Goal: Task Accomplishment & Management: Use online tool/utility

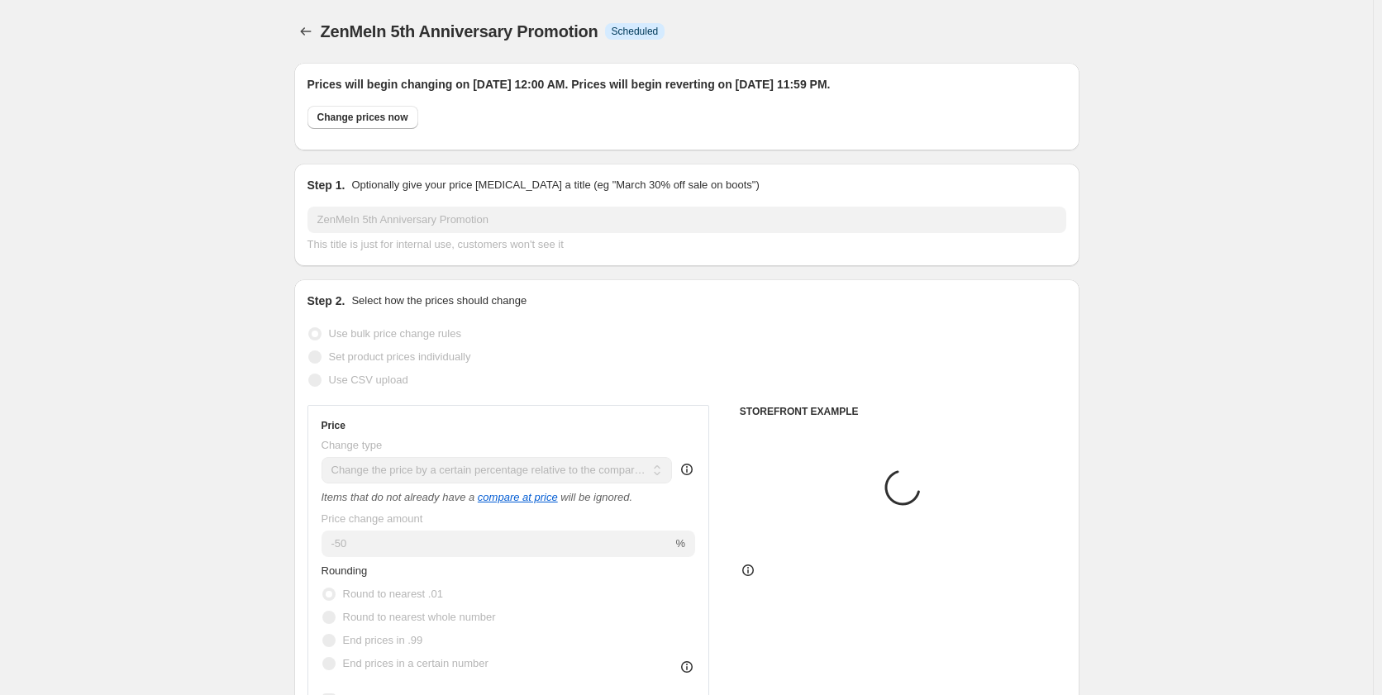
select select "pcap"
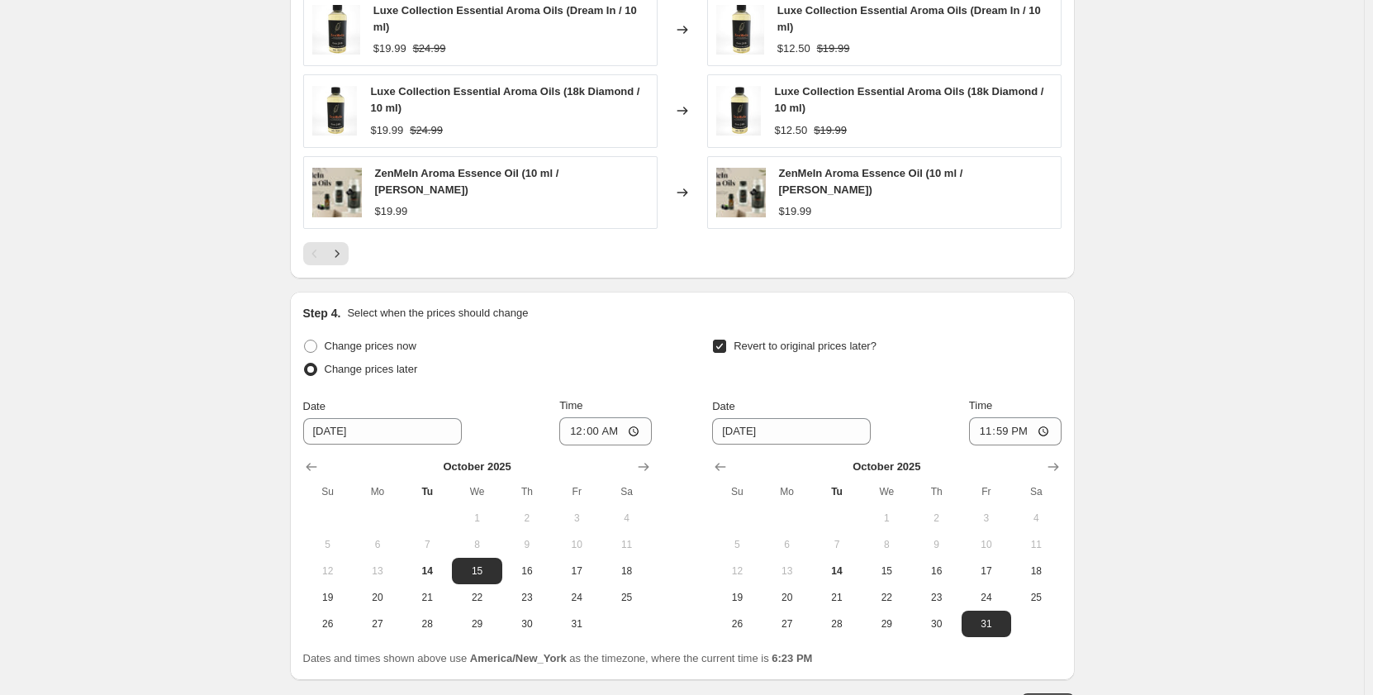
scroll to position [1405, 0]
click at [337, 245] on icon "Next" at bounding box center [337, 253] width 17 height 17
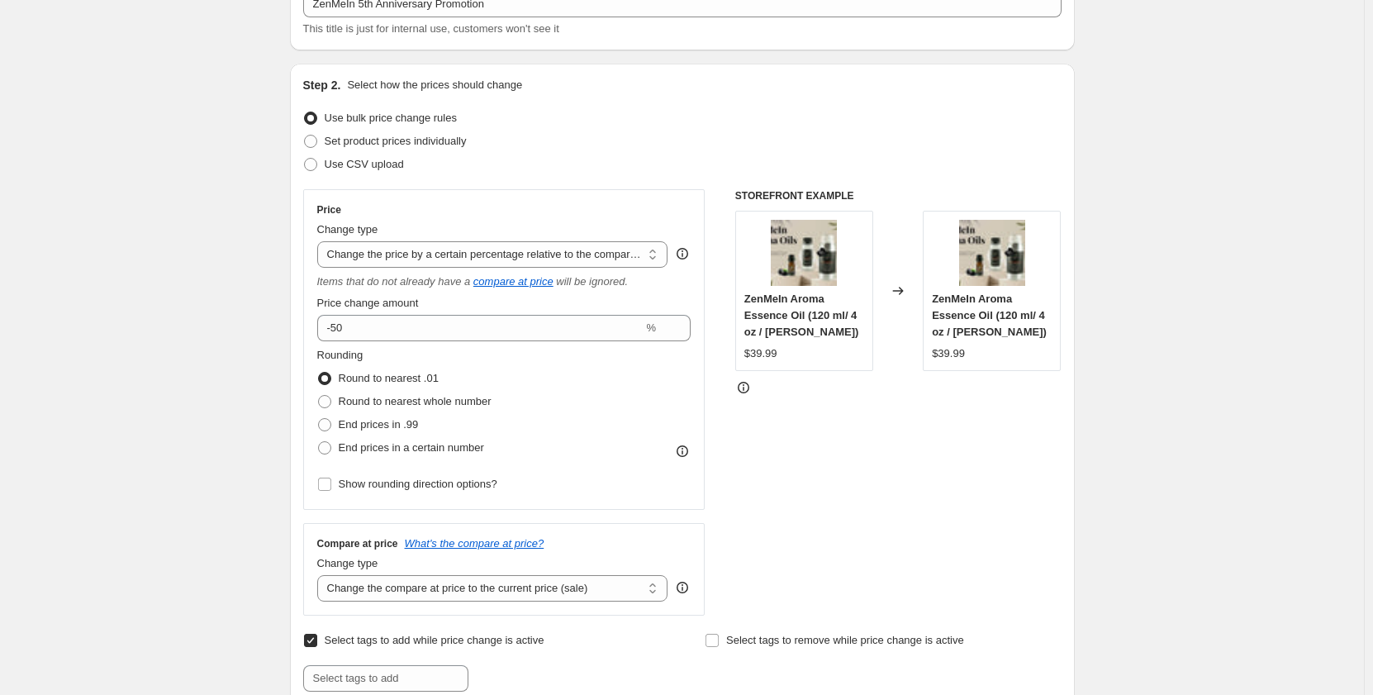
scroll to position [248, 0]
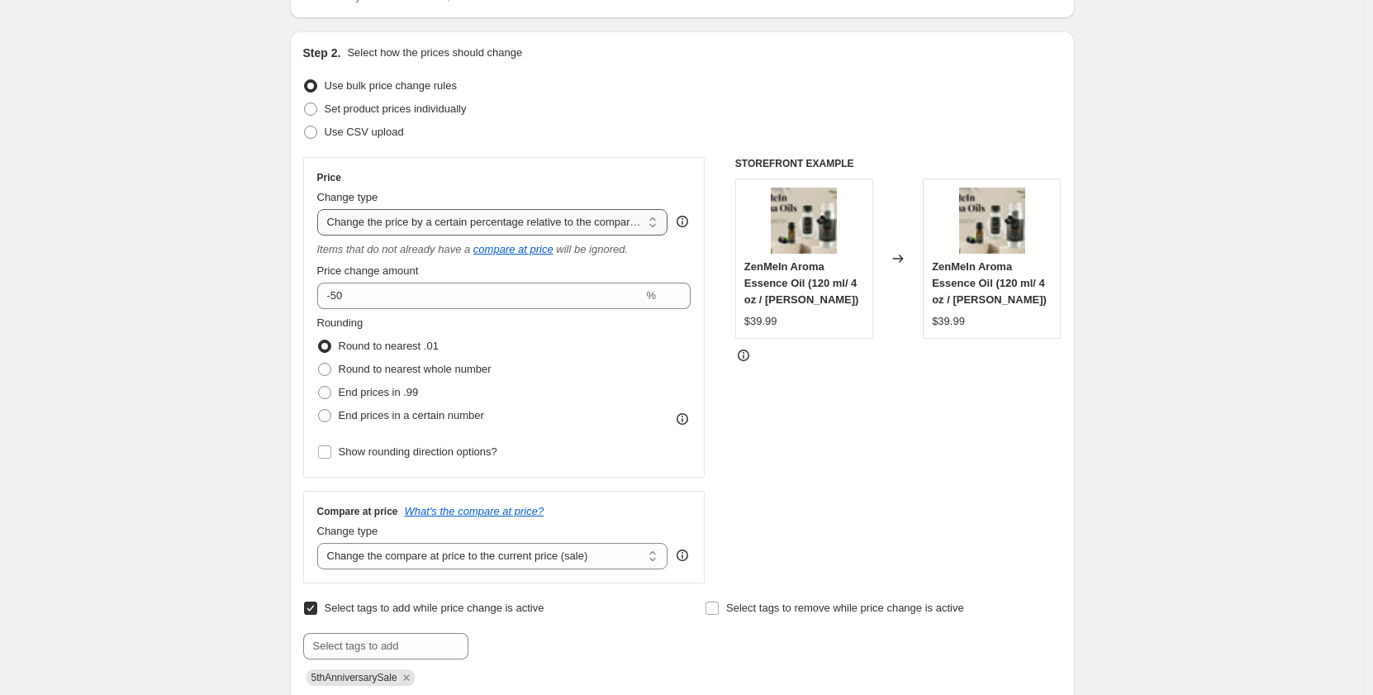
click at [657, 227] on select "Change the price to a certain amount Change the price by a certain amount Chang…" at bounding box center [492, 222] width 351 height 26
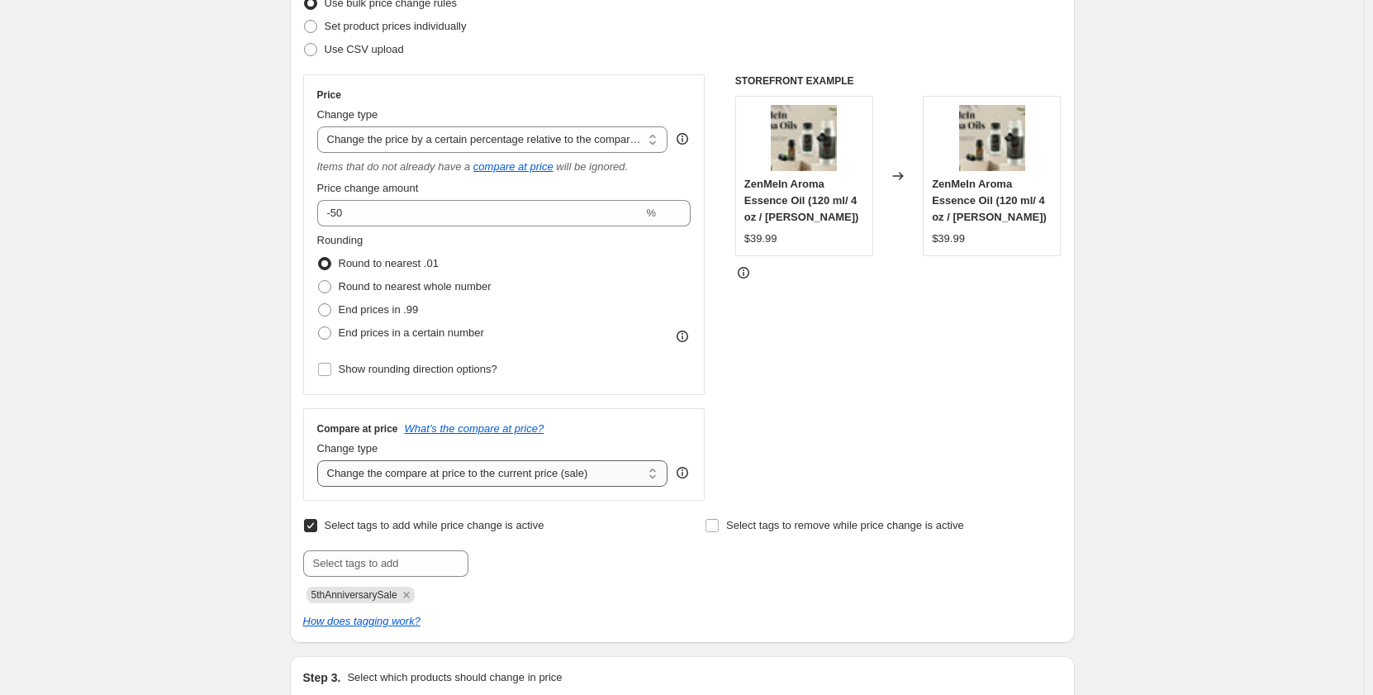
click at [659, 478] on select "Change the compare at price to the current price (sale) Change the compare at p…" at bounding box center [492, 473] width 351 height 26
click at [797, 438] on div "STOREFRONT EXAMPLE ZenMeIn Aroma Essence Oil (120 ml/ 4 oz / [PERSON_NAME]) $39…" at bounding box center [898, 287] width 326 height 426
click at [659, 478] on select "Change the compare at price to the current price (sale) Change the compare at p…" at bounding box center [492, 473] width 351 height 26
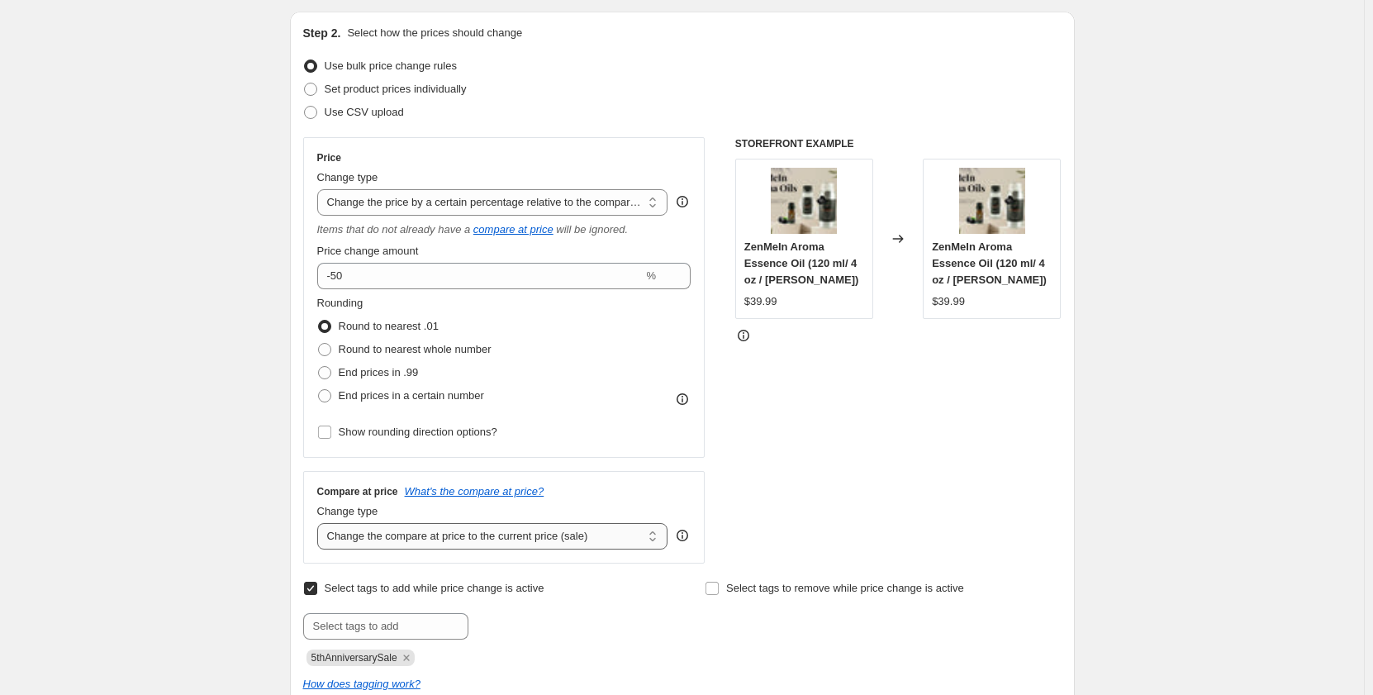
scroll to position [248, 0]
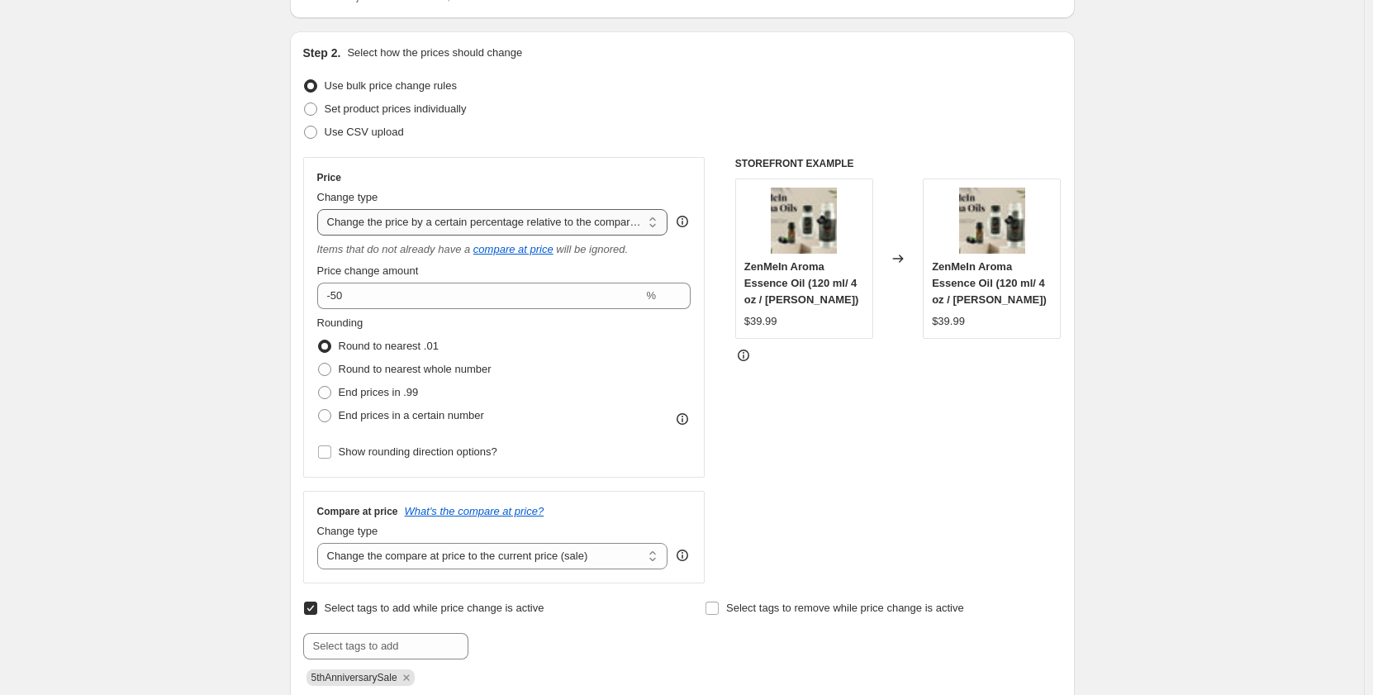
click at [653, 226] on select "Change the price to a certain amount Change the price by a certain amount Chang…" at bounding box center [492, 222] width 351 height 26
click at [321, 209] on select "Change the price to a certain amount Change the price by a certain amount Chang…" at bounding box center [492, 222] width 351 height 26
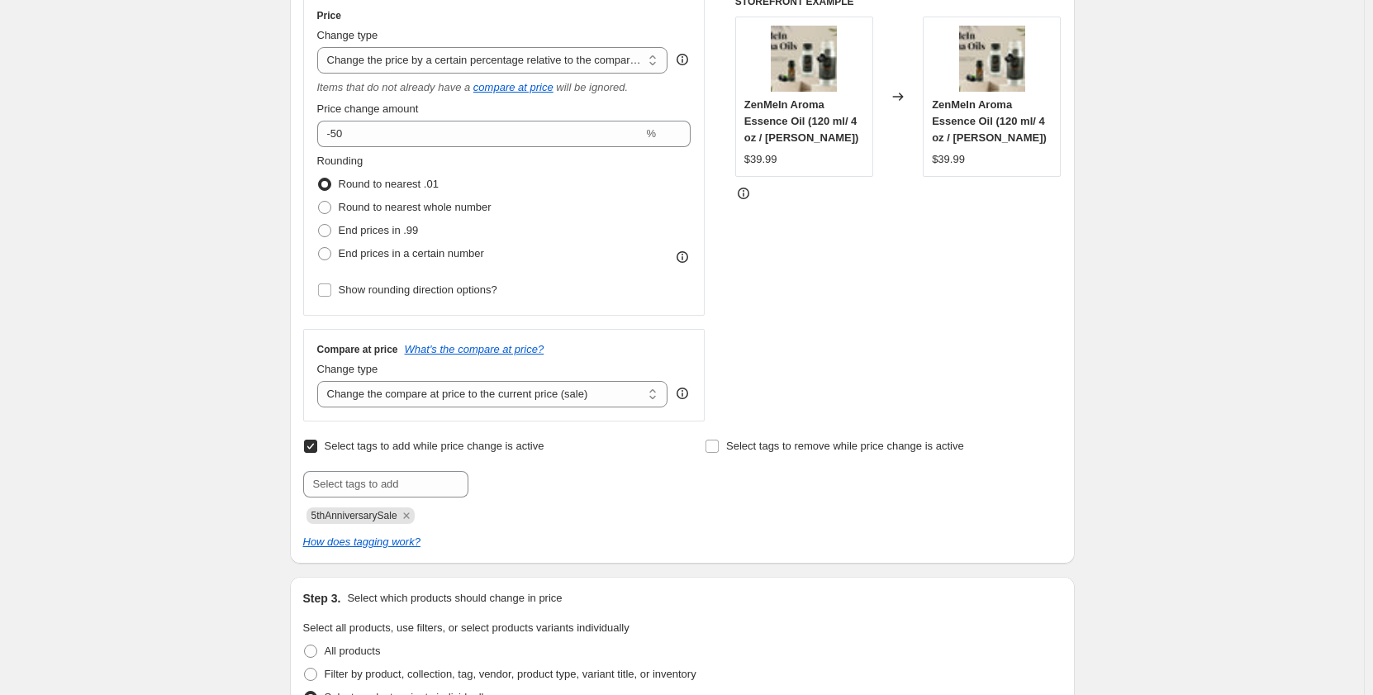
scroll to position [413, 0]
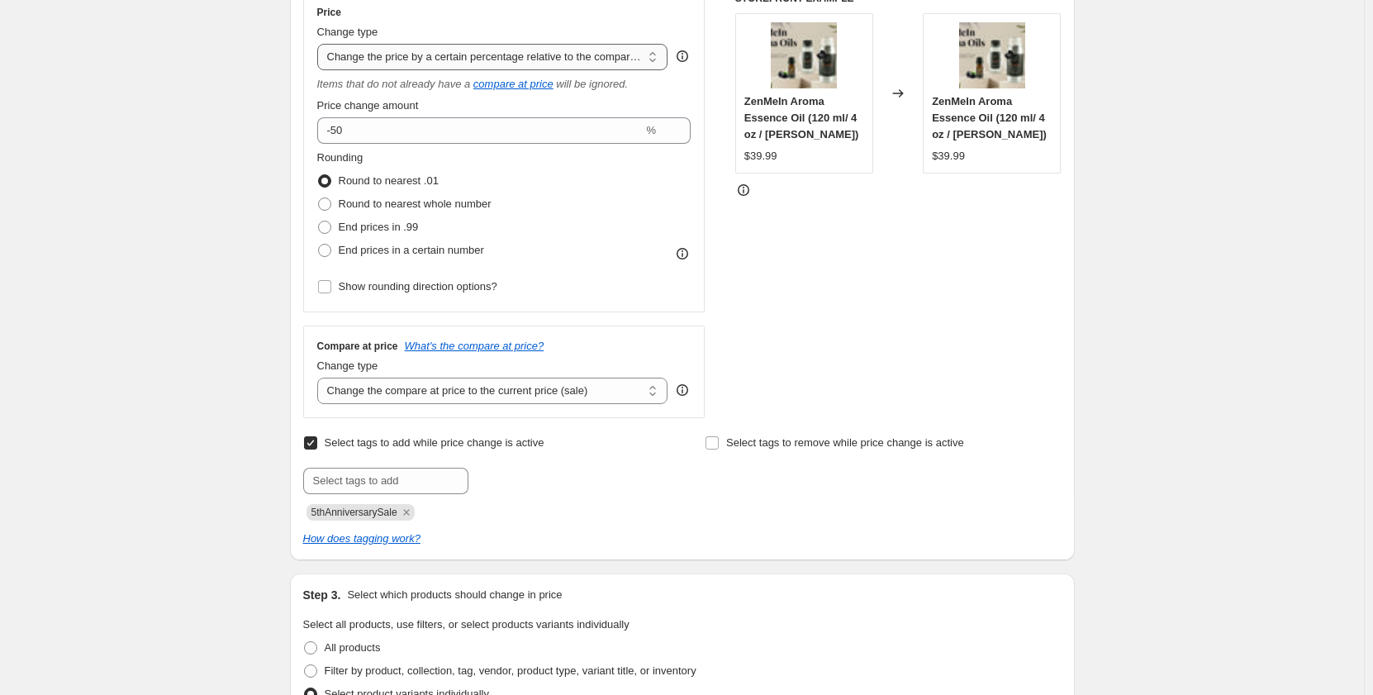
click at [655, 59] on select "Change the price to a certain amount Change the price by a certain amount Chang…" at bounding box center [492, 57] width 351 height 26
click at [321, 44] on select "Change the price to a certain amount Change the price by a certain amount Chang…" at bounding box center [492, 57] width 351 height 26
click at [653, 395] on select "Change the compare at price to the current price (sale) Change the compare at p…" at bounding box center [492, 391] width 351 height 26
click at [838, 352] on div "STOREFRONT EXAMPLE ZenMeIn Aroma Essence Oil (120 ml/ 4 oz / [PERSON_NAME]) $39…" at bounding box center [898, 205] width 326 height 426
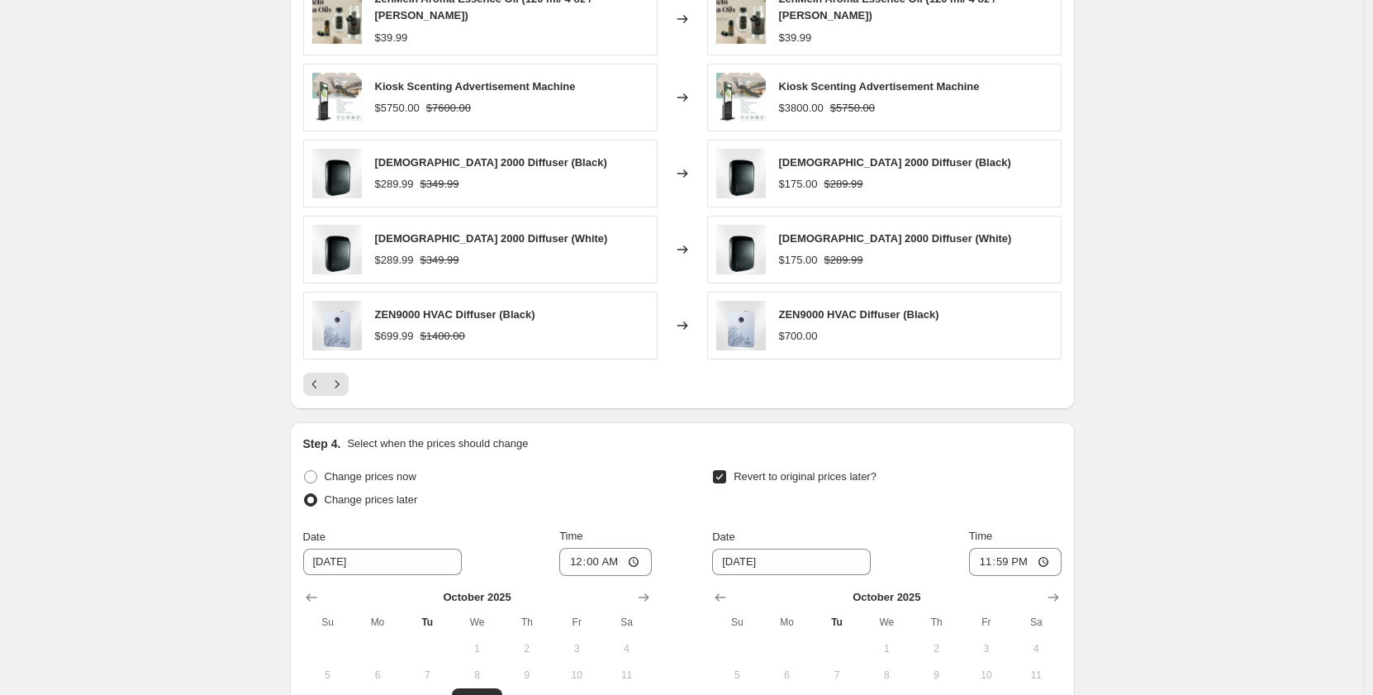
scroll to position [1506, 0]
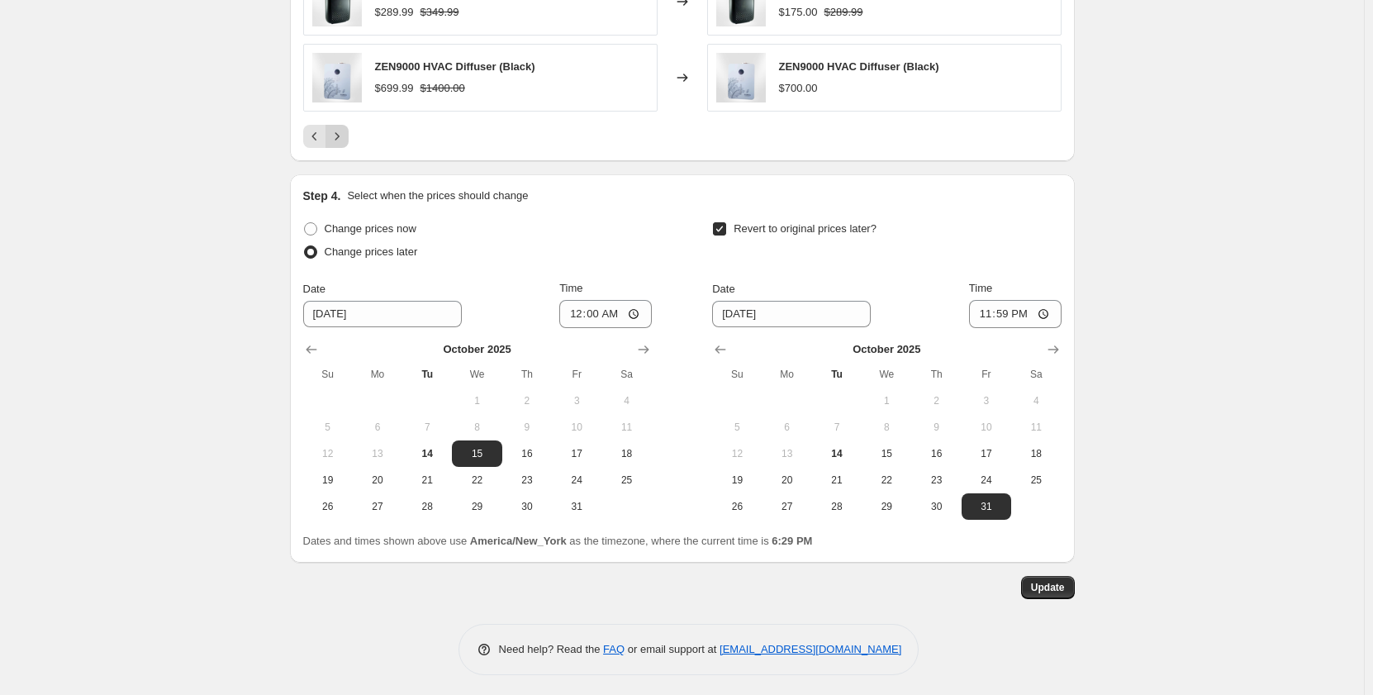
click at [341, 139] on icon "Next" at bounding box center [337, 136] width 17 height 17
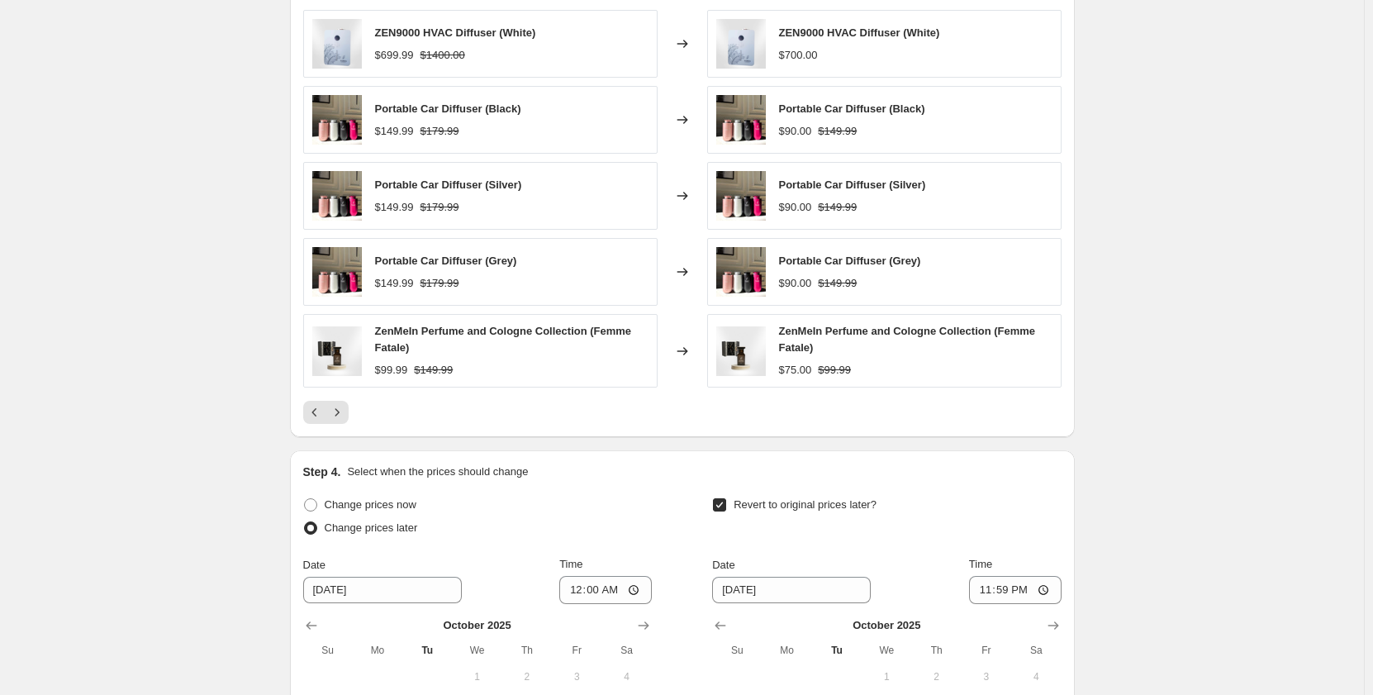
scroll to position [1258, 0]
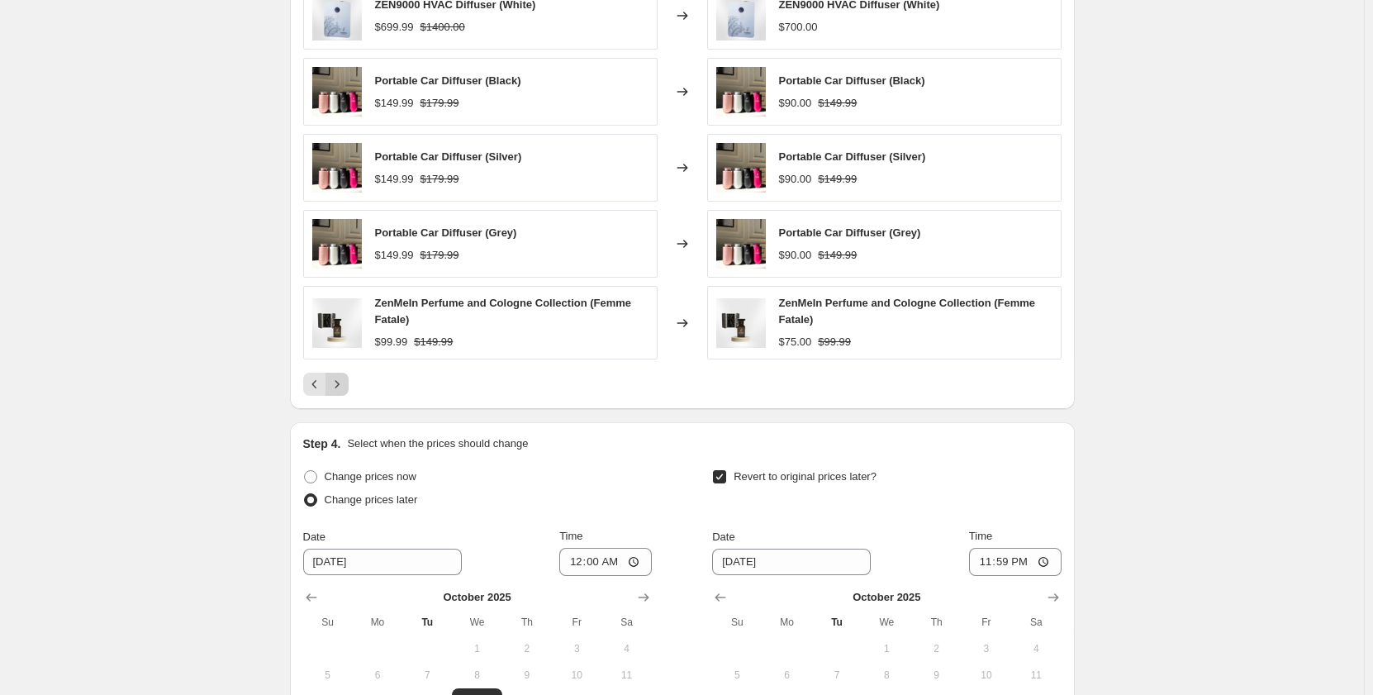
click at [339, 388] on icon "Next" at bounding box center [337, 383] width 4 height 7
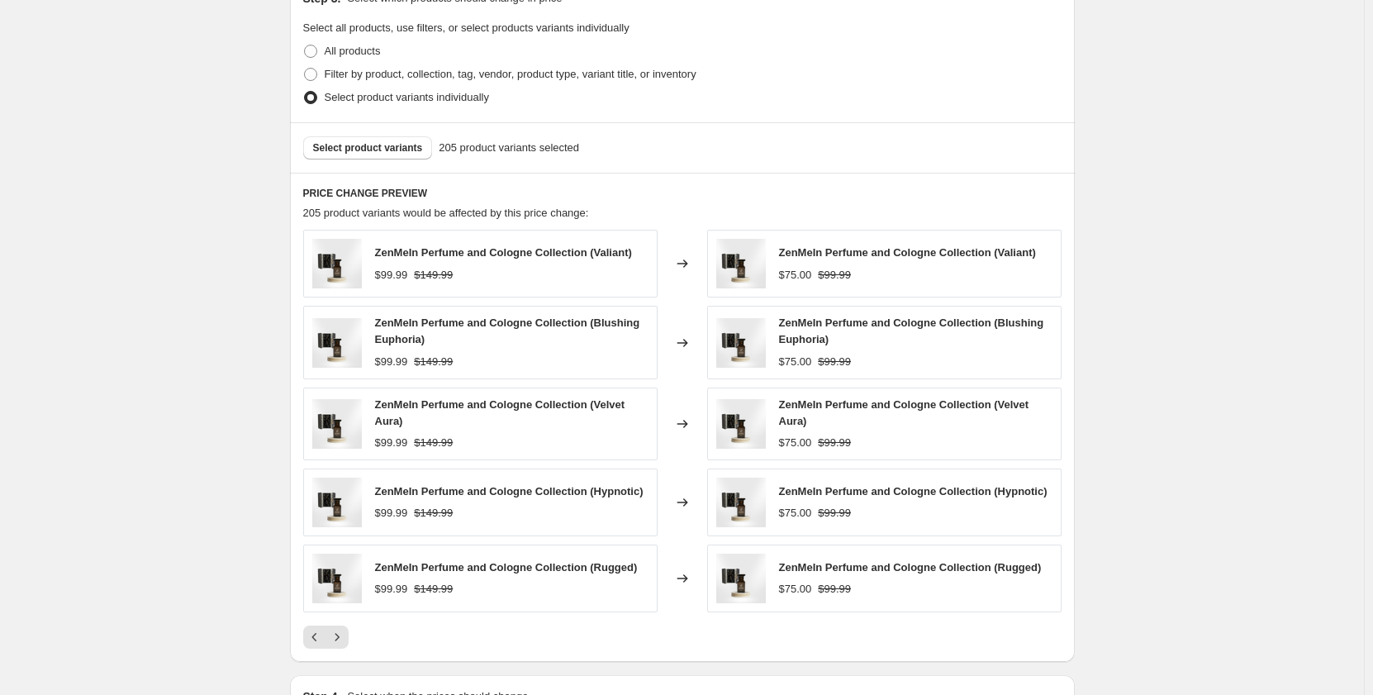
scroll to position [1175, 0]
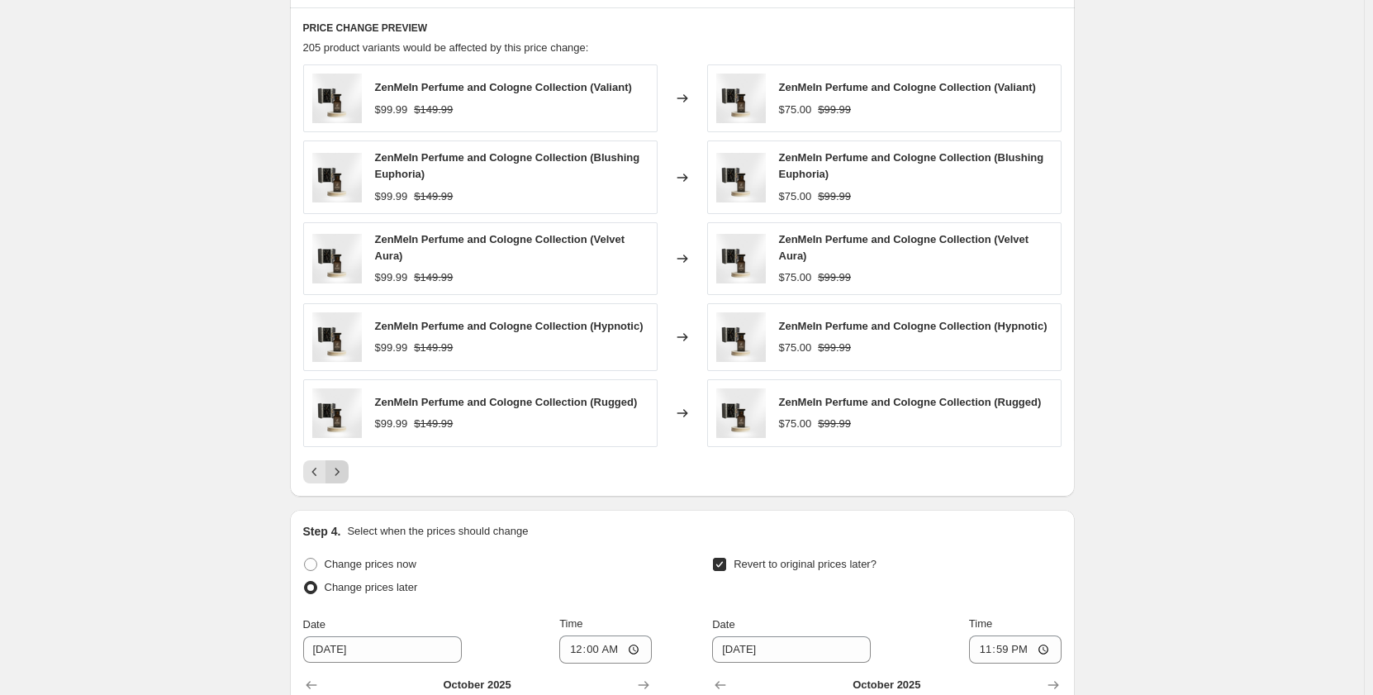
click at [345, 469] on icon "Next" at bounding box center [337, 472] width 17 height 17
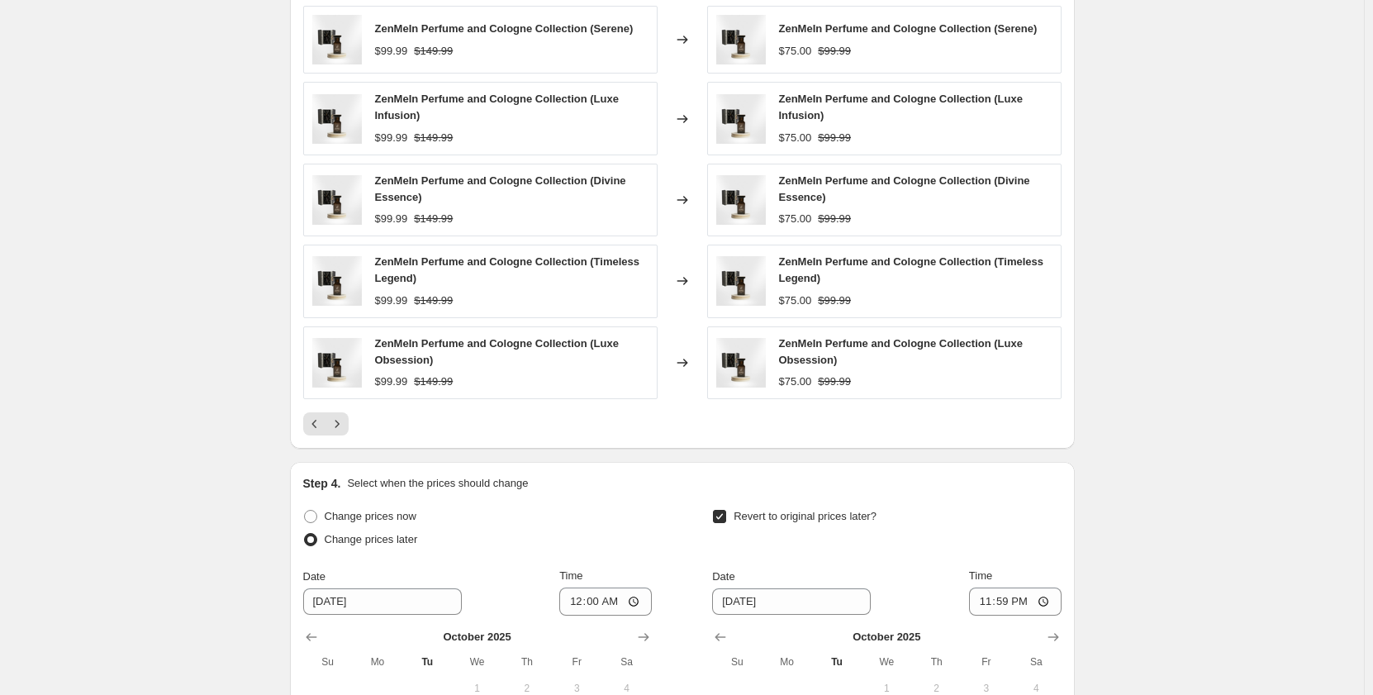
scroll to position [1258, 0]
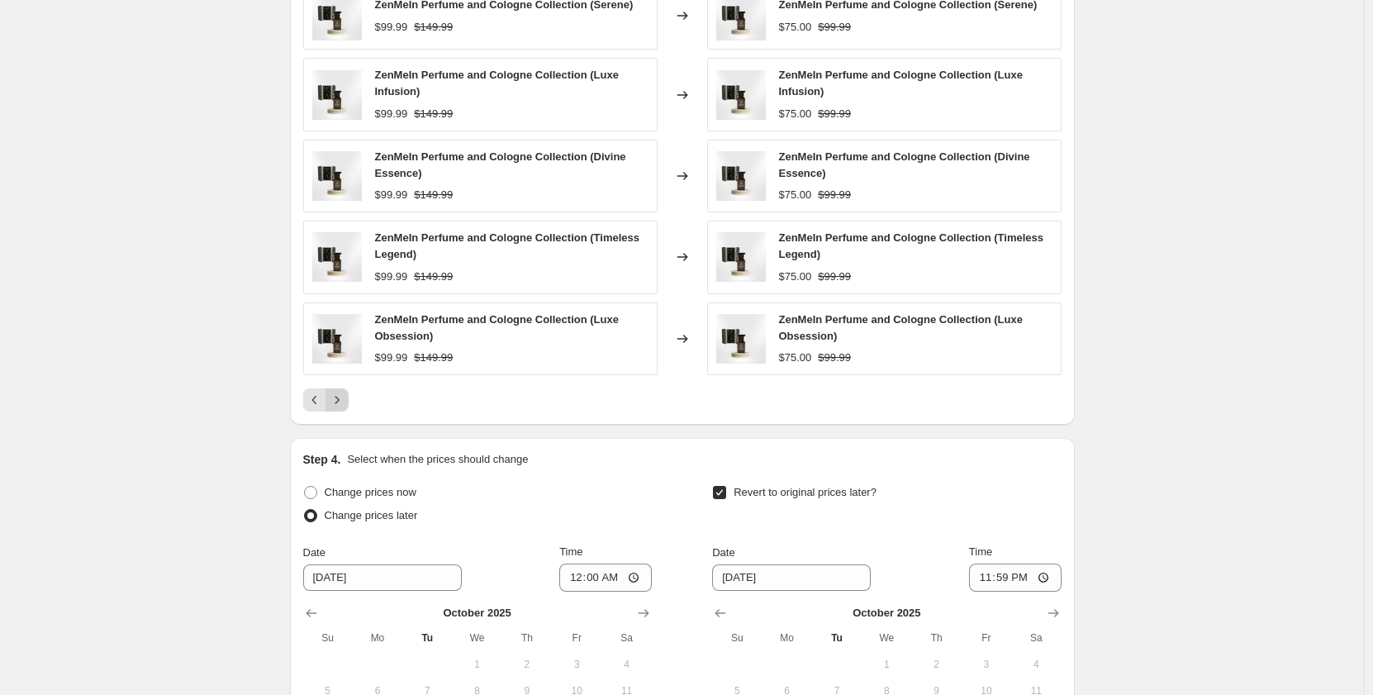
click at [345, 400] on icon "Next" at bounding box center [337, 400] width 17 height 17
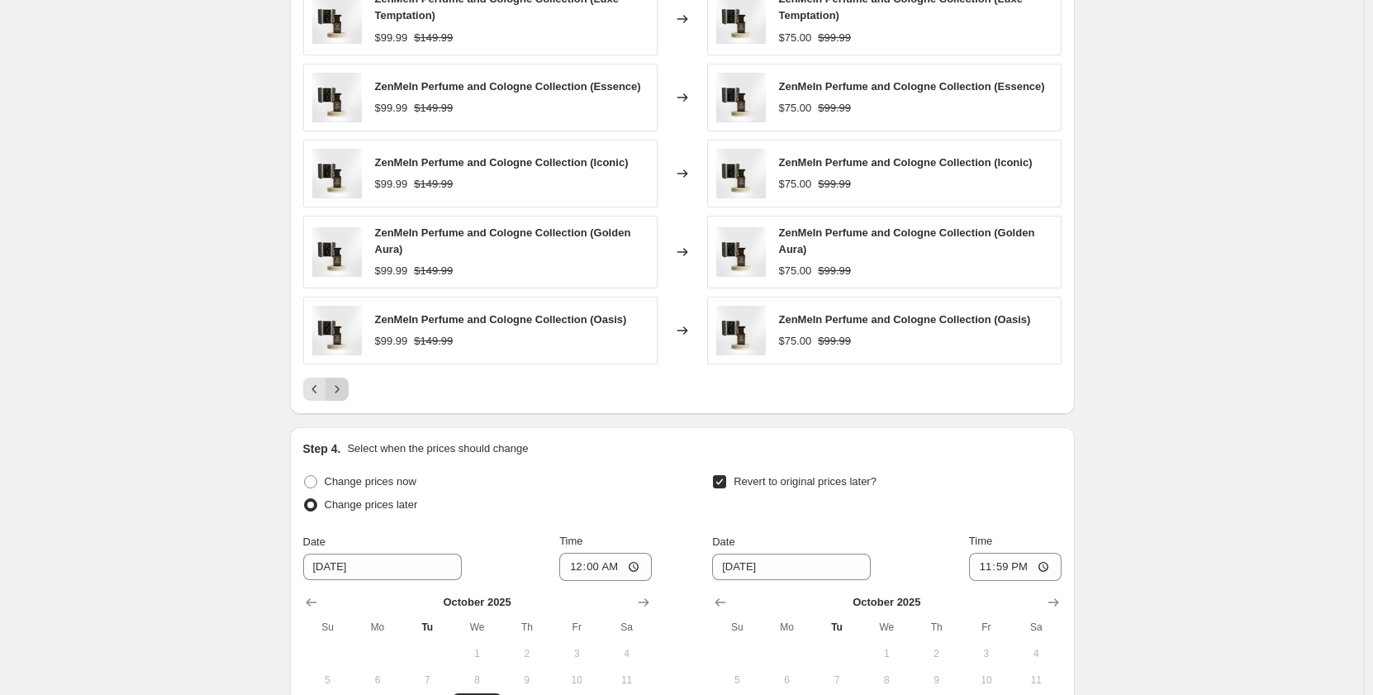
click at [345, 393] on icon "Next" at bounding box center [337, 389] width 17 height 17
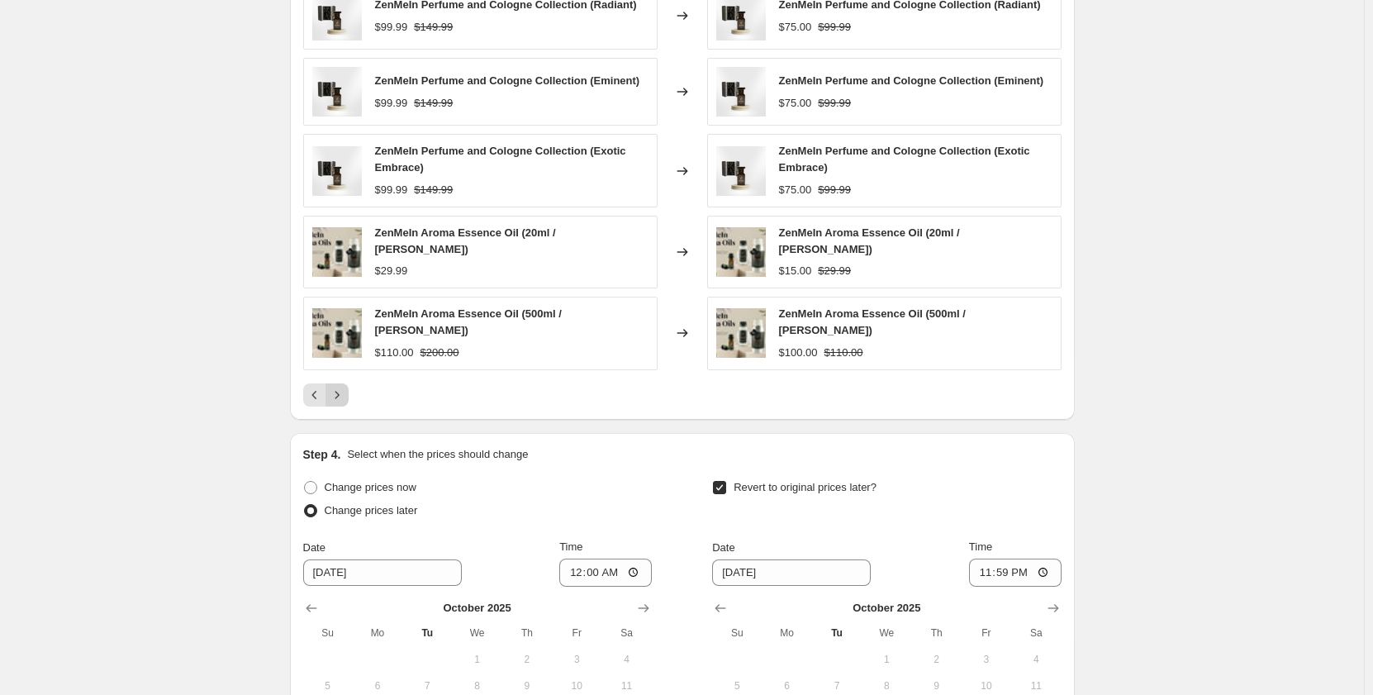
click at [342, 388] on icon "Next" at bounding box center [337, 395] width 17 height 17
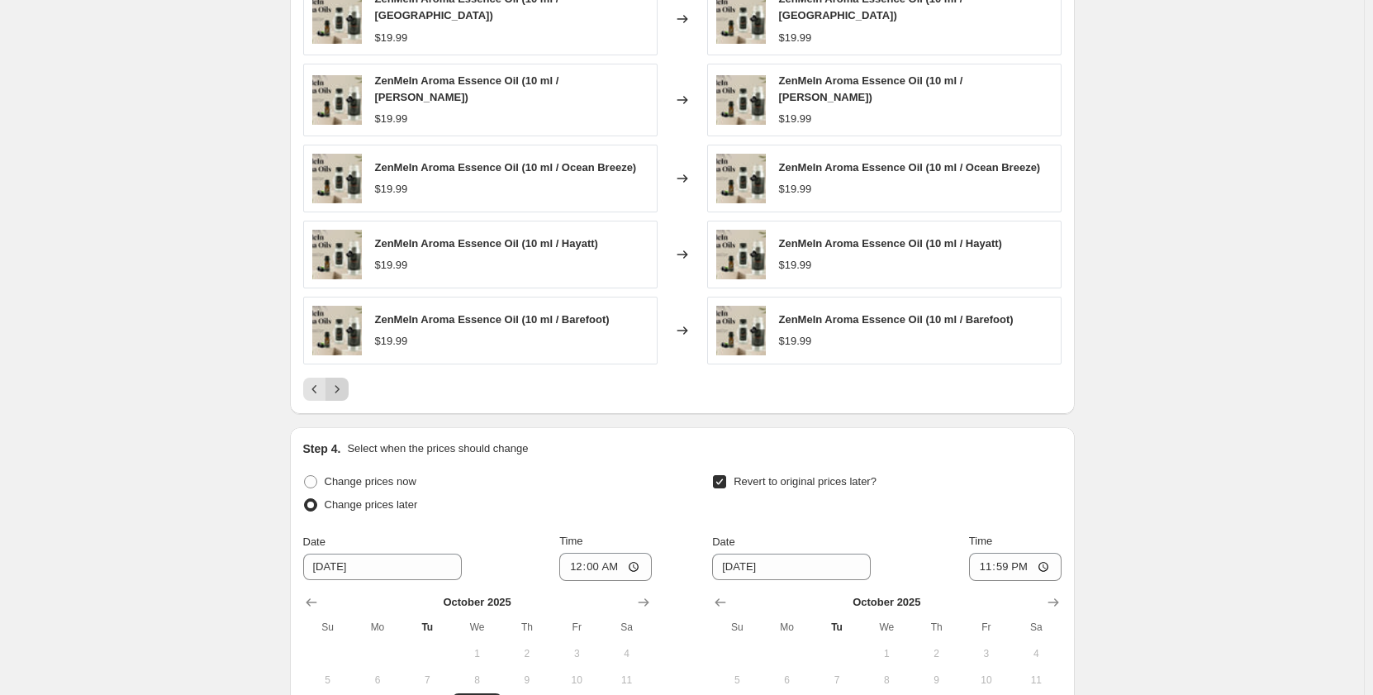
click at [341, 386] on icon "Next" at bounding box center [337, 389] width 17 height 17
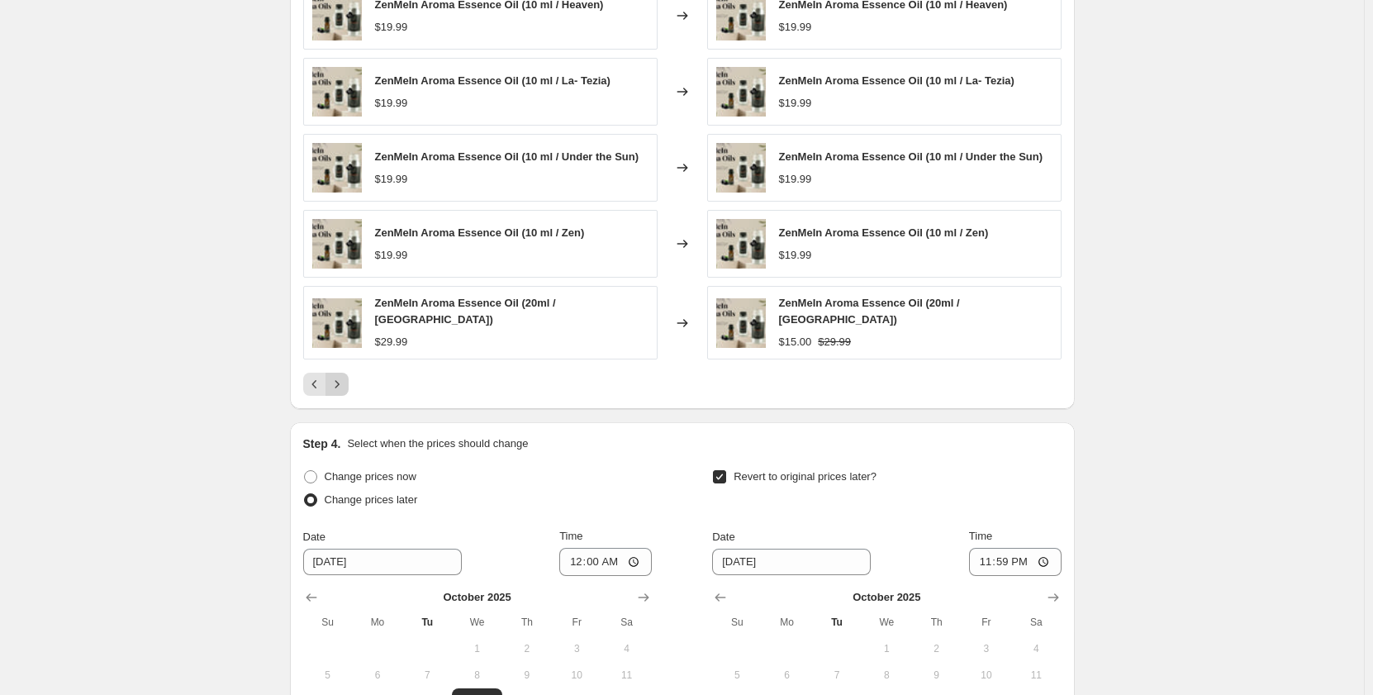
click at [340, 383] on icon "Next" at bounding box center [337, 384] width 17 height 17
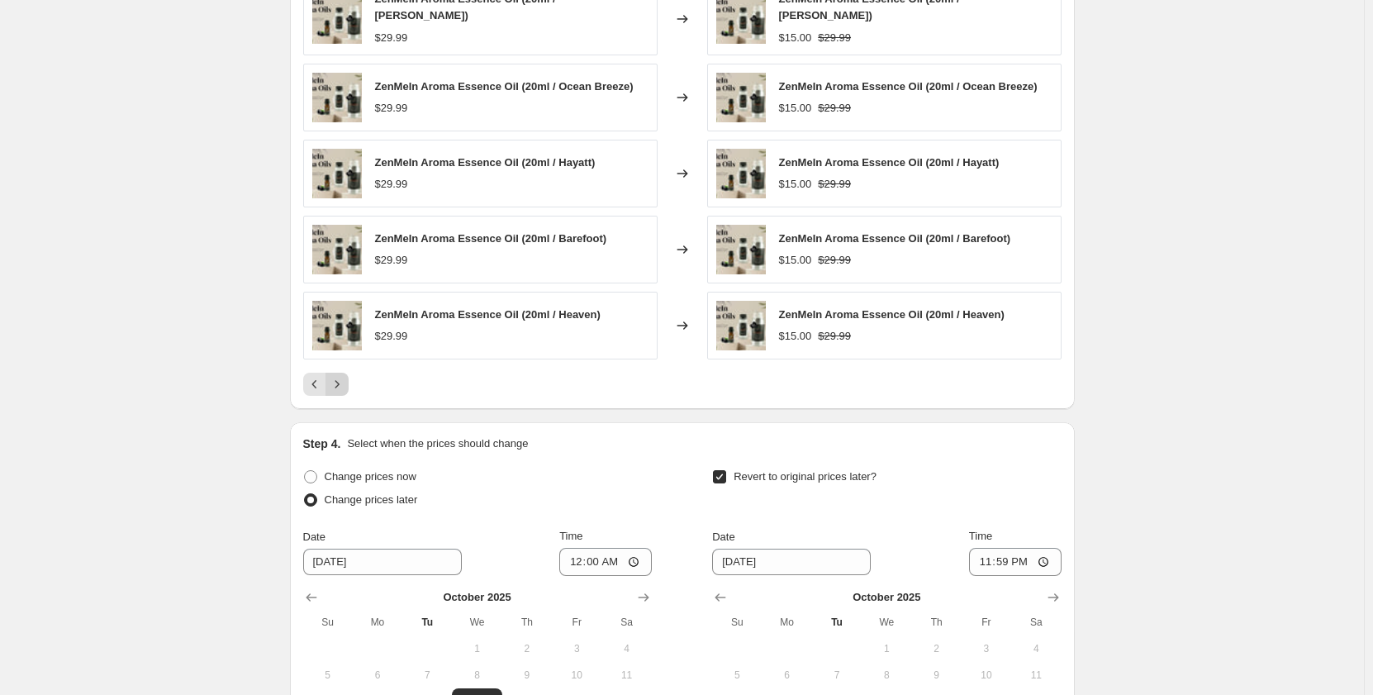
click at [340, 383] on icon "Next" at bounding box center [337, 384] width 17 height 17
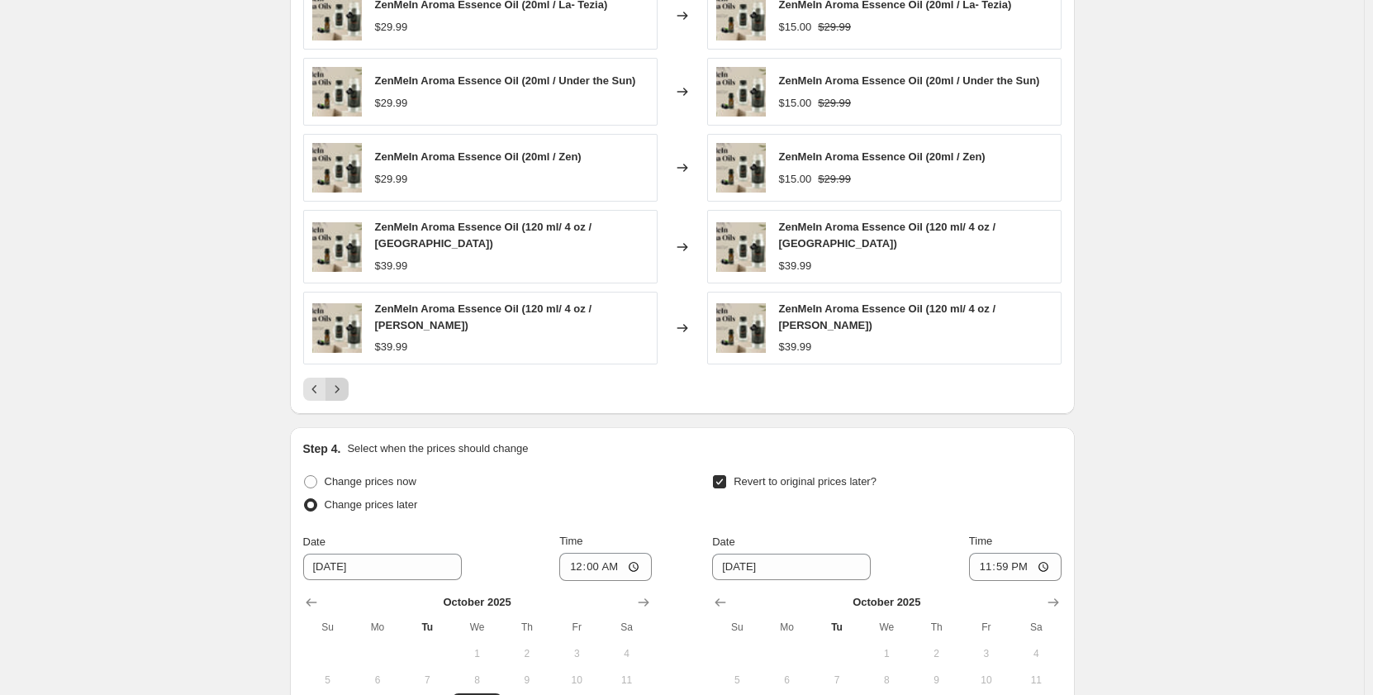
click at [340, 381] on icon "Next" at bounding box center [337, 389] width 17 height 17
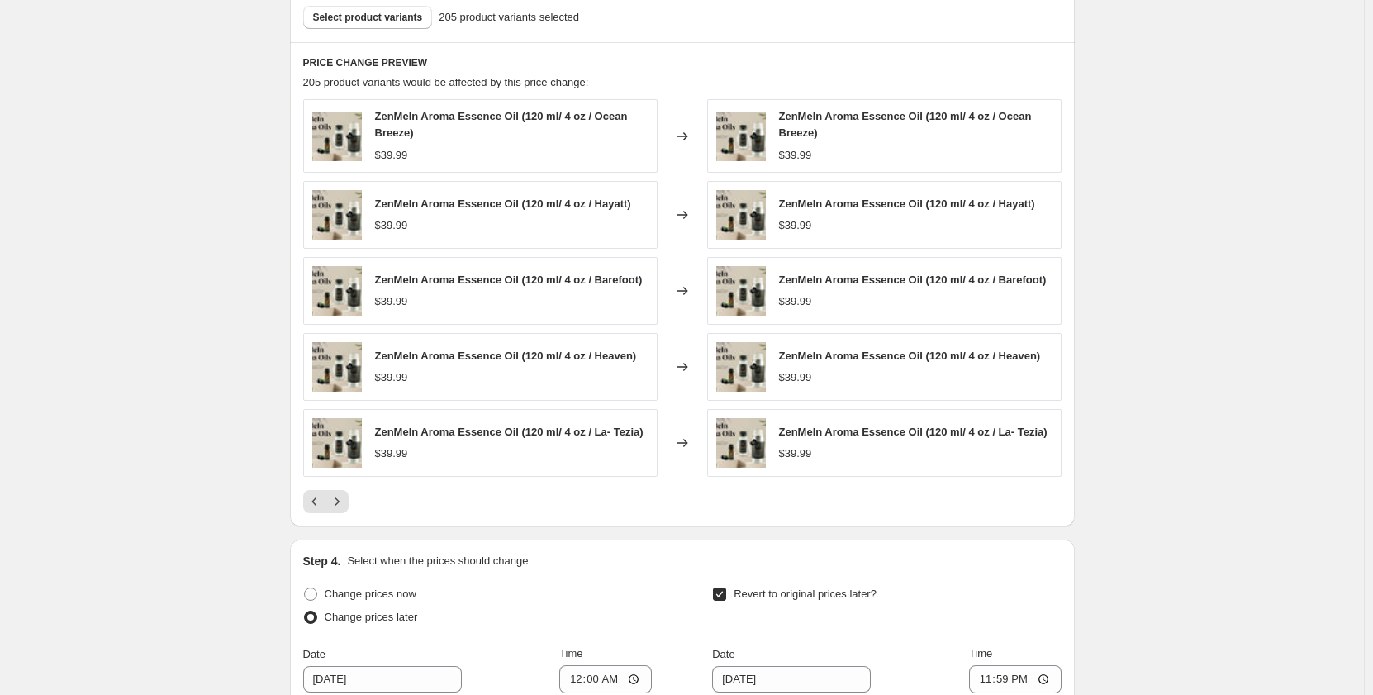
scroll to position [1175, 0]
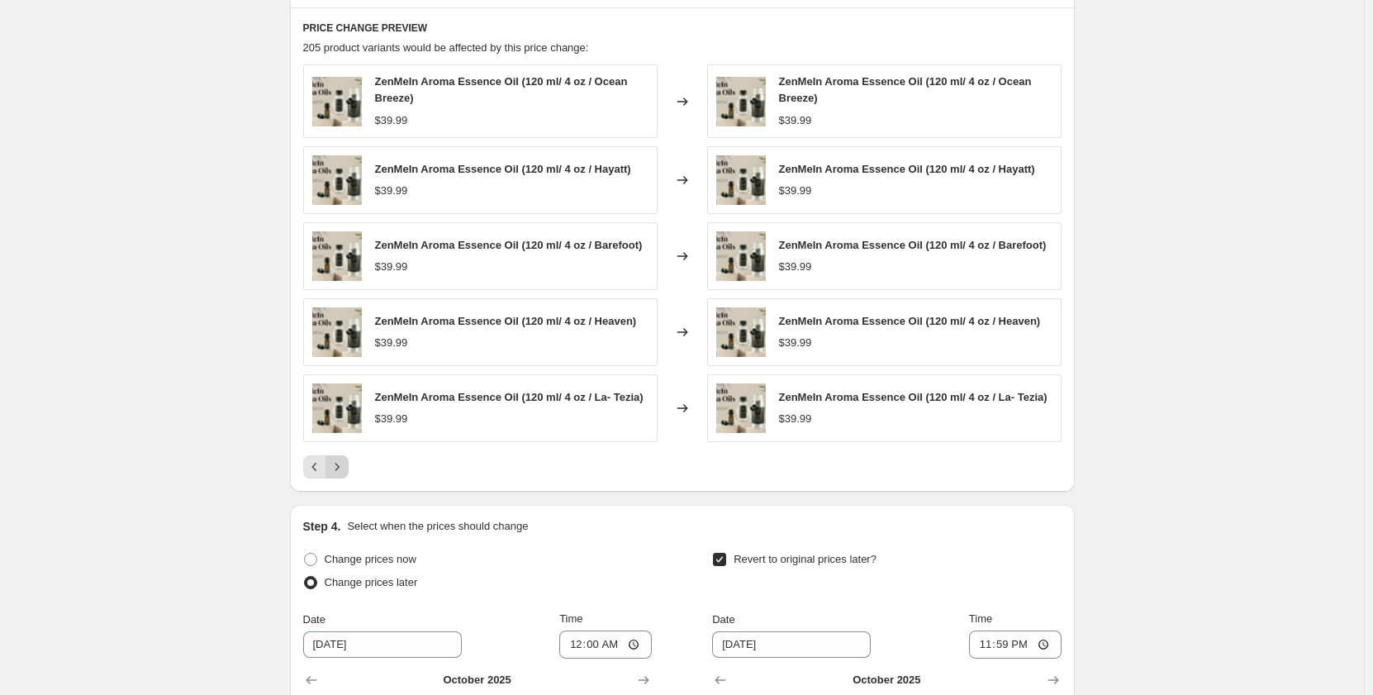
click at [339, 466] on icon "Next" at bounding box center [337, 466] width 4 height 7
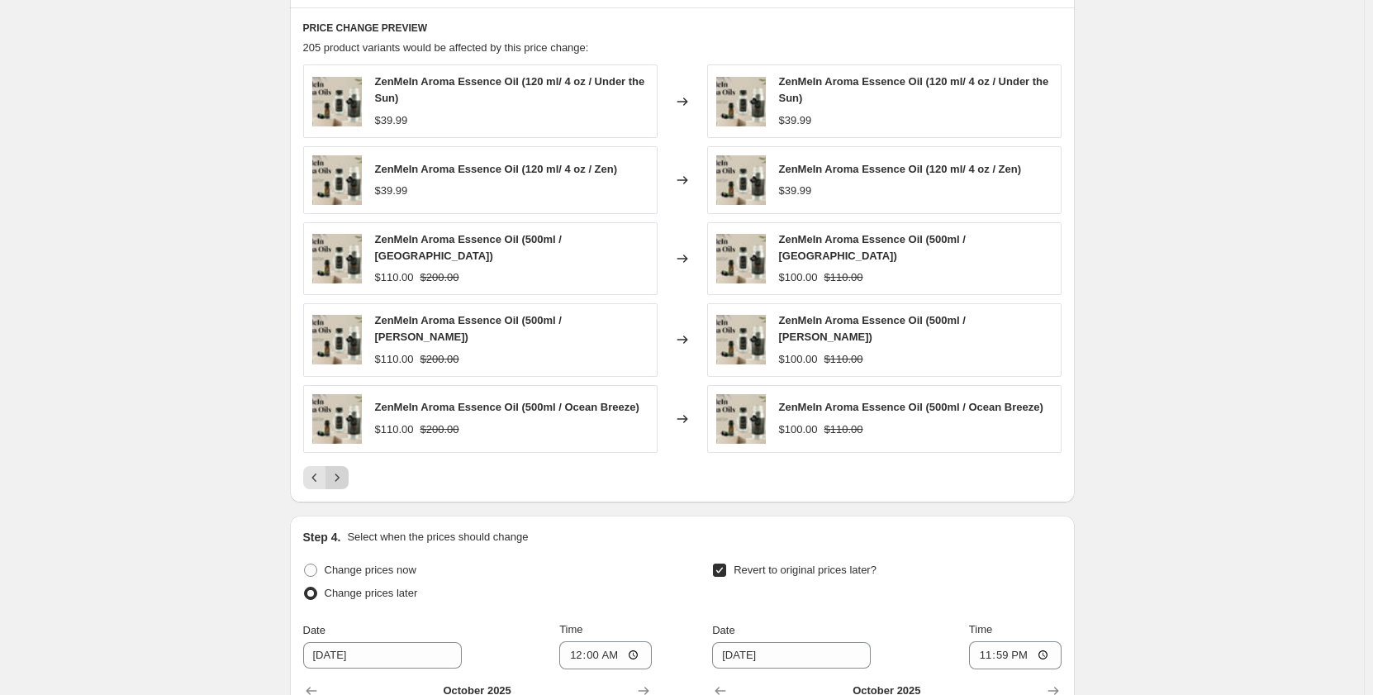
click at [339, 474] on icon "Next" at bounding box center [337, 477] width 4 height 7
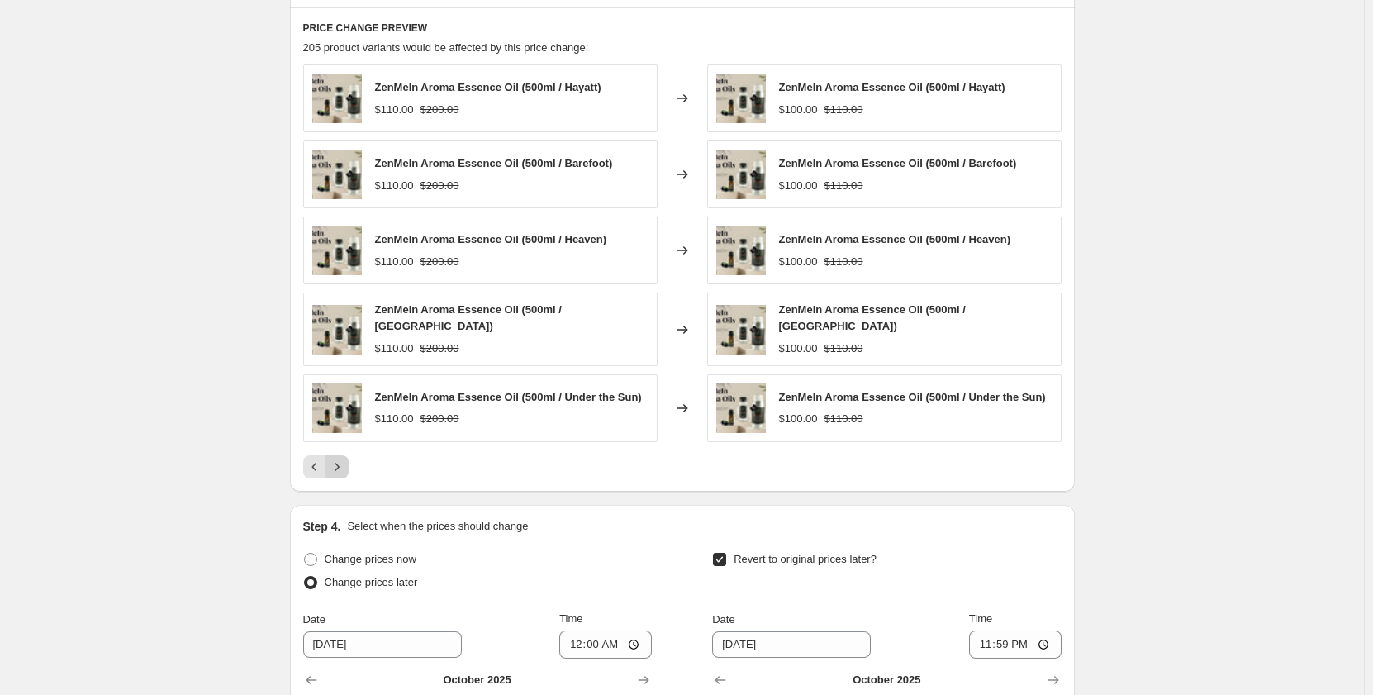
click at [340, 466] on icon "Next" at bounding box center [337, 467] width 17 height 17
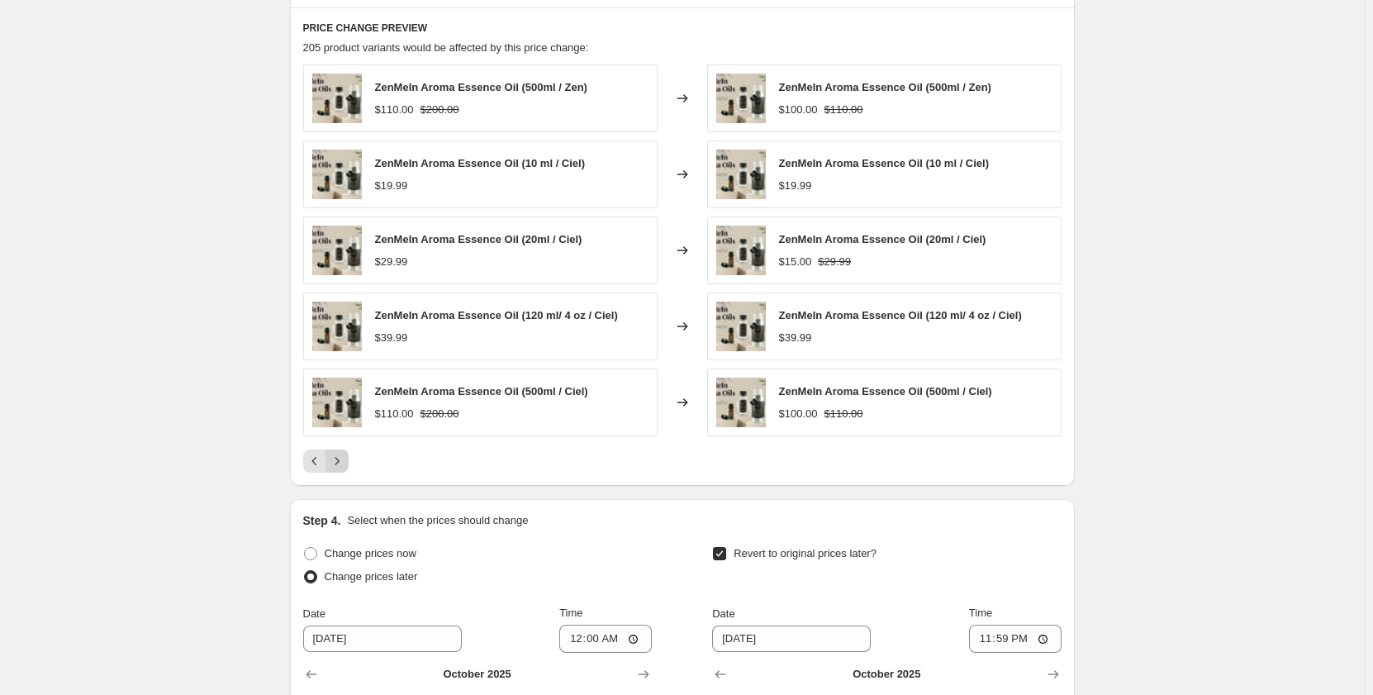
click at [340, 466] on icon "Next" at bounding box center [337, 461] width 17 height 17
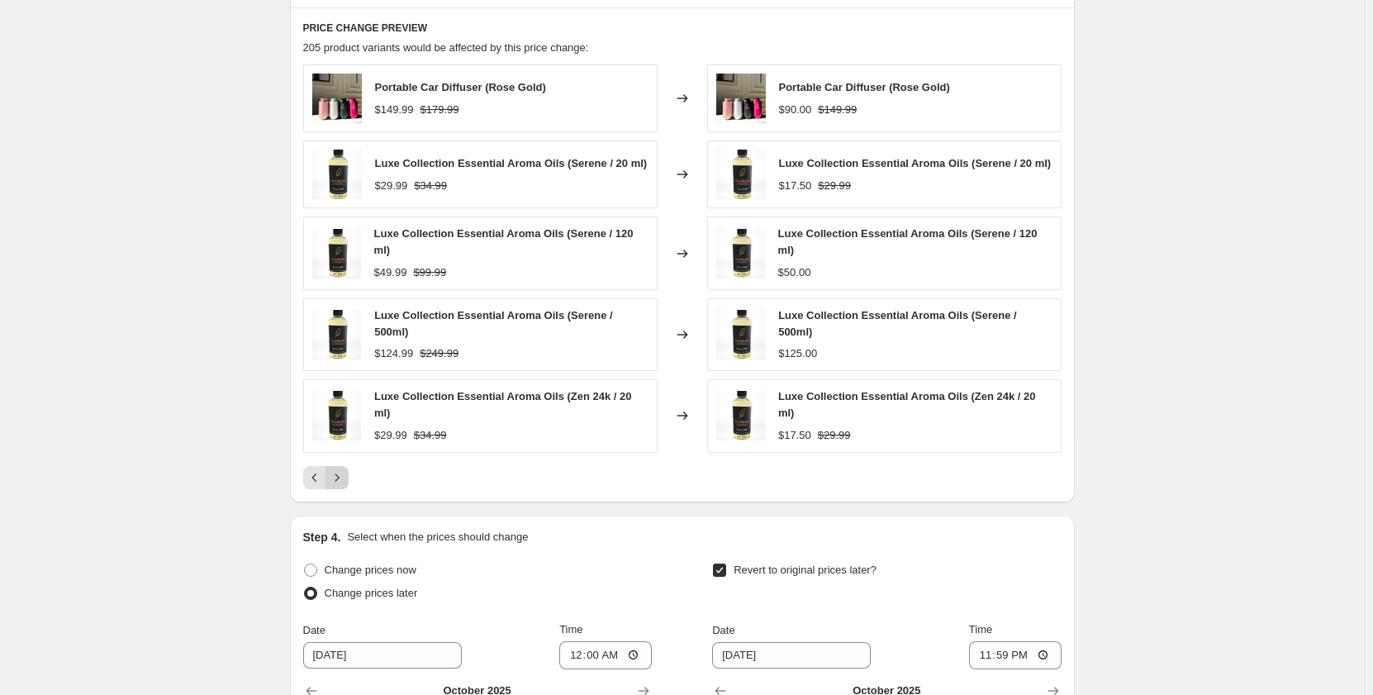
click at [340, 469] on icon "Next" at bounding box center [337, 477] width 17 height 17
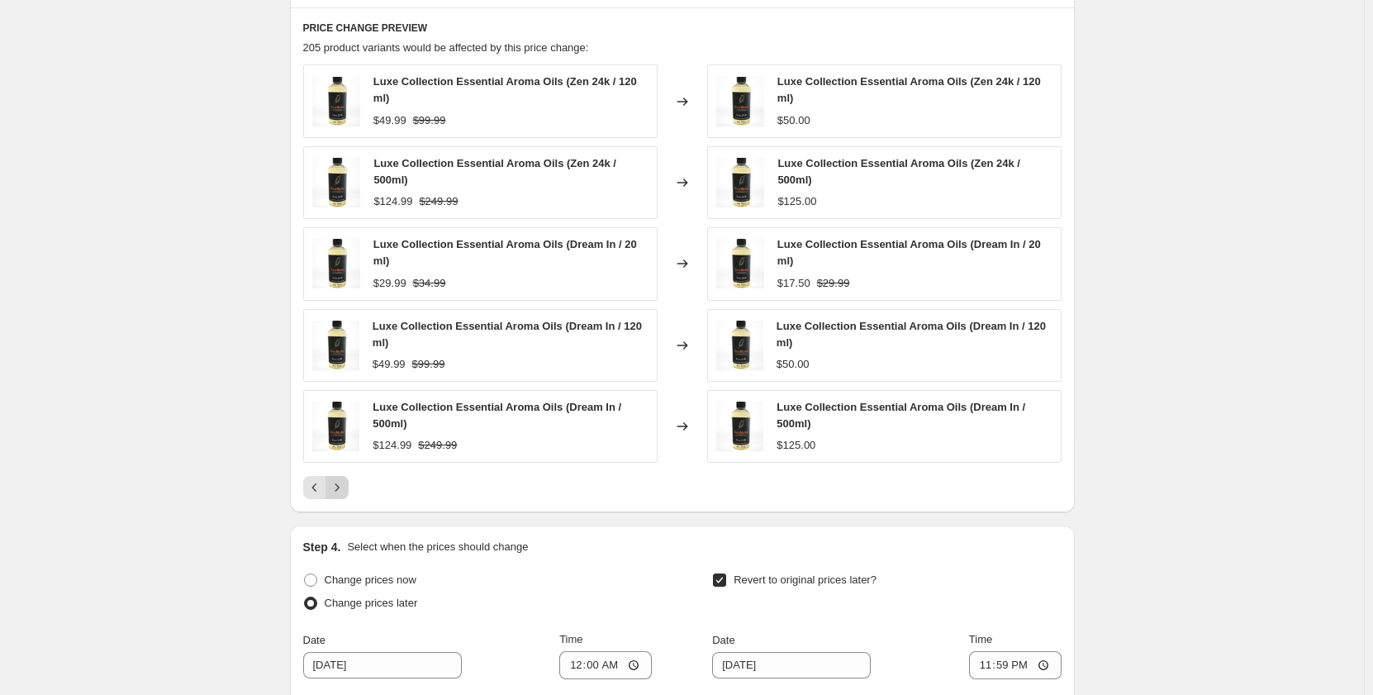
click at [344, 481] on icon "Next" at bounding box center [337, 487] width 17 height 17
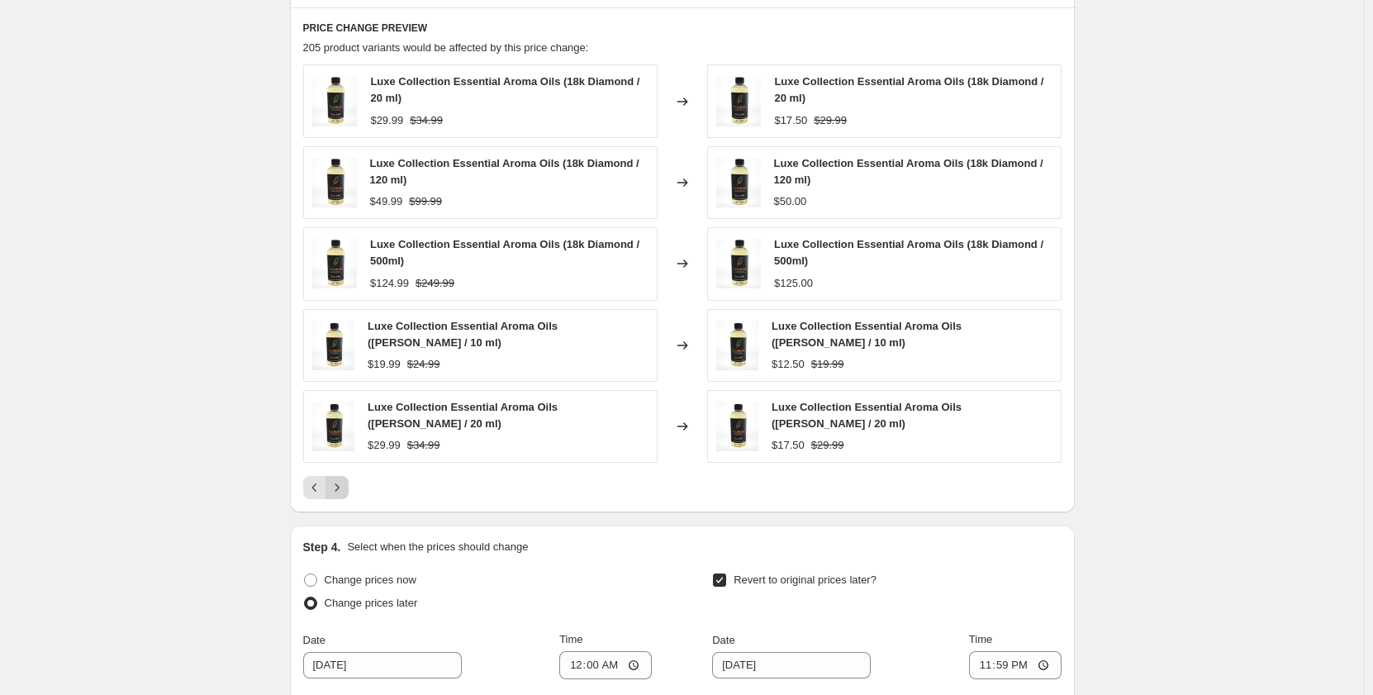
click at [344, 481] on icon "Next" at bounding box center [337, 487] width 17 height 17
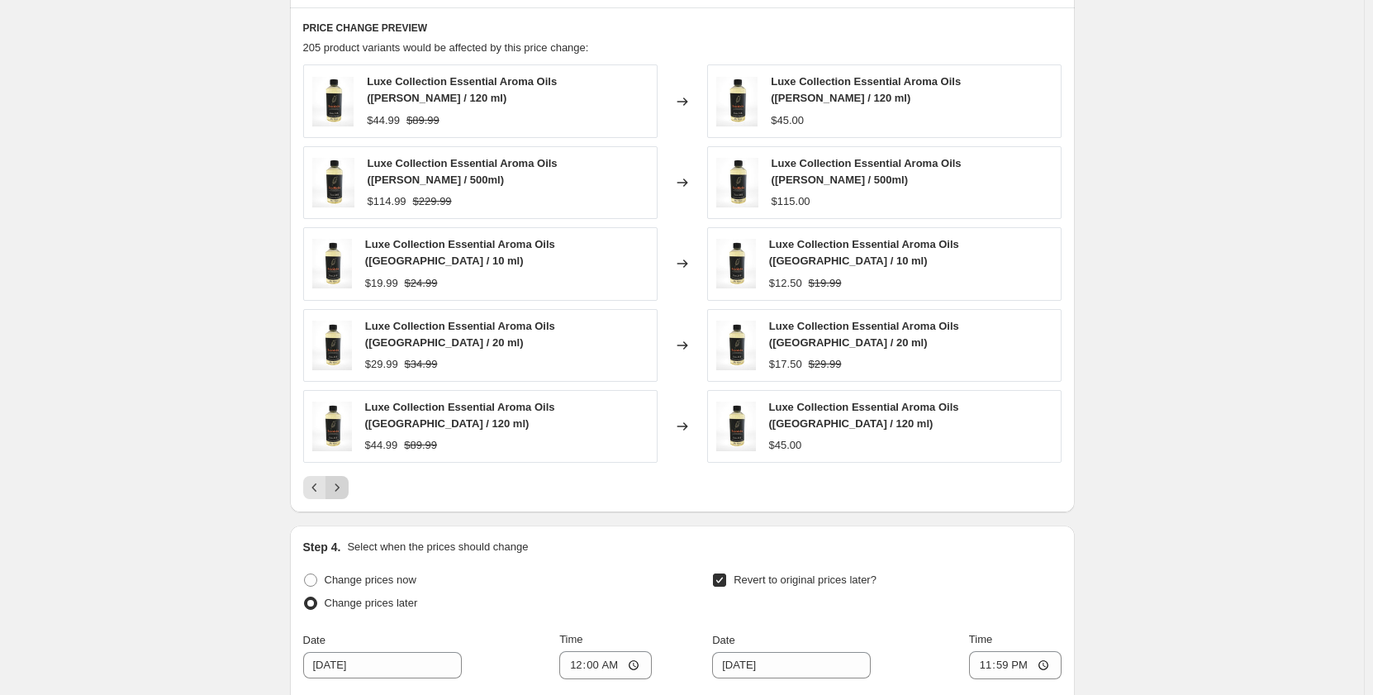
click at [344, 481] on div "PRICE CHANGE PREVIEW 205 product variants would be affected by this price chang…" at bounding box center [682, 259] width 785 height 505
click at [345, 479] on icon "Next" at bounding box center [337, 487] width 17 height 17
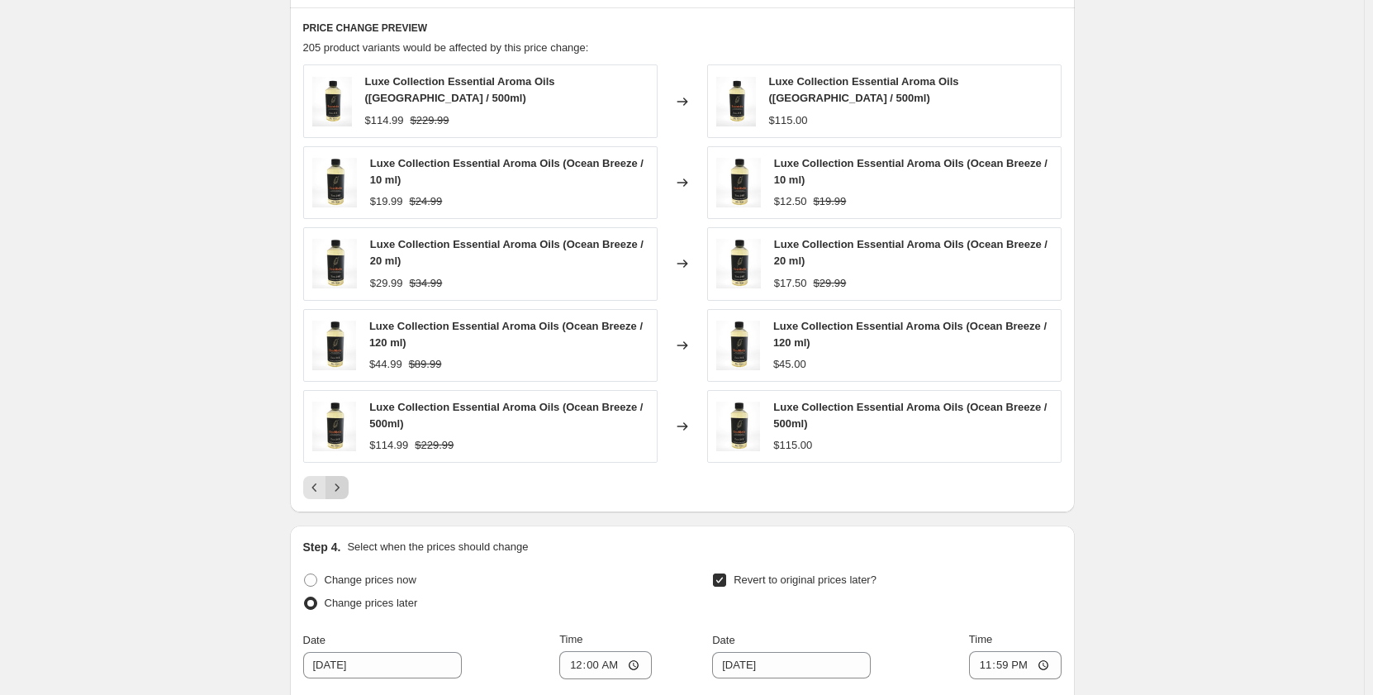
click at [345, 467] on div "Luxe Collection Essential Aroma Oils ([GEOGRAPHIC_DATA] / 500ml) $114.99 $229.9…" at bounding box center [682, 281] width 759 height 435
click at [348, 476] on button "Next" at bounding box center [337, 487] width 23 height 23
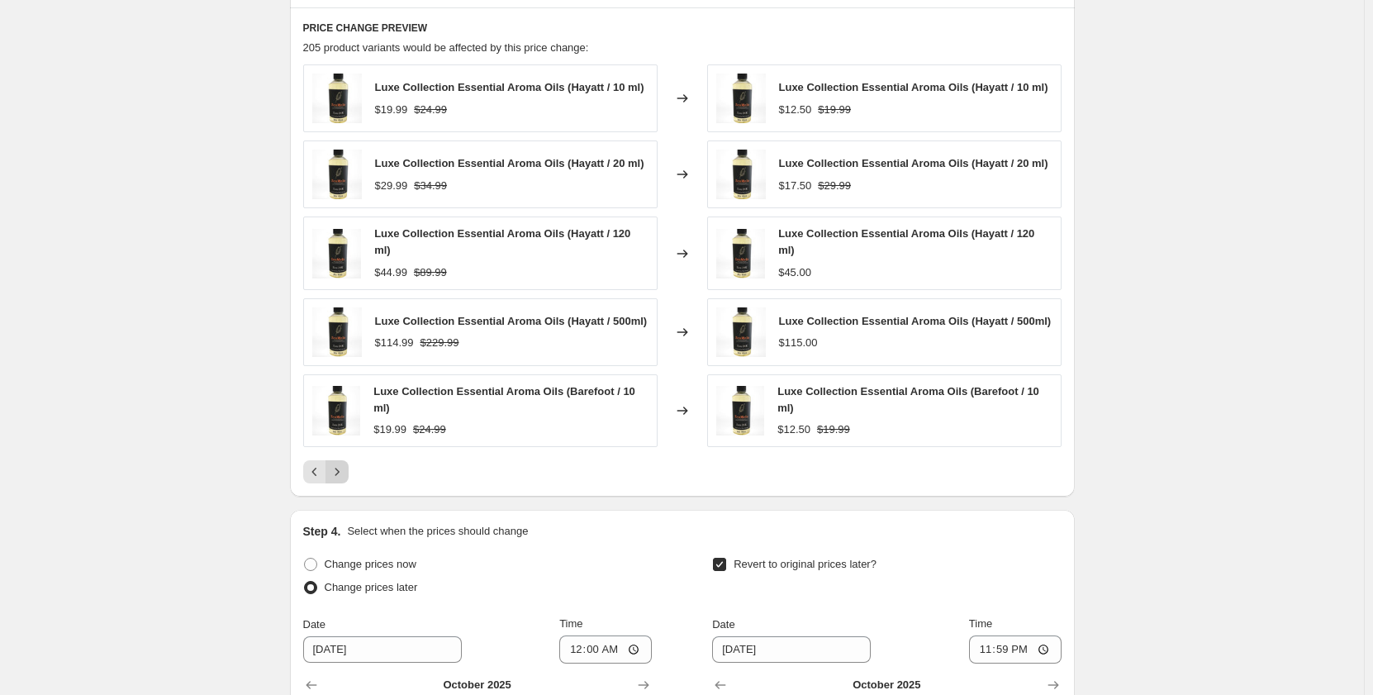
click at [346, 476] on button "Next" at bounding box center [337, 471] width 23 height 23
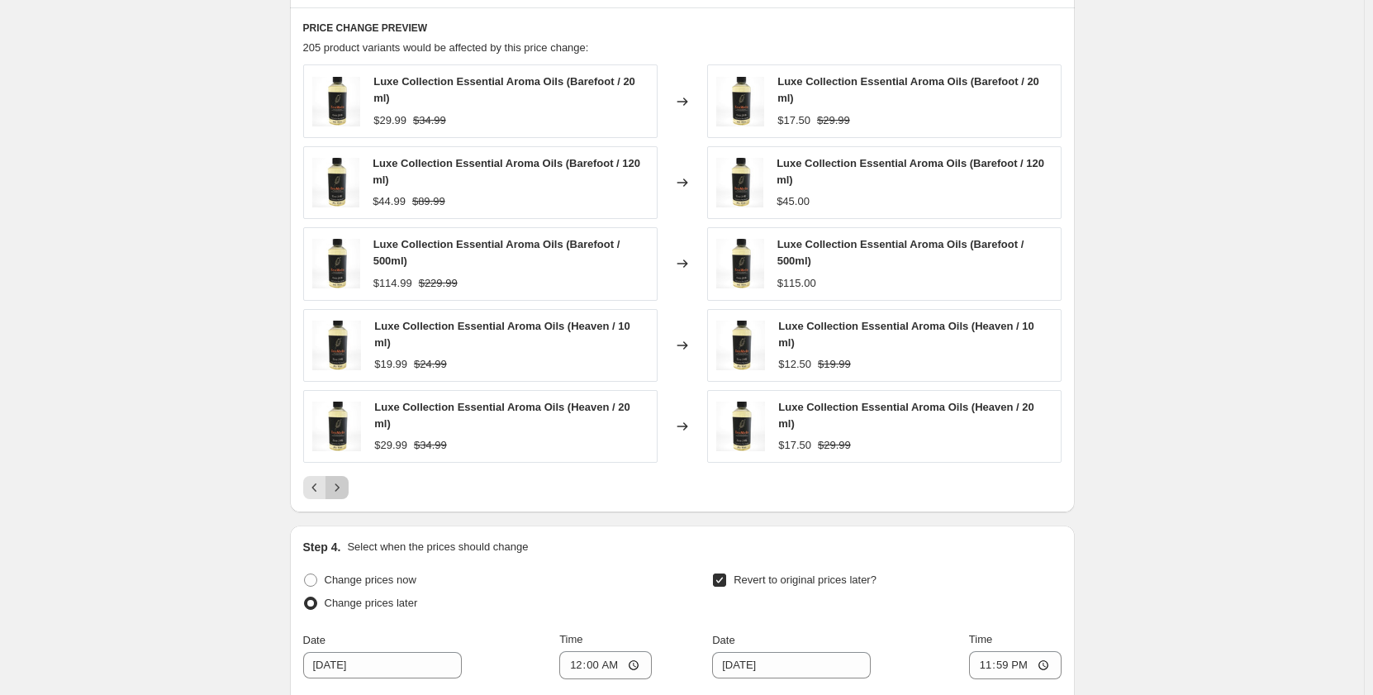
click at [345, 479] on icon "Next" at bounding box center [337, 487] width 17 height 17
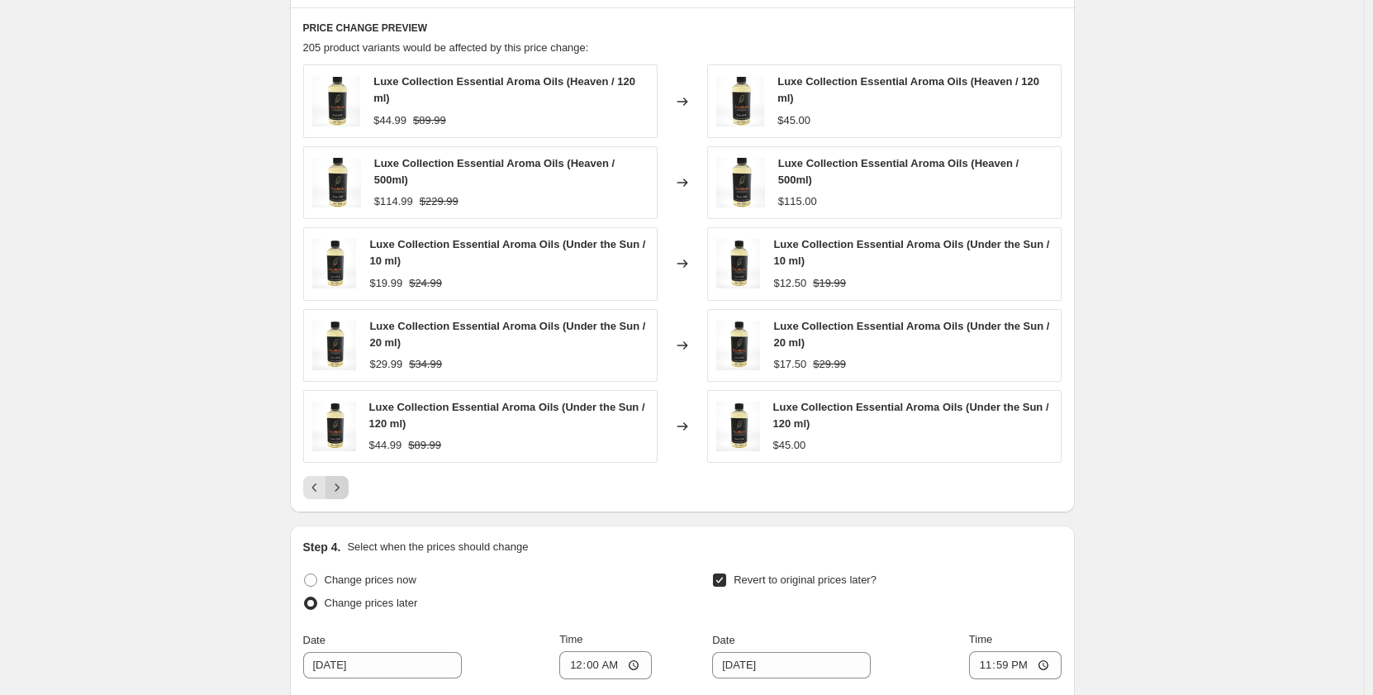
click at [345, 479] on icon "Next" at bounding box center [337, 487] width 17 height 17
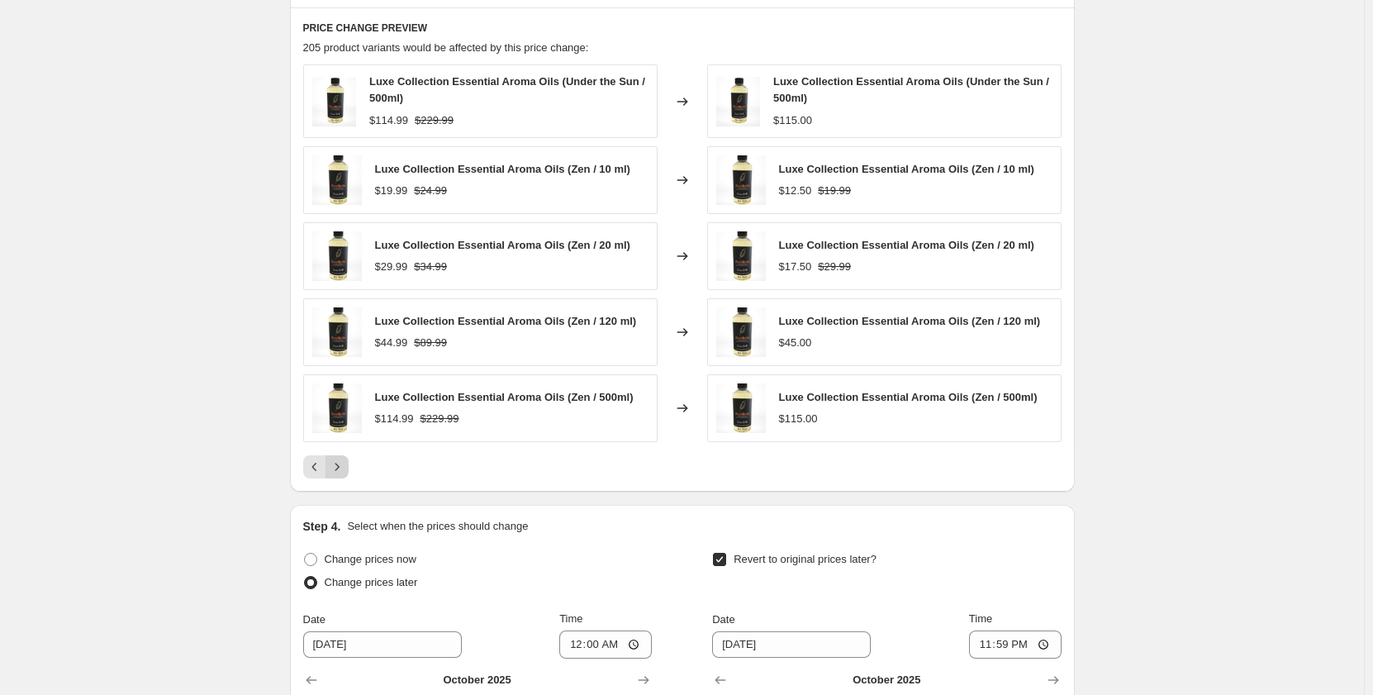
click at [346, 476] on button "Next" at bounding box center [337, 466] width 23 height 23
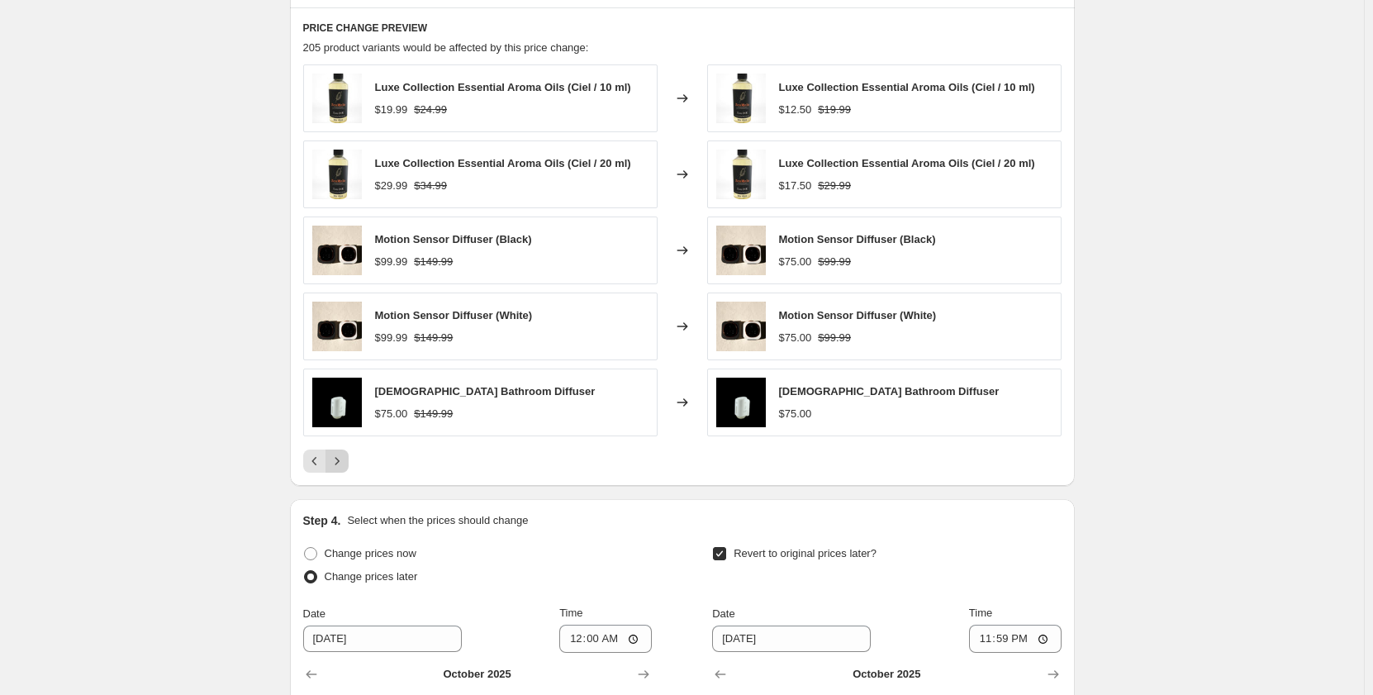
click at [345, 467] on icon "Next" at bounding box center [337, 461] width 17 height 17
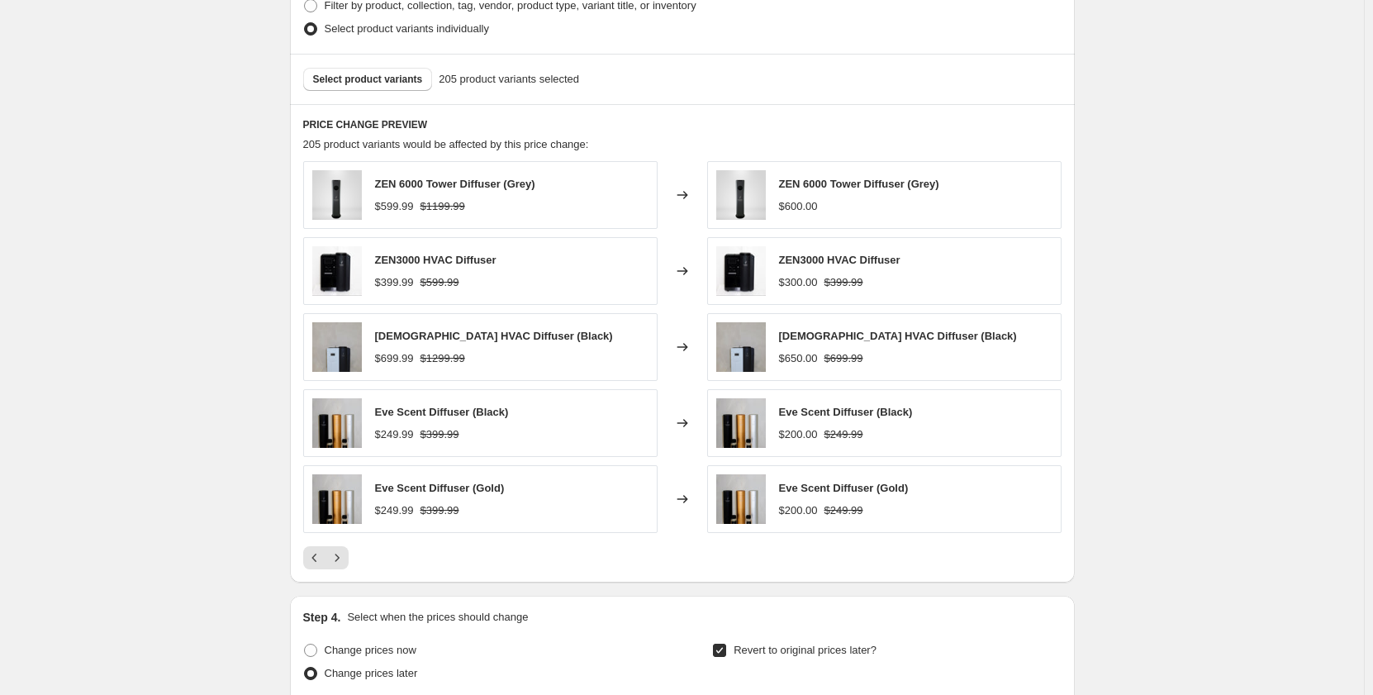
scroll to position [826, 0]
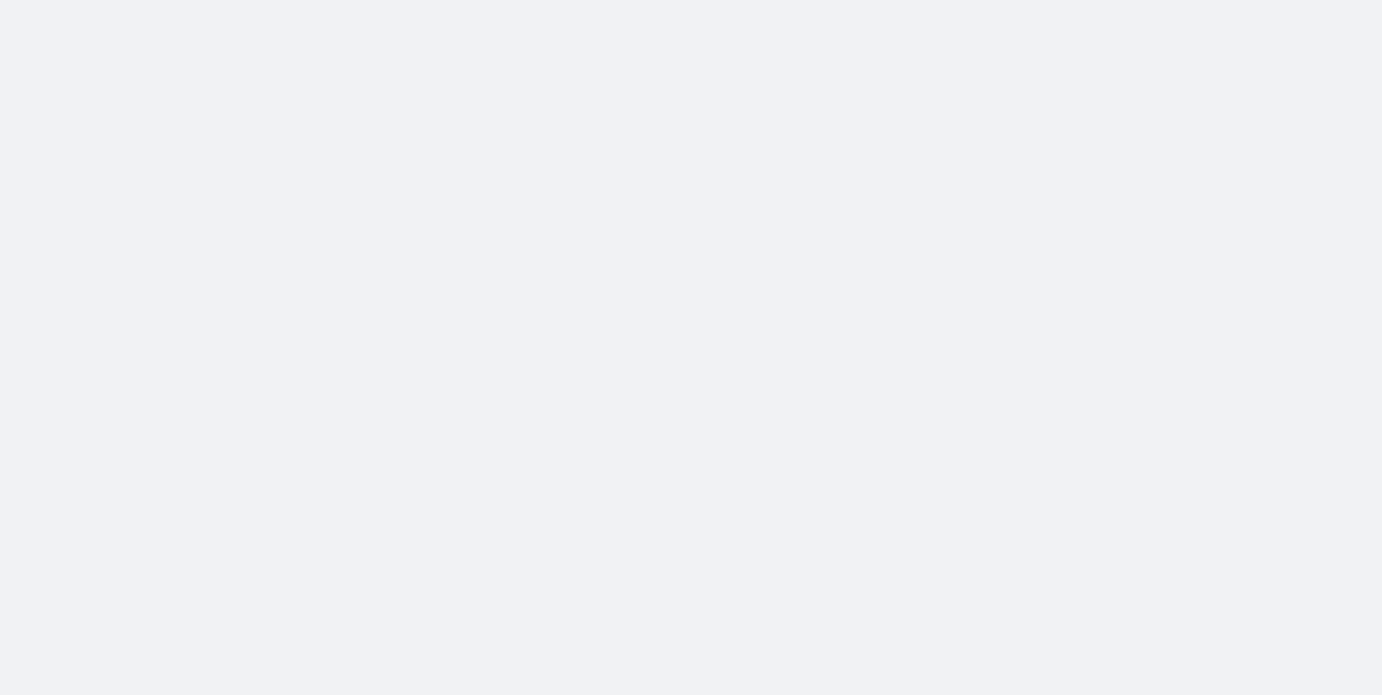
select select "pcap"
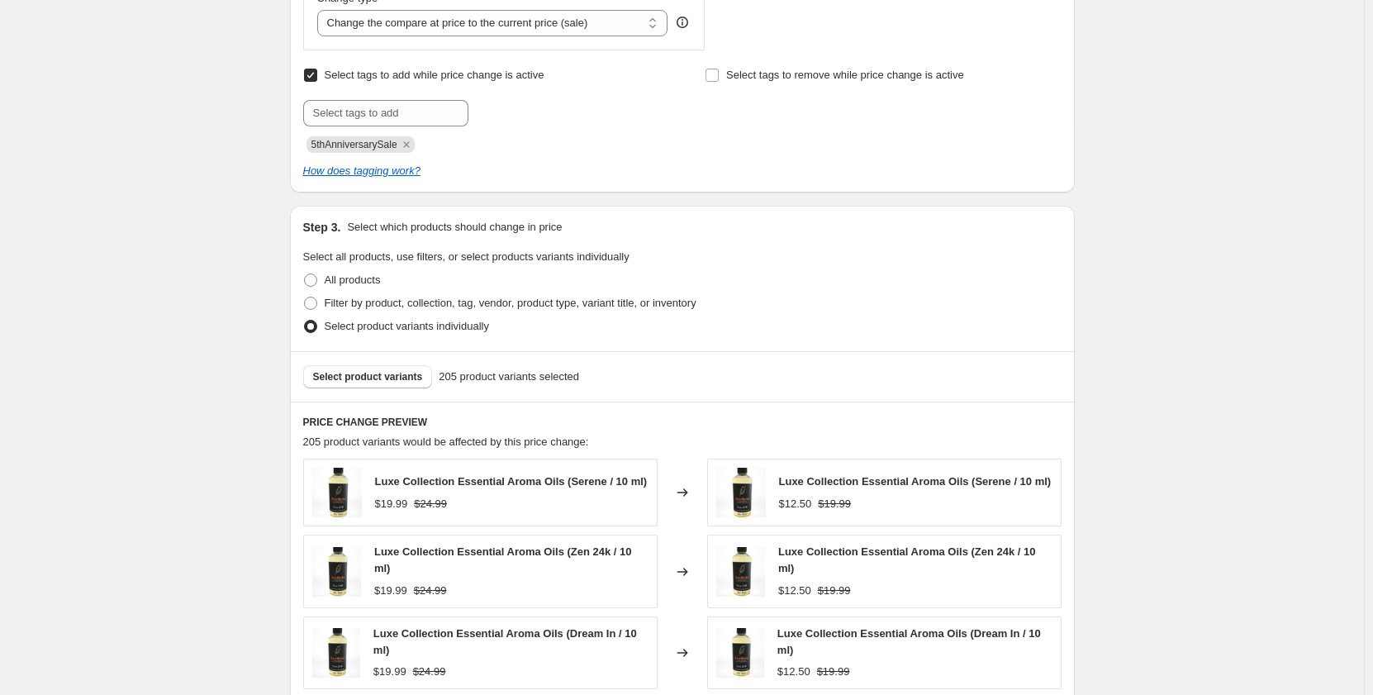
scroll to position [744, 0]
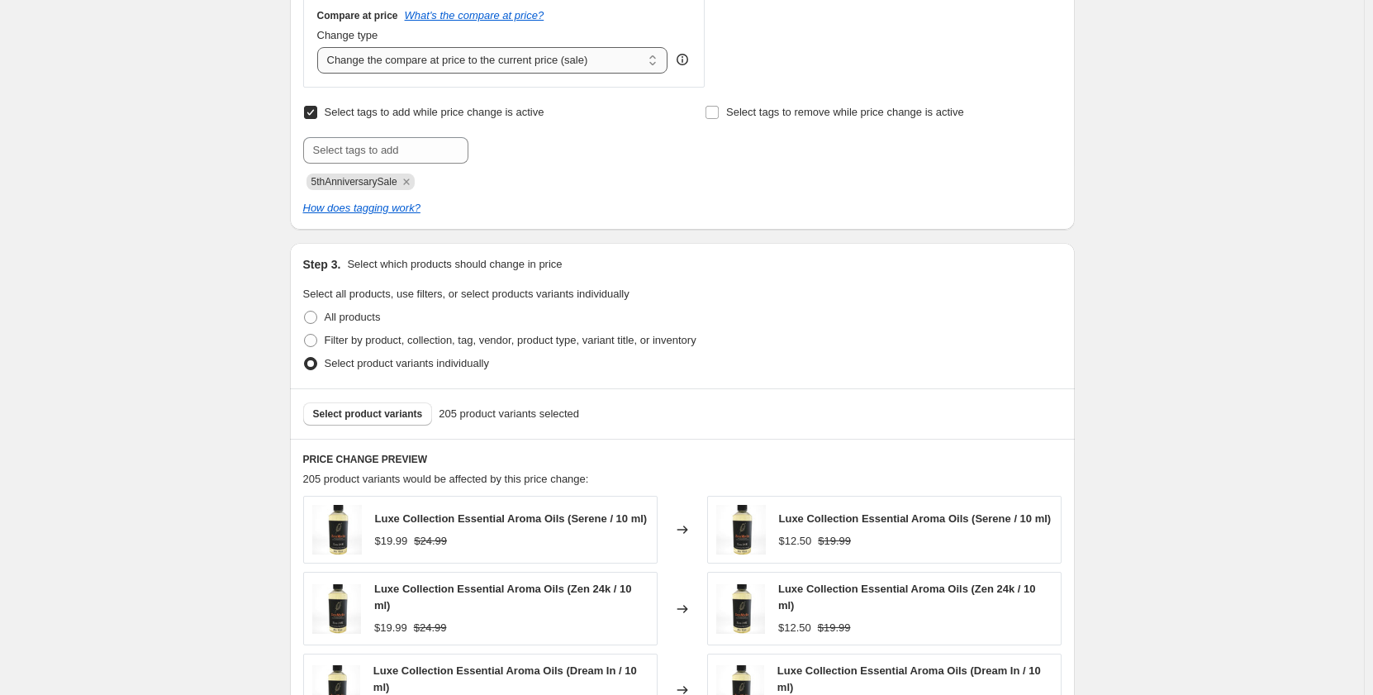
click at [654, 64] on select "Change the compare at price to the current price (sale) Change the compare at p…" at bounding box center [492, 60] width 351 height 26
click at [878, 193] on div "Select tags to add while price change is active Submit 5thAnniversarySale Selec…" at bounding box center [682, 159] width 759 height 116
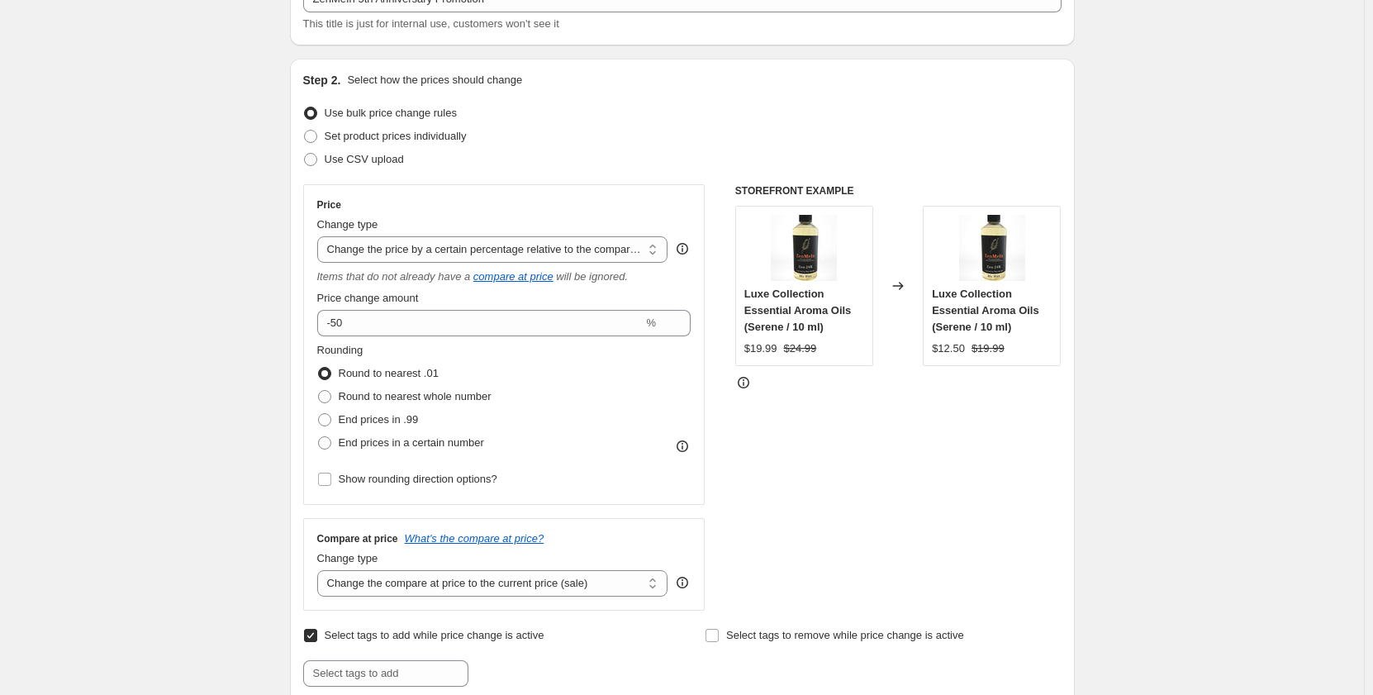
scroll to position [248, 0]
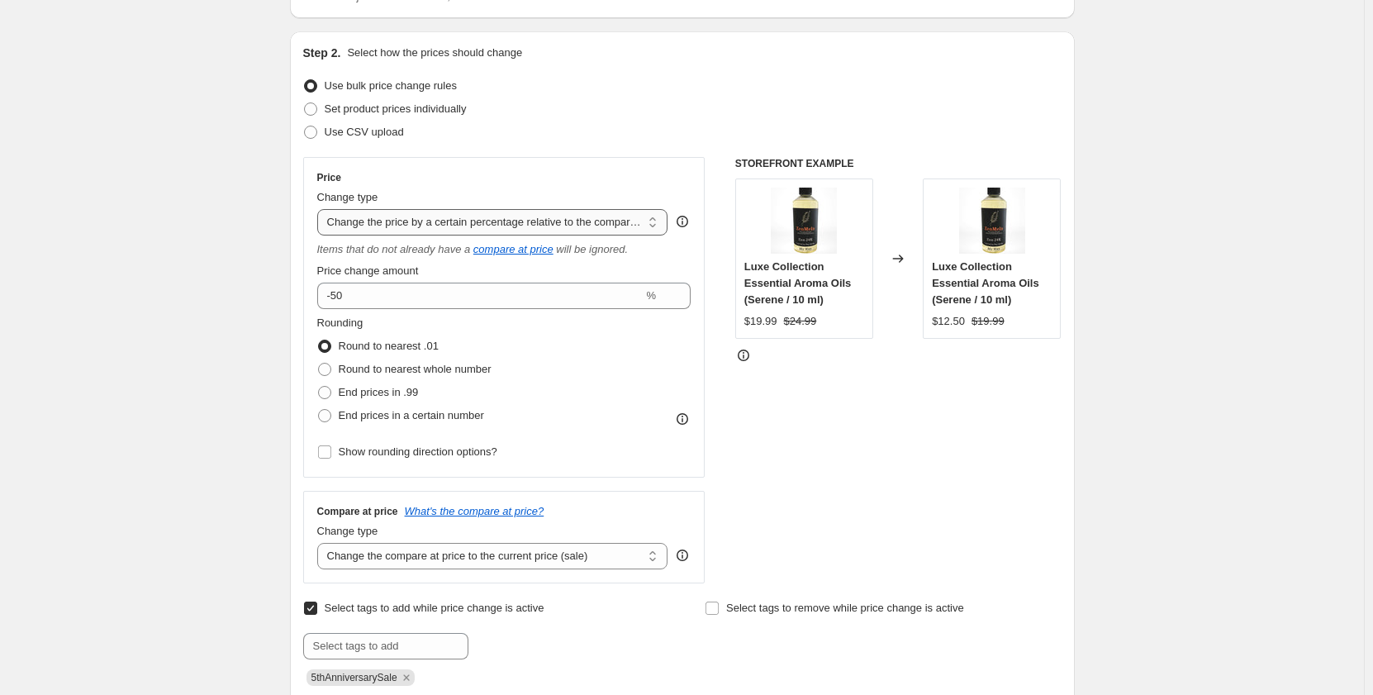
click at [655, 226] on select "Change the price to a certain amount Change the price by a certain amount Chang…" at bounding box center [492, 222] width 351 height 26
click at [321, 209] on select "Change the price to a certain amount Change the price by a certain amount Chang…" at bounding box center [492, 222] width 351 height 26
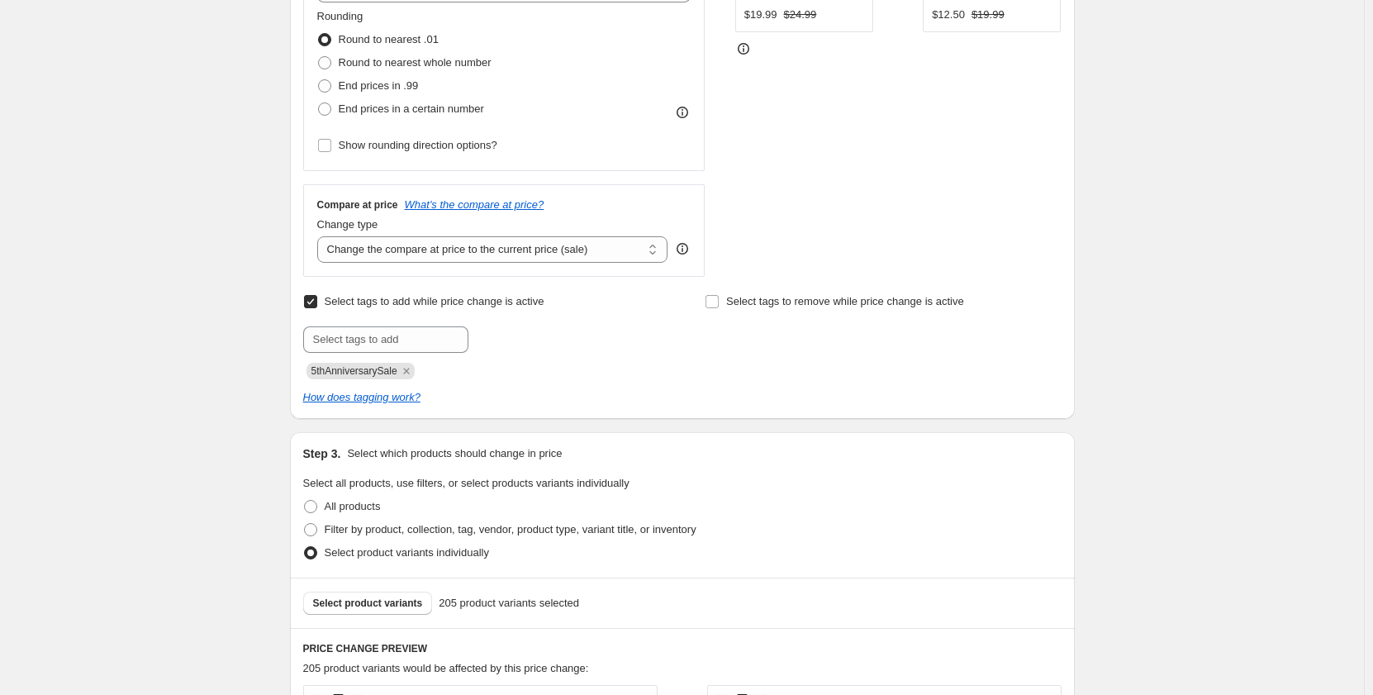
scroll to position [578, 0]
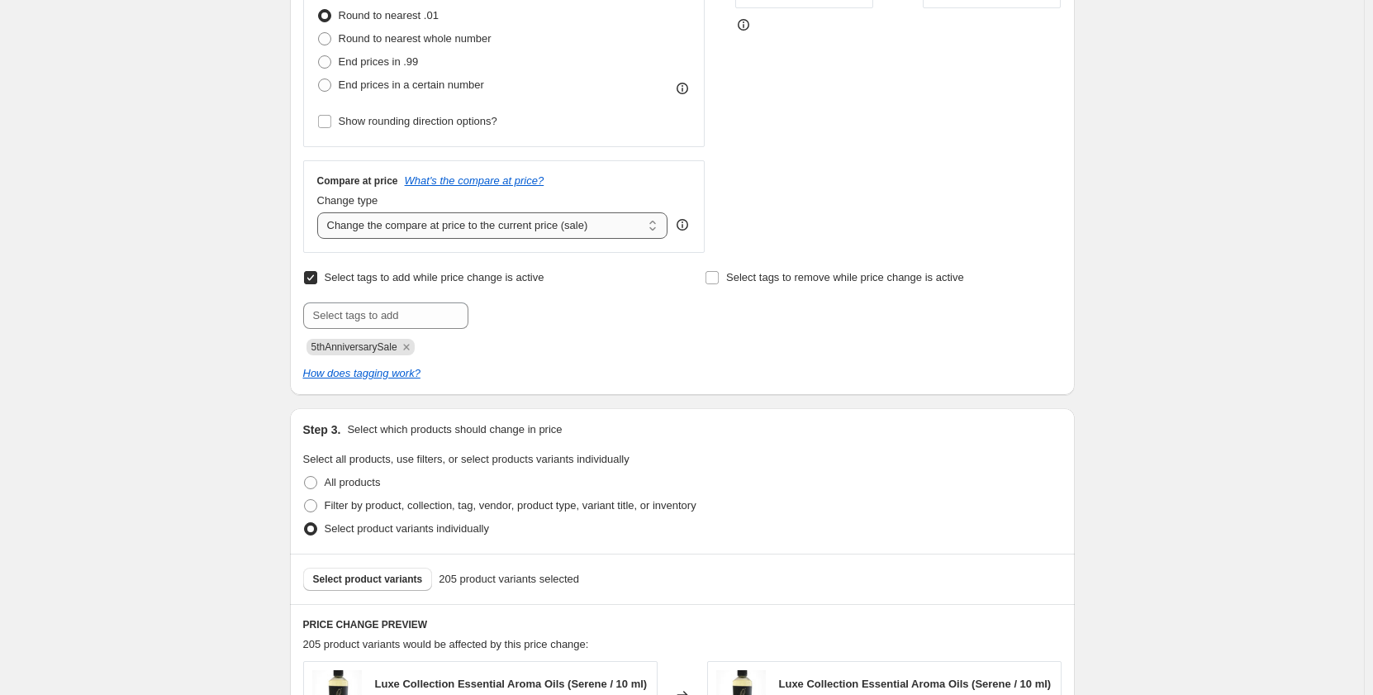
click at [657, 231] on select "Change the compare at price to the current price (sale) Change the compare at p…" at bounding box center [492, 225] width 351 height 26
click at [321, 212] on select "Change the compare at price to the current price (sale) Change the compare at p…" at bounding box center [492, 225] width 351 height 26
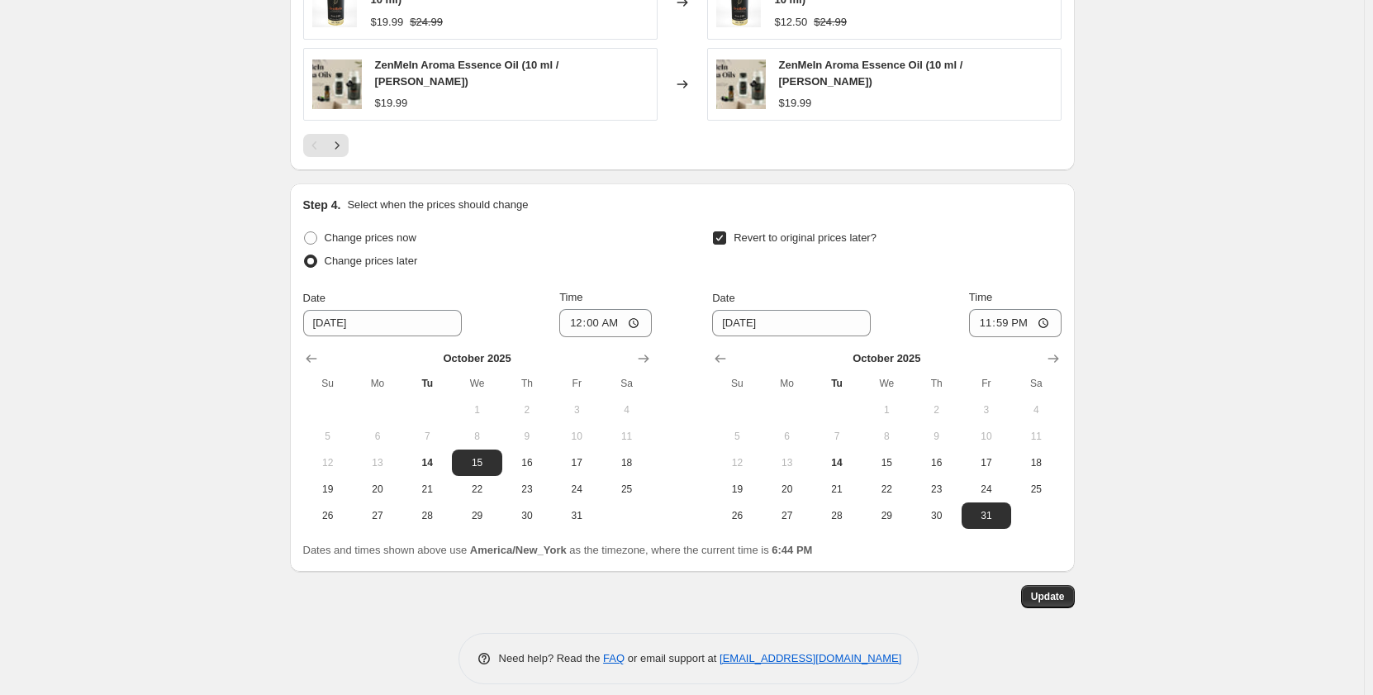
scroll to position [1516, 0]
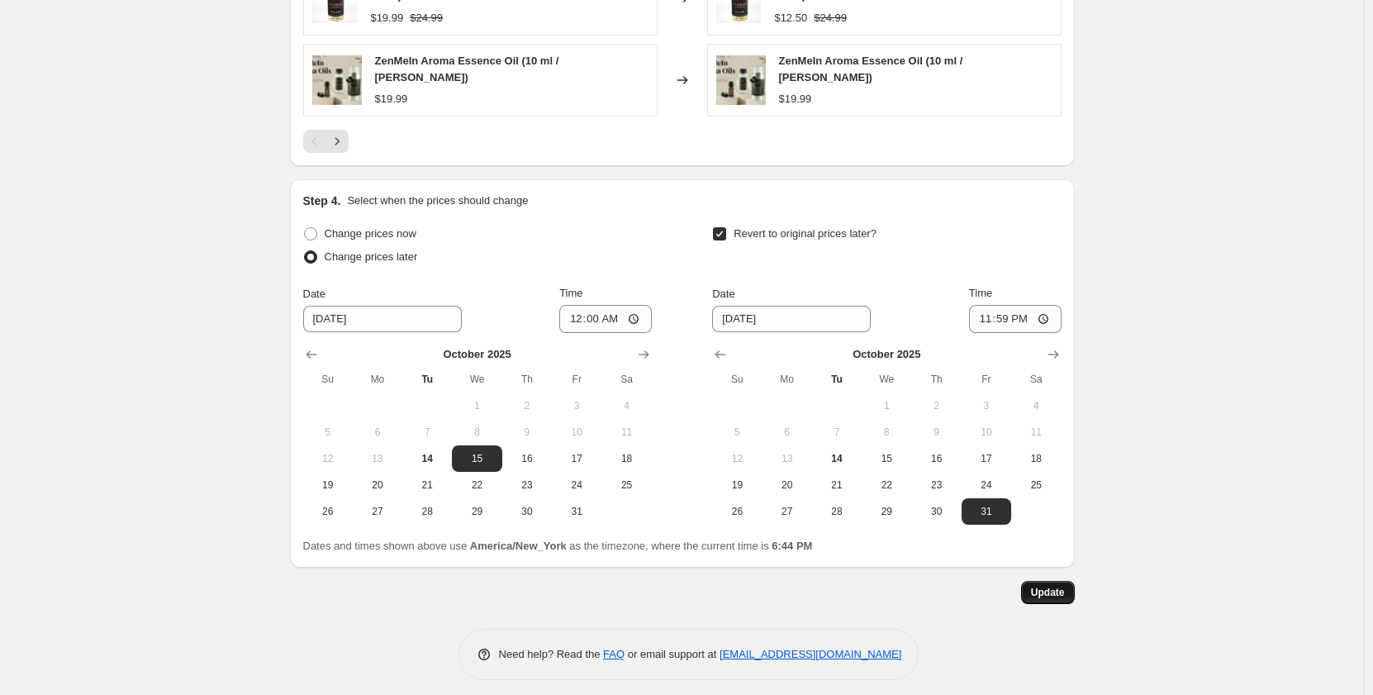
click at [1065, 586] on span "Update" at bounding box center [1048, 592] width 34 height 13
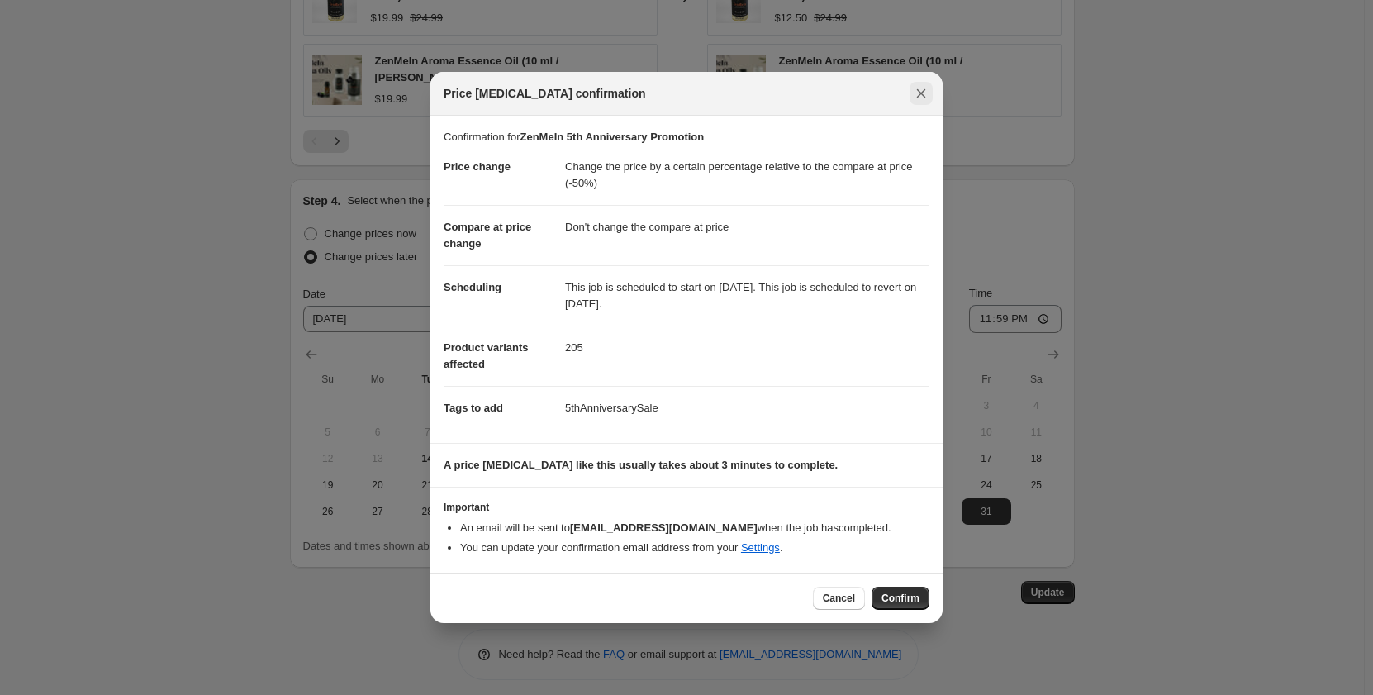
click at [919, 97] on icon "Close" at bounding box center [921, 93] width 9 height 9
select select "ep"
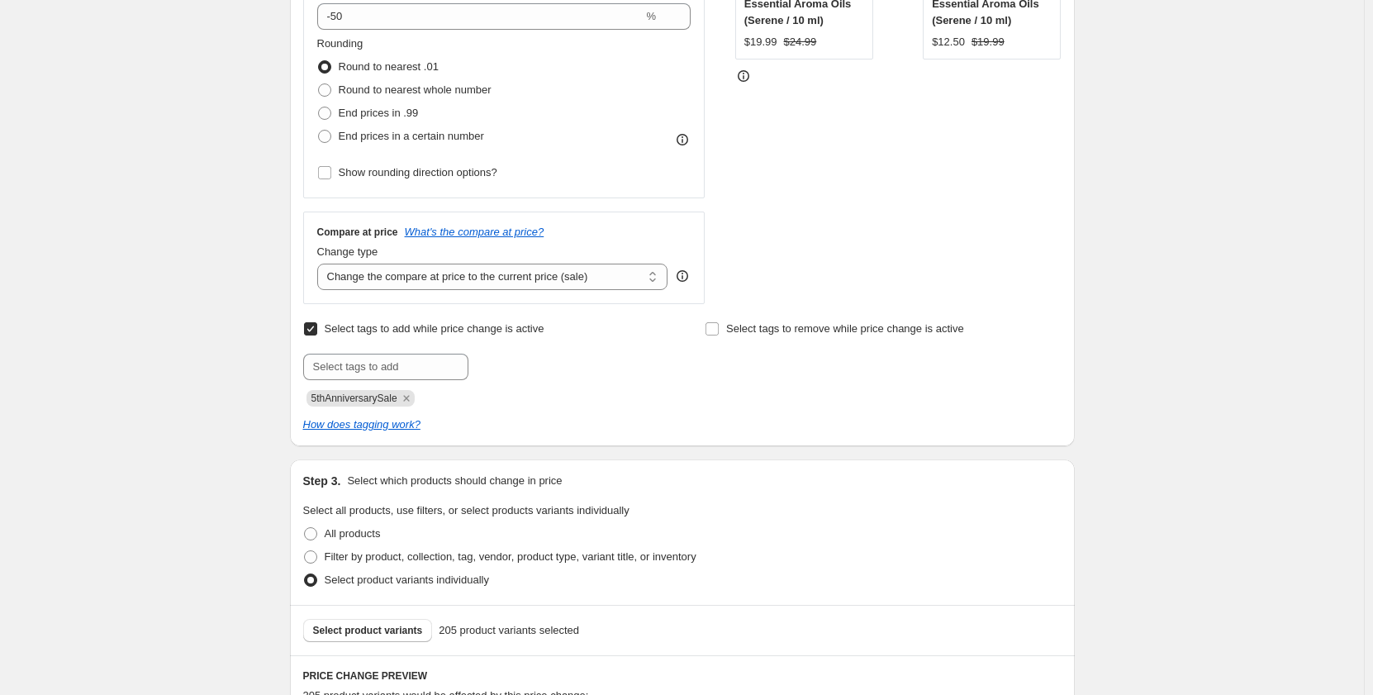
scroll to position [525, 0]
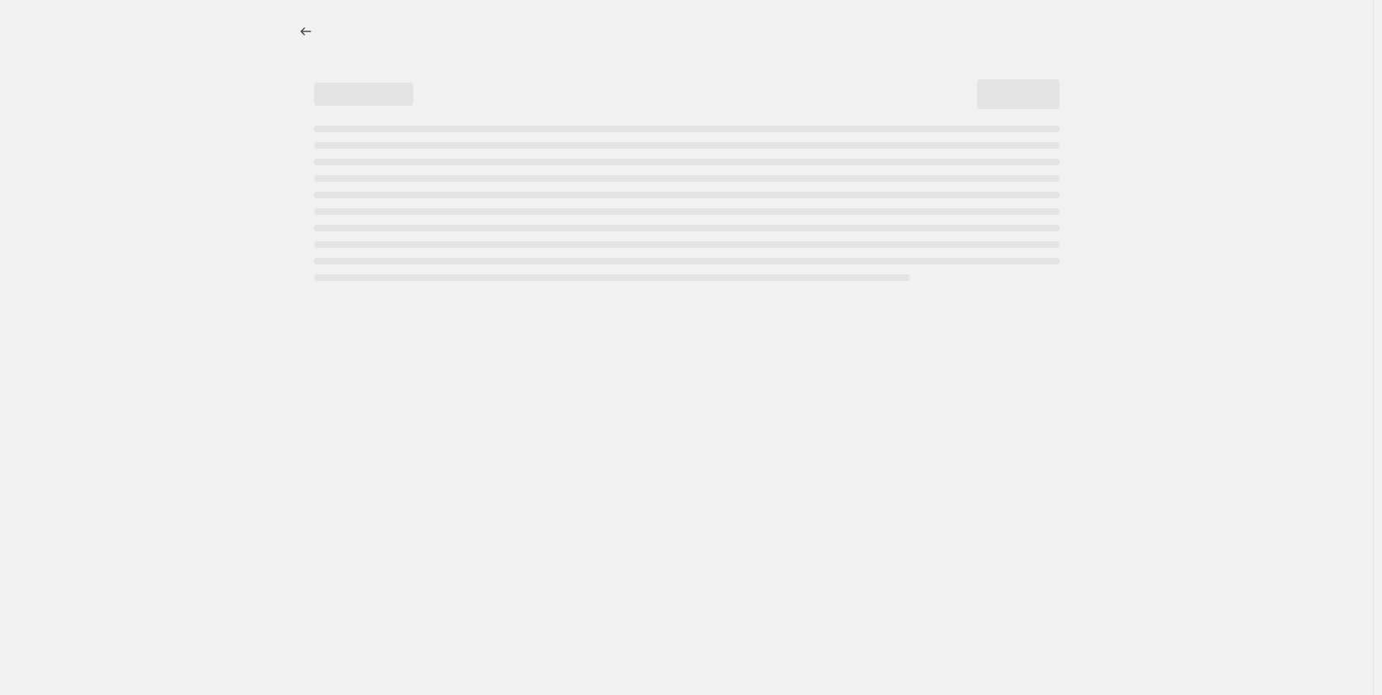
select select "pcap"
select select "no_change"
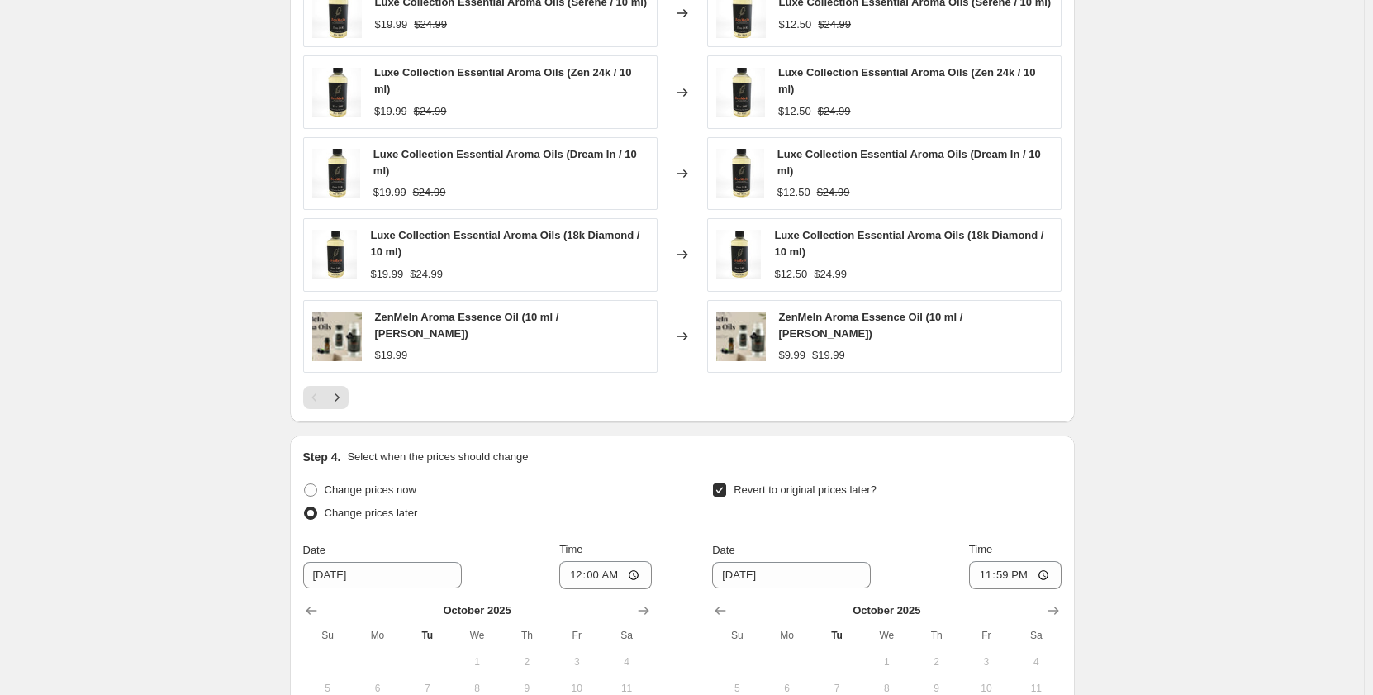
scroll to position [1240, 0]
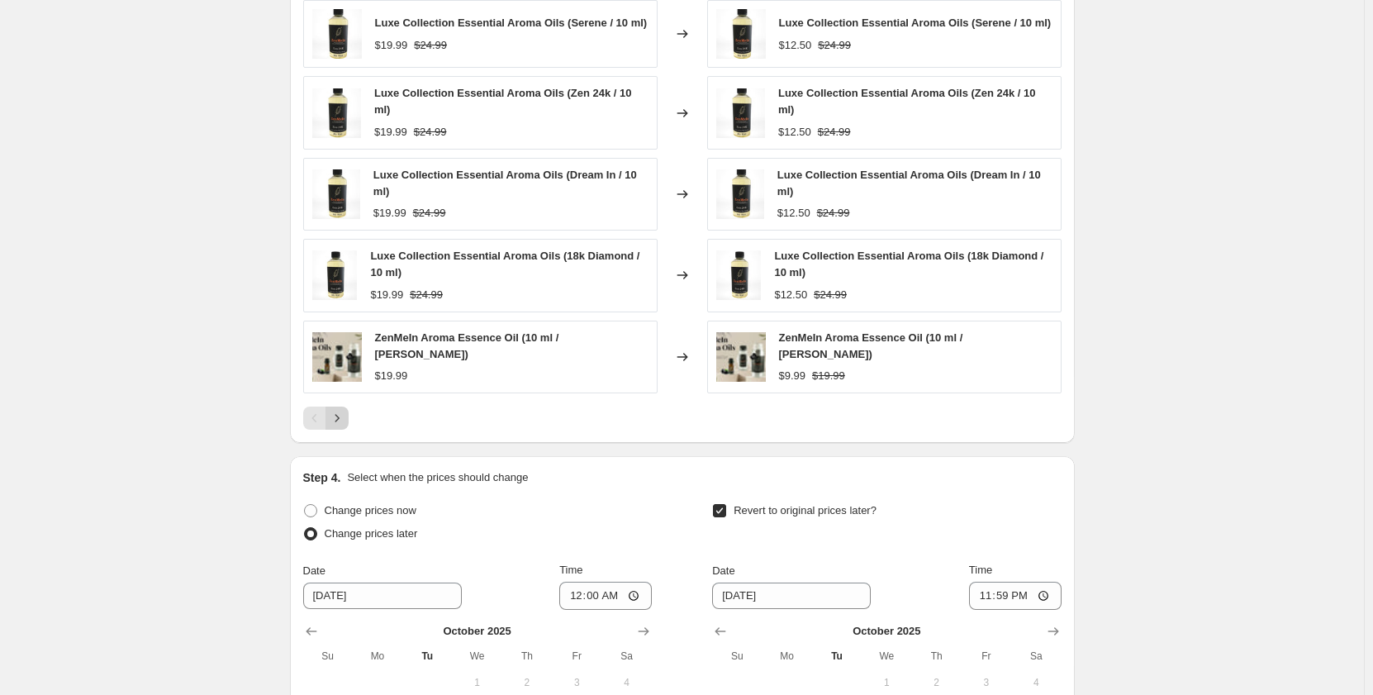
click at [343, 415] on icon "Next" at bounding box center [337, 418] width 17 height 17
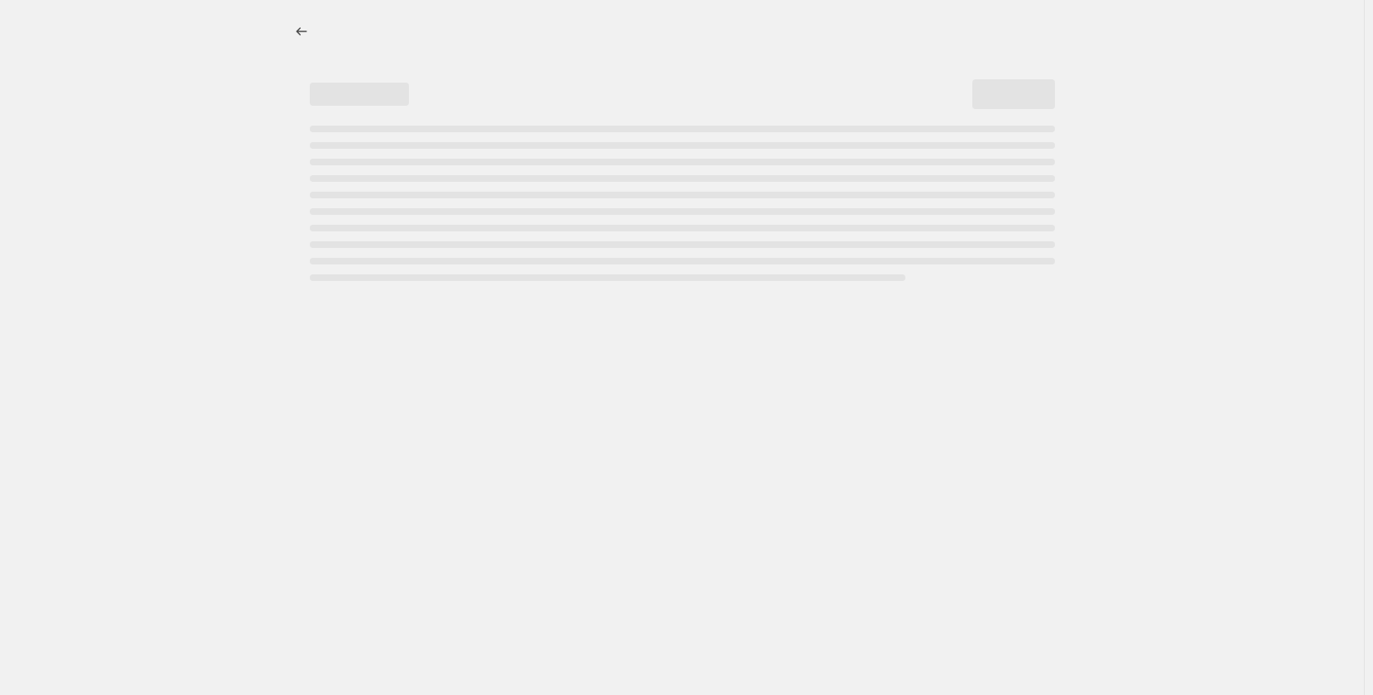
select select "pcap"
select select "no_change"
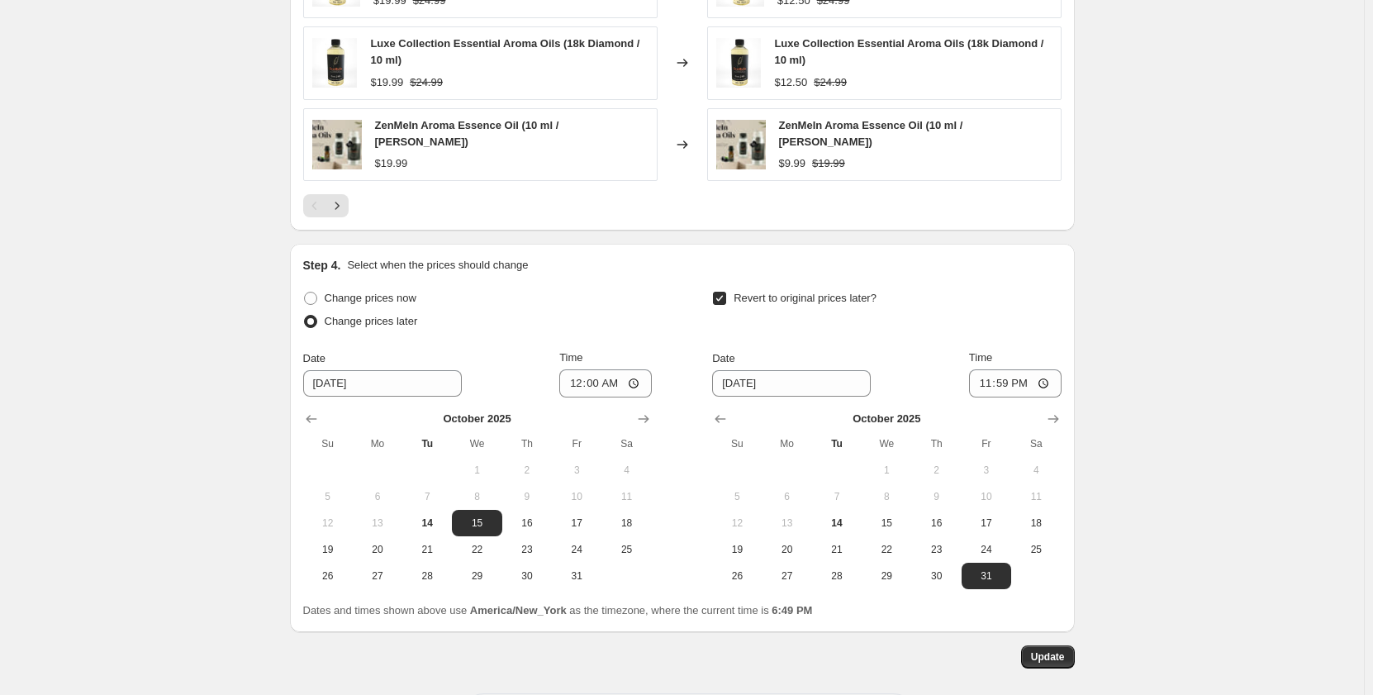
scroll to position [1434, 0]
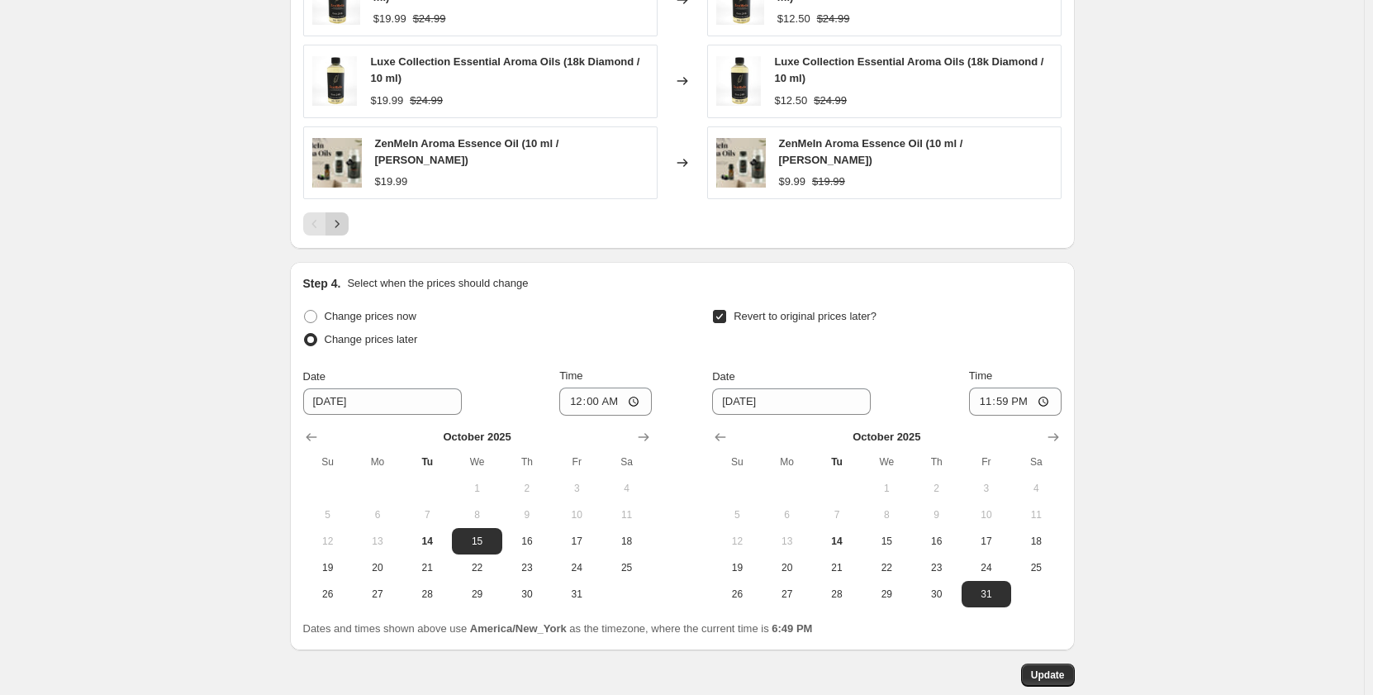
click at [342, 216] on icon "Next" at bounding box center [337, 224] width 17 height 17
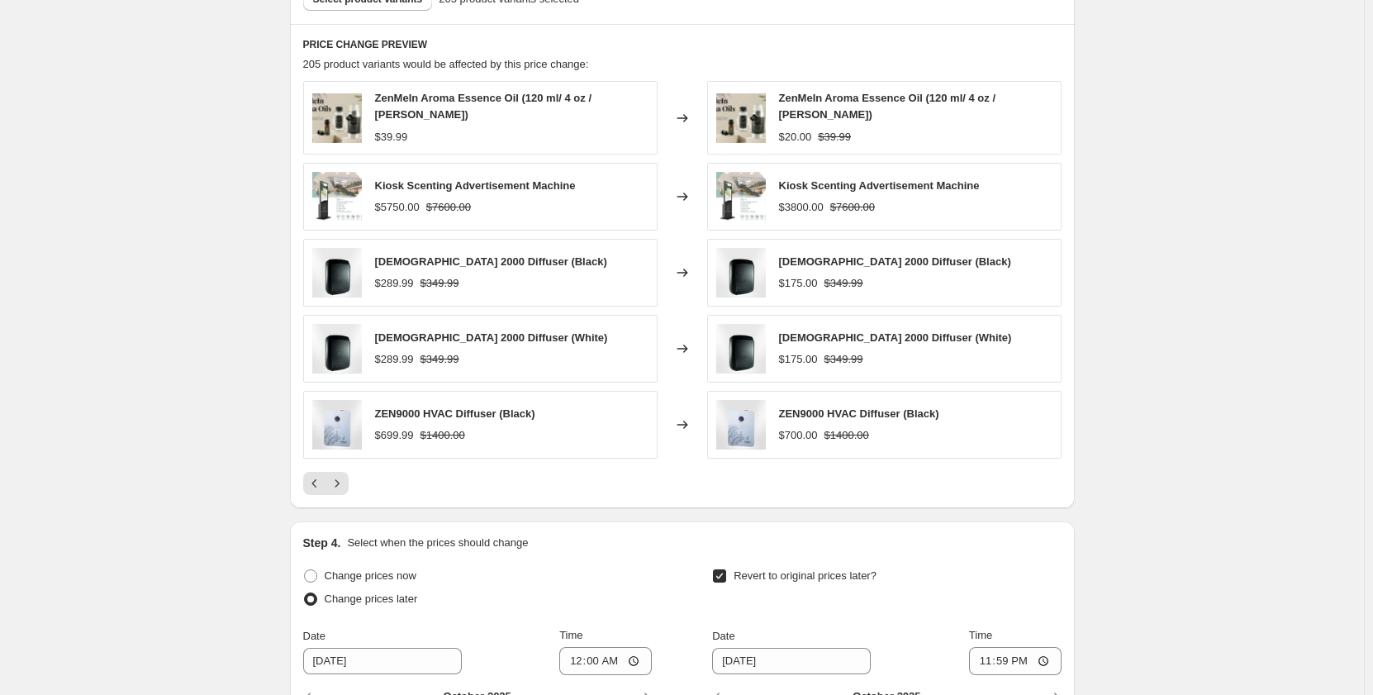
scroll to position [1186, 0]
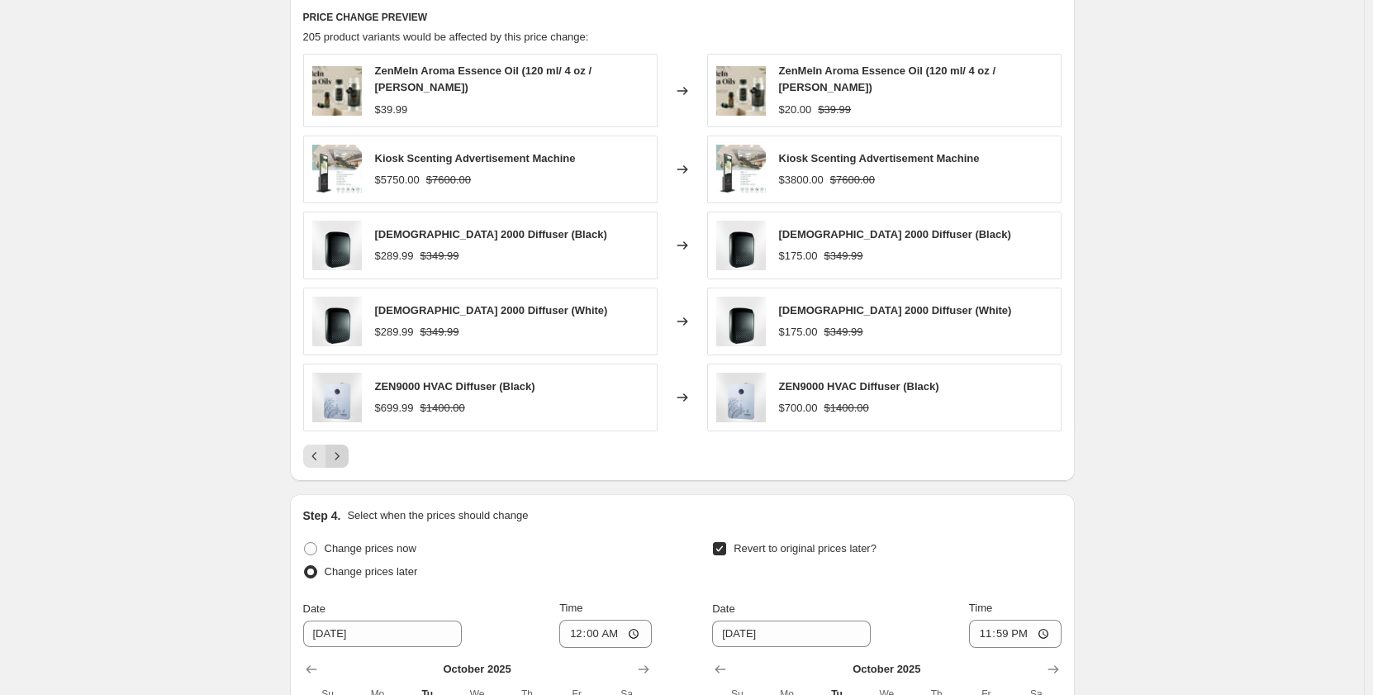
click at [345, 451] on icon "Next" at bounding box center [337, 456] width 17 height 17
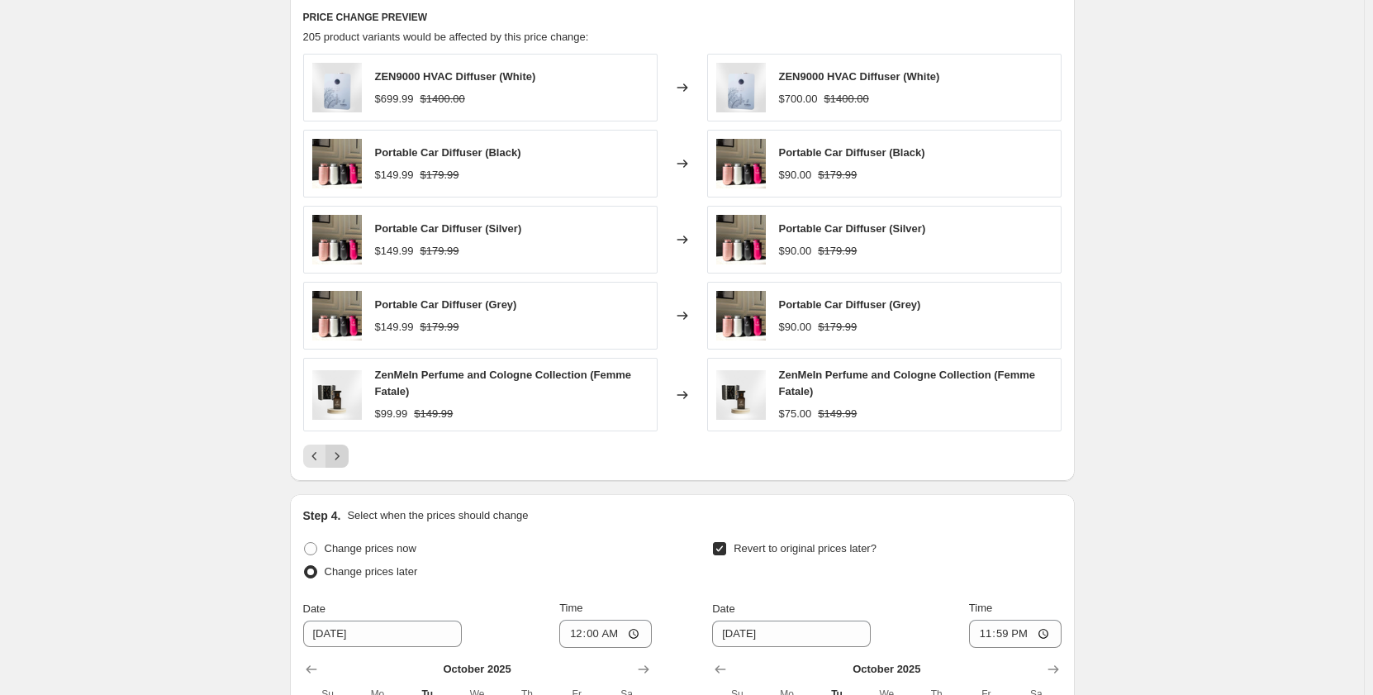
click at [345, 455] on icon "Next" at bounding box center [337, 456] width 17 height 17
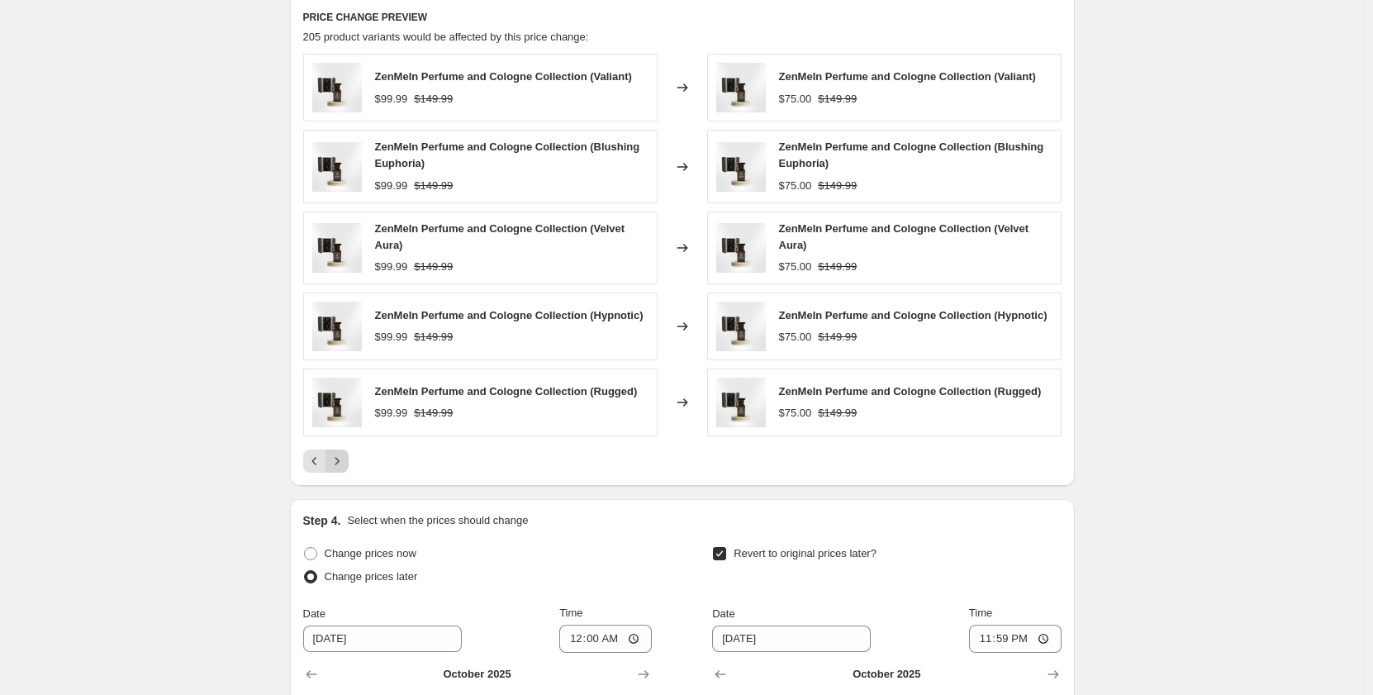
click at [345, 455] on icon "Next" at bounding box center [337, 461] width 17 height 17
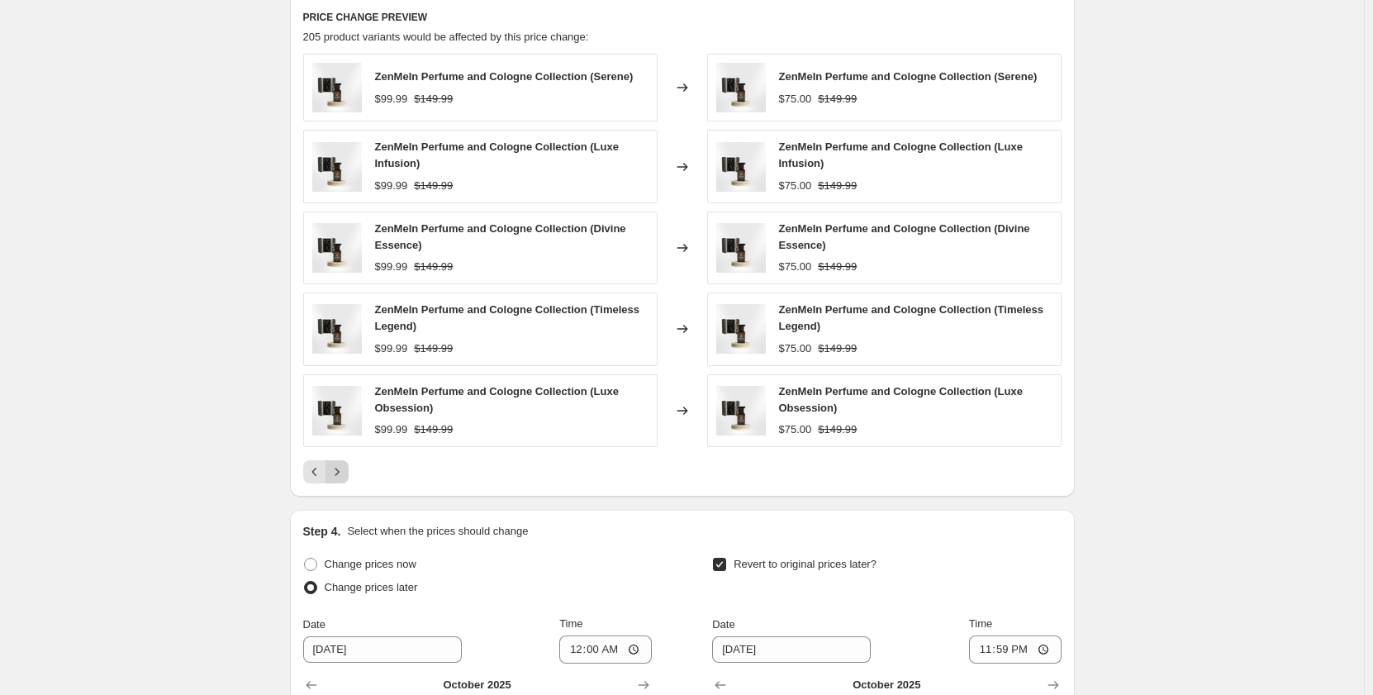
click at [344, 470] on icon "Next" at bounding box center [337, 472] width 17 height 17
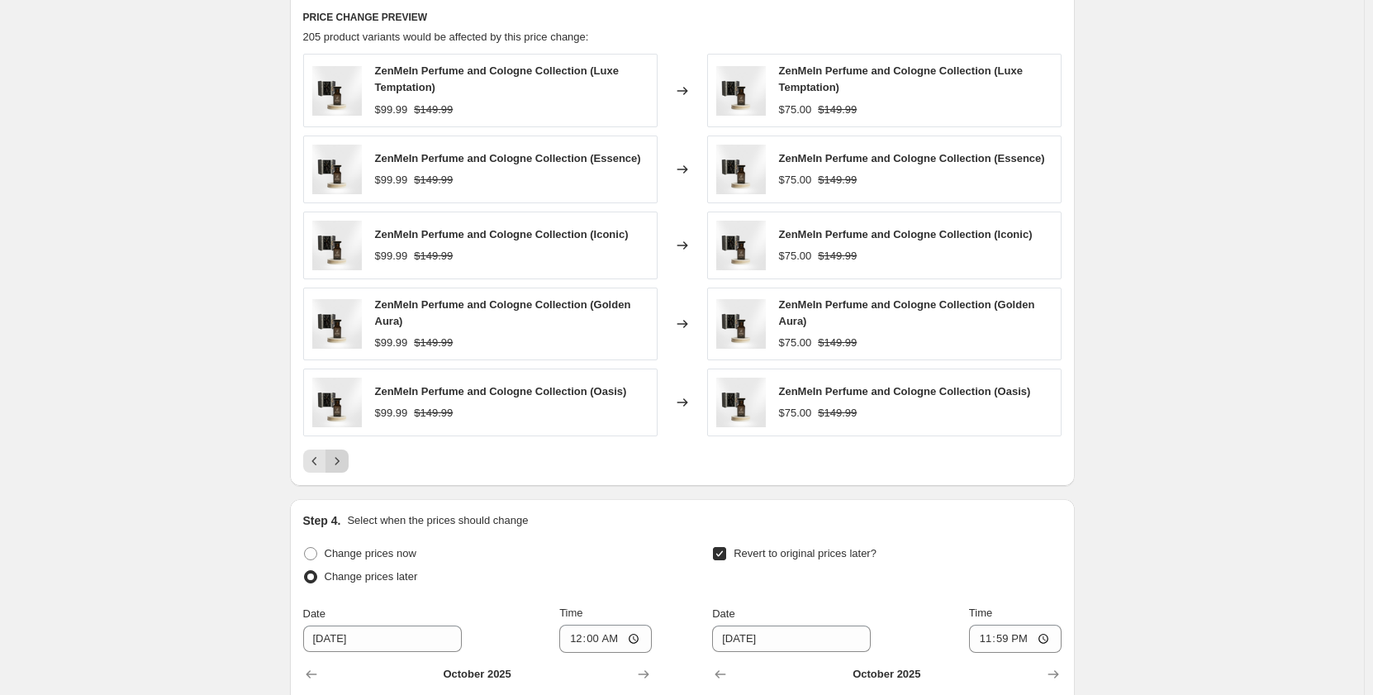
click at [344, 469] on icon "Next" at bounding box center [337, 461] width 17 height 17
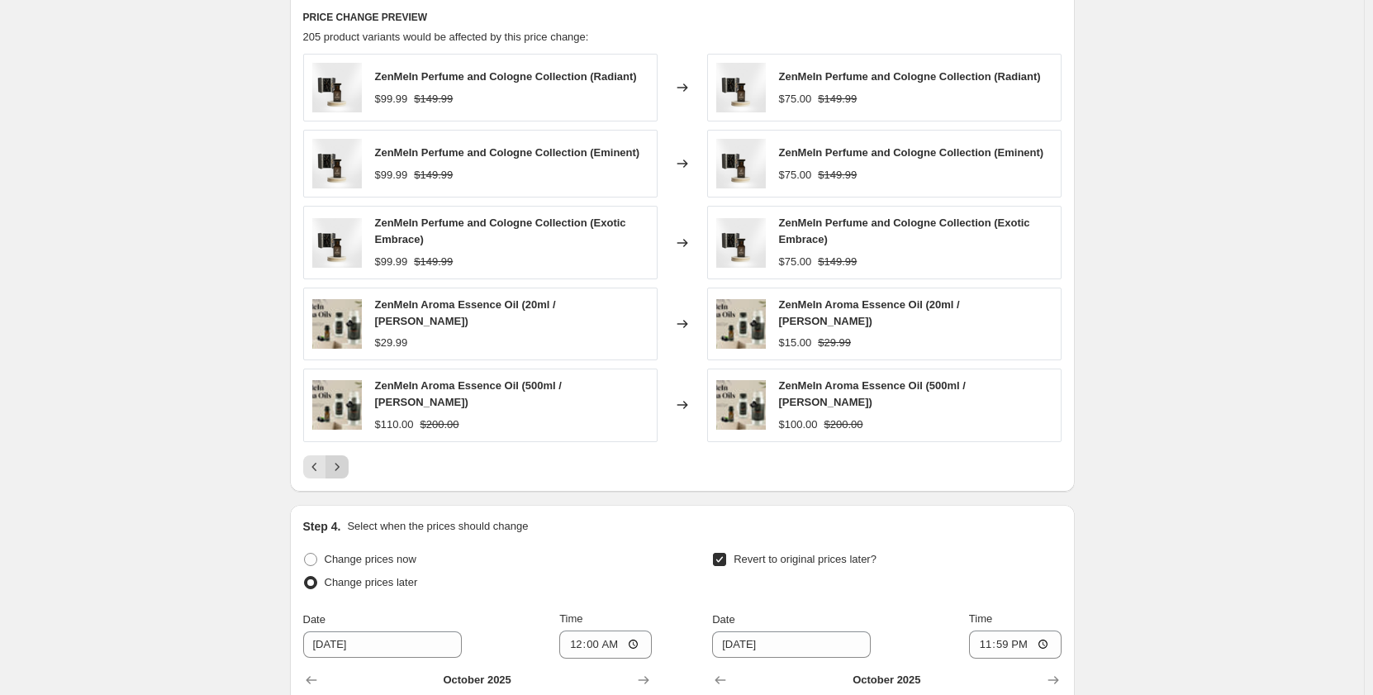
click at [344, 461] on icon "Next" at bounding box center [337, 467] width 17 height 17
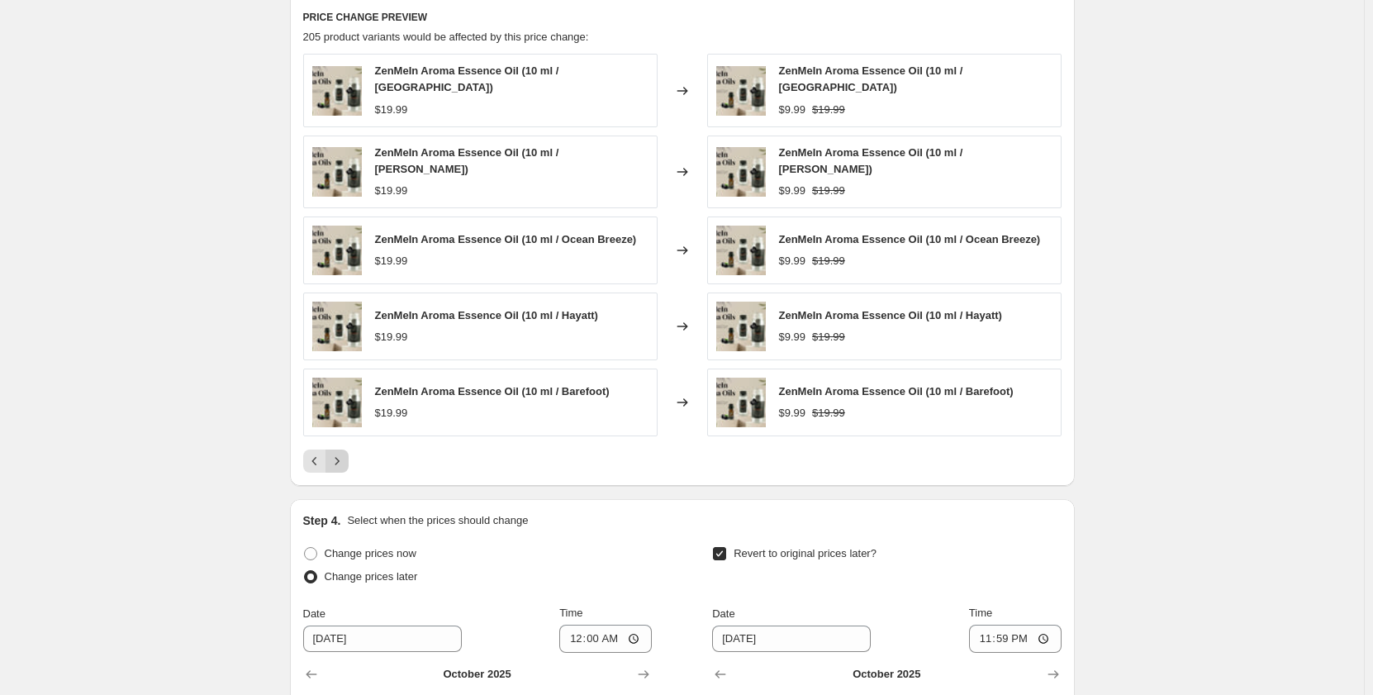
click at [344, 461] on button "Next" at bounding box center [337, 461] width 23 height 23
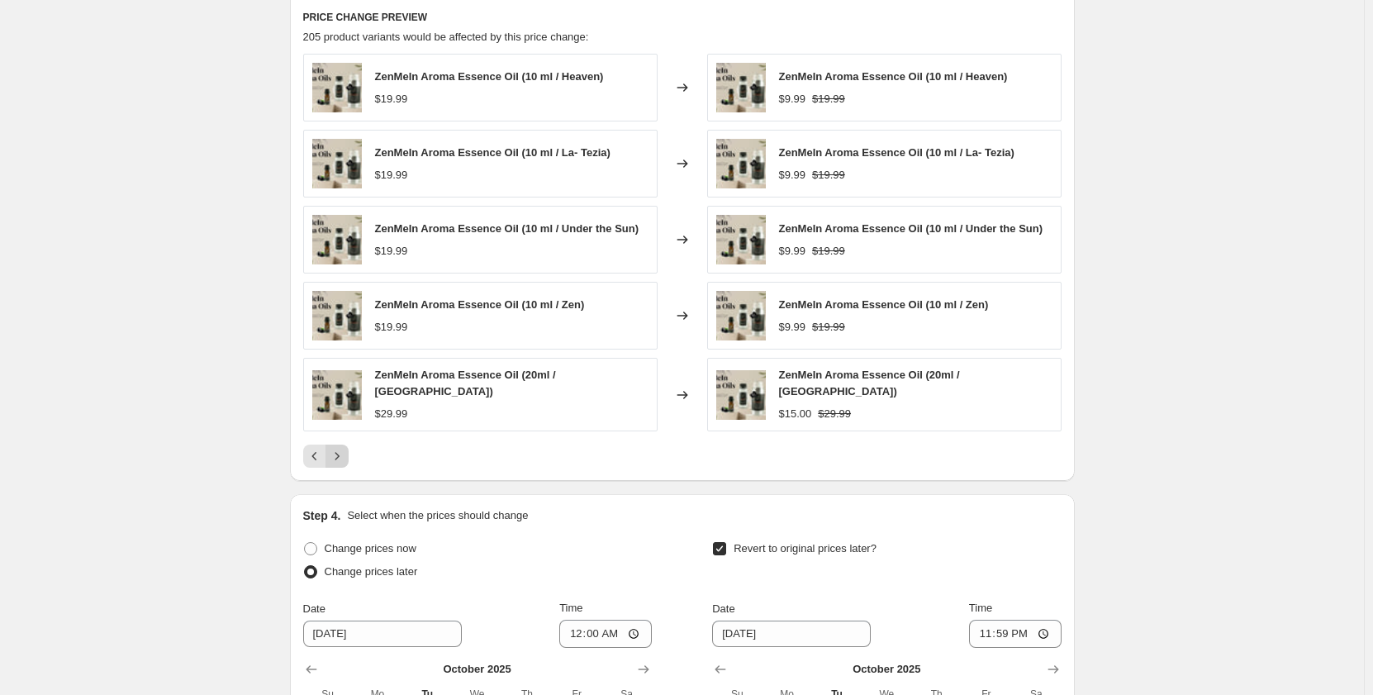
click at [345, 460] on button "Next" at bounding box center [337, 456] width 23 height 23
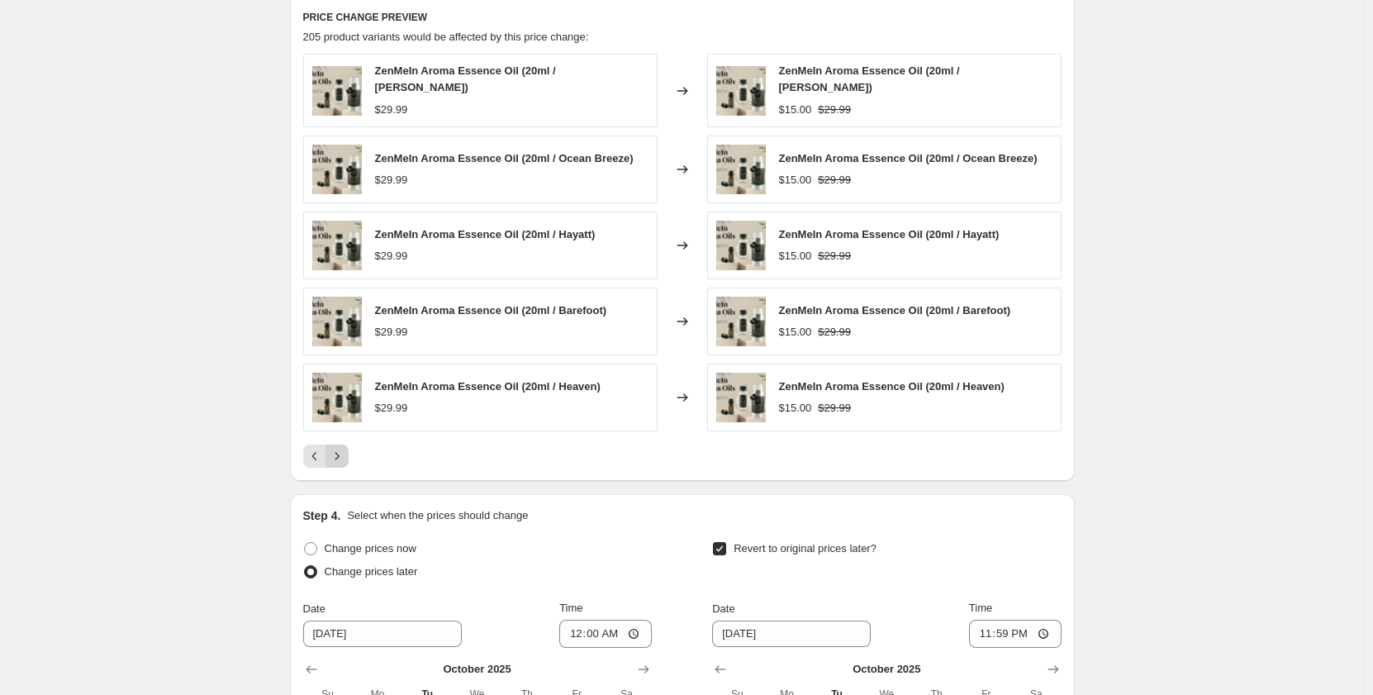
click at [345, 460] on button "Next" at bounding box center [337, 456] width 23 height 23
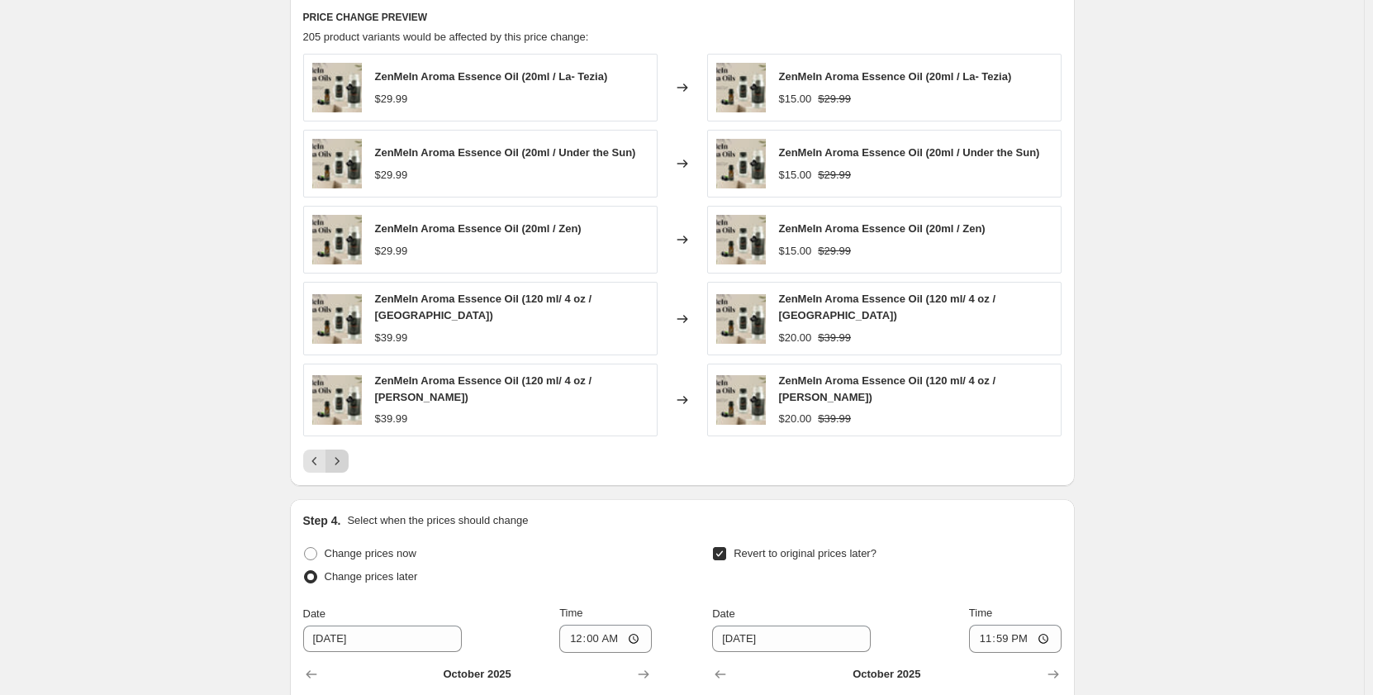
click at [345, 460] on button "Next" at bounding box center [337, 461] width 23 height 23
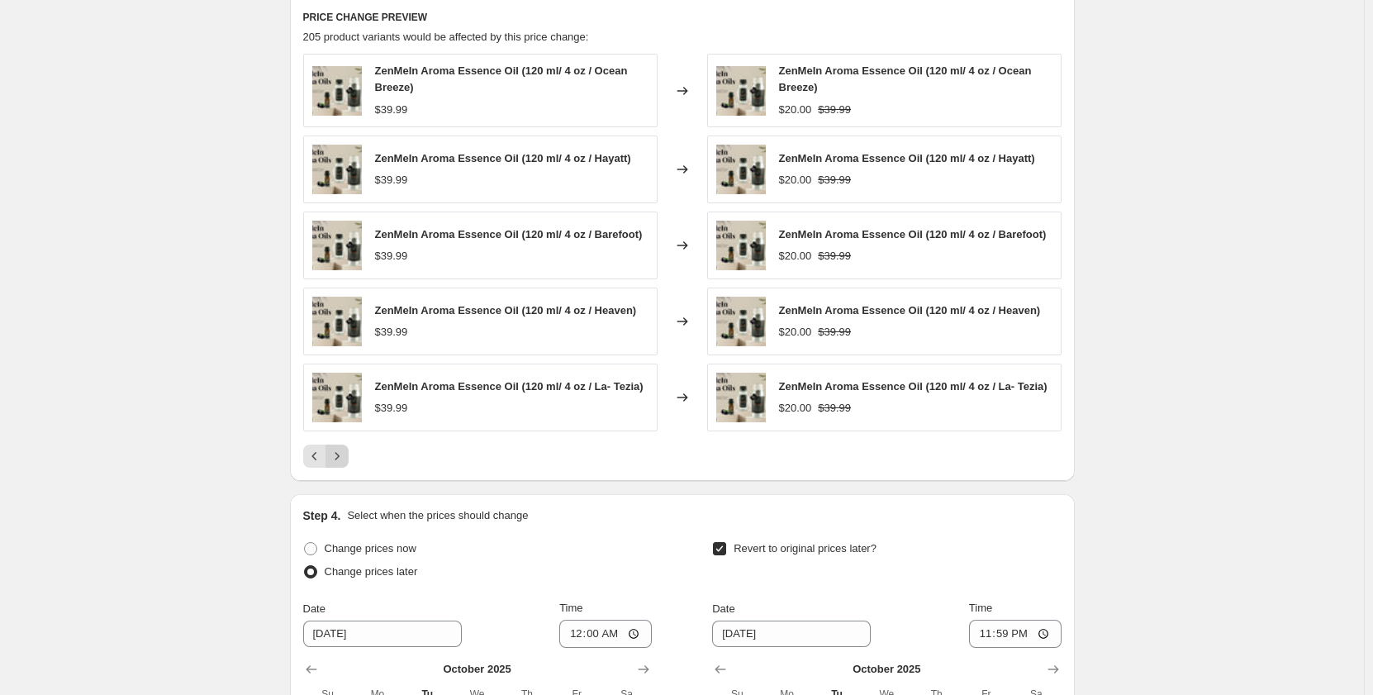
click at [345, 462] on icon "Next" at bounding box center [337, 456] width 17 height 17
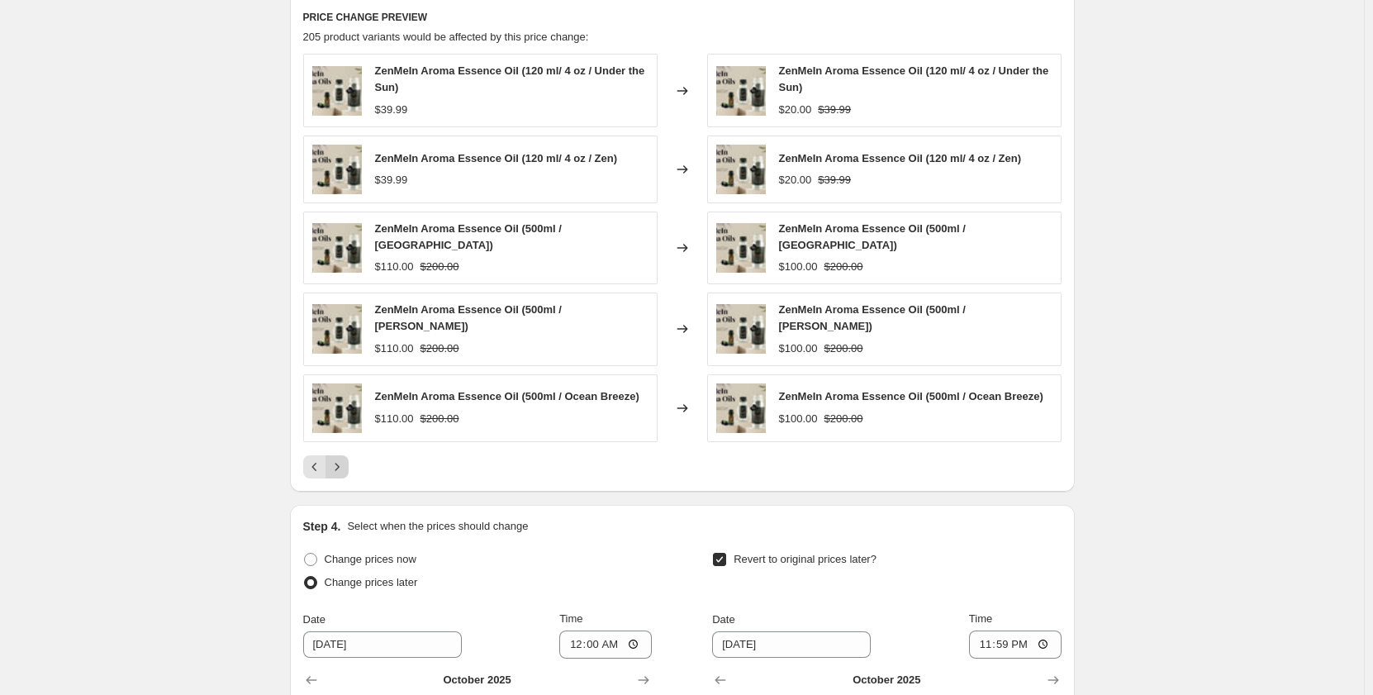
click at [349, 458] on button "Next" at bounding box center [337, 466] width 23 height 23
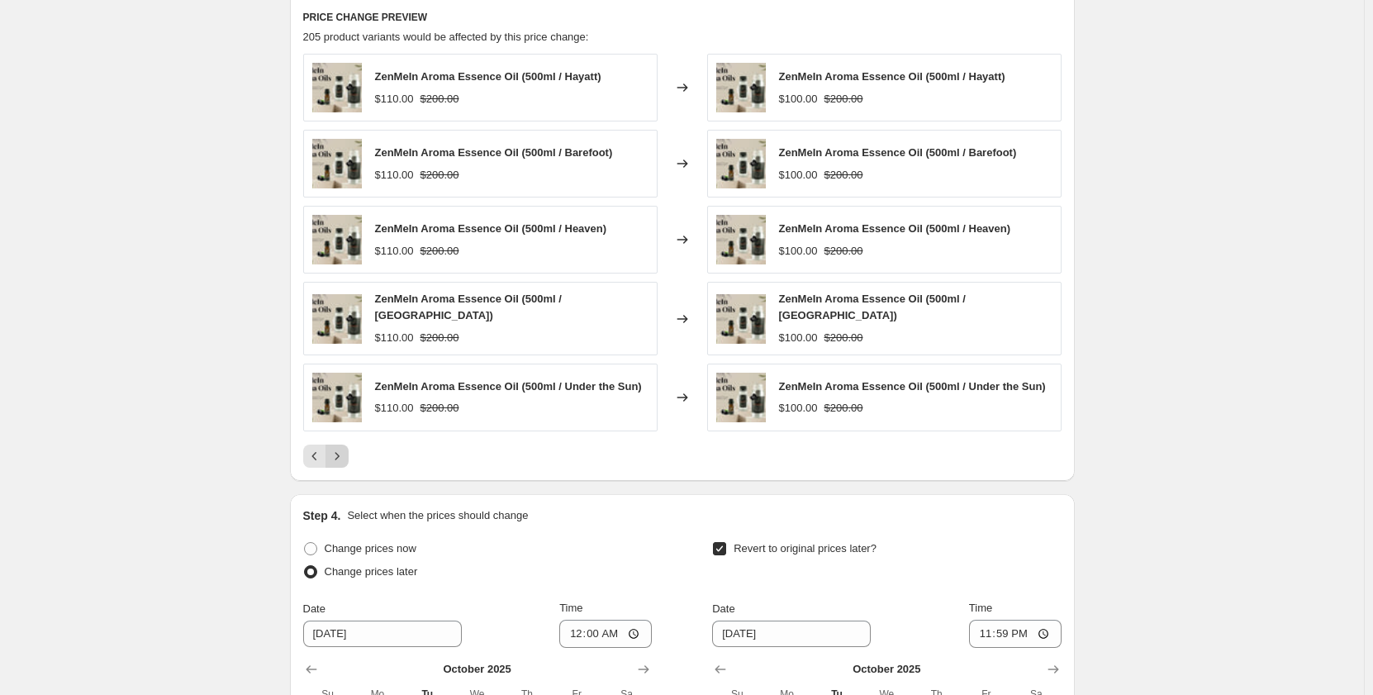
click at [349, 458] on button "Next" at bounding box center [337, 456] width 23 height 23
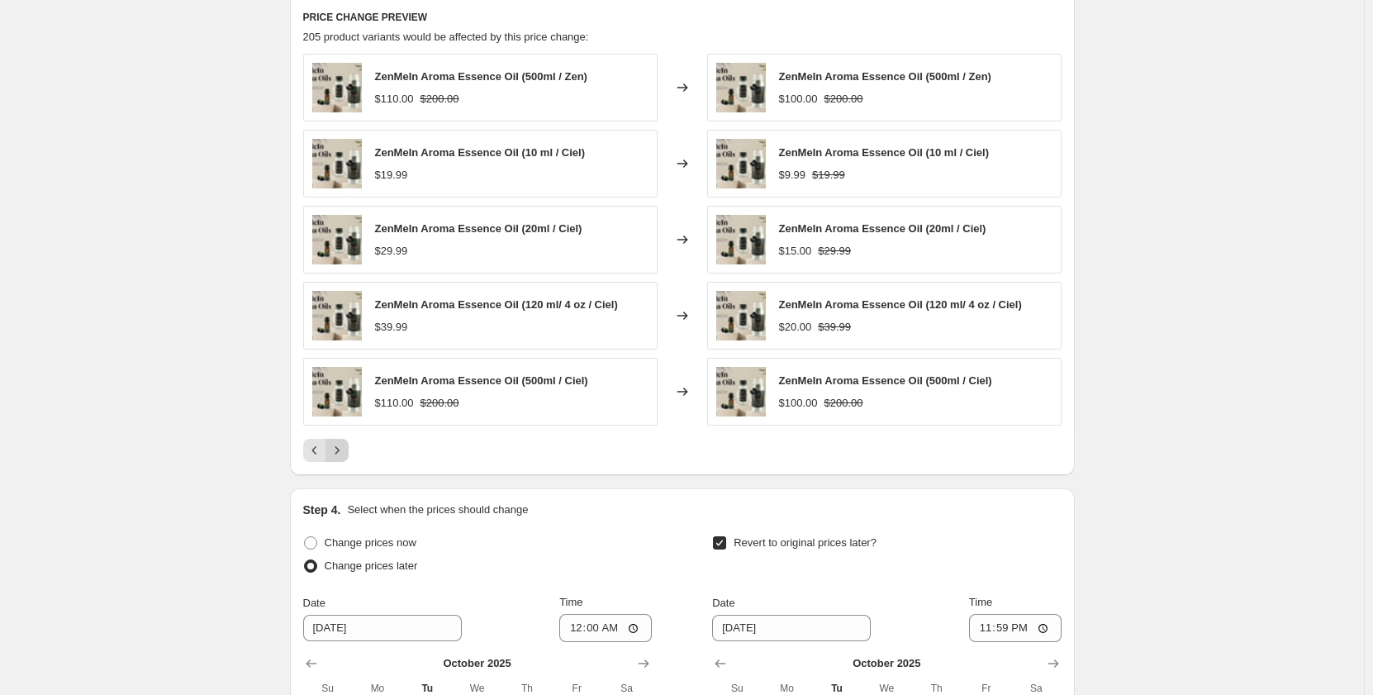
click at [349, 458] on button "Next" at bounding box center [337, 450] width 23 height 23
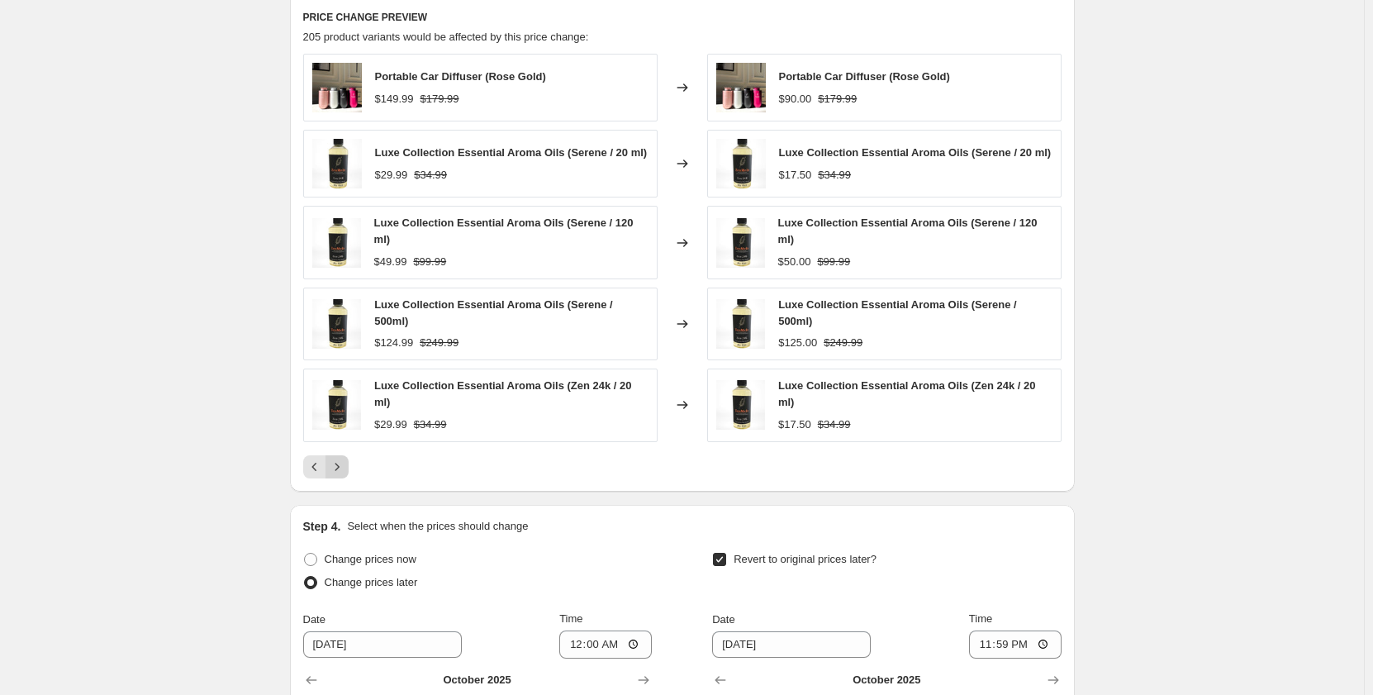
click at [349, 458] on button "Next" at bounding box center [337, 466] width 23 height 23
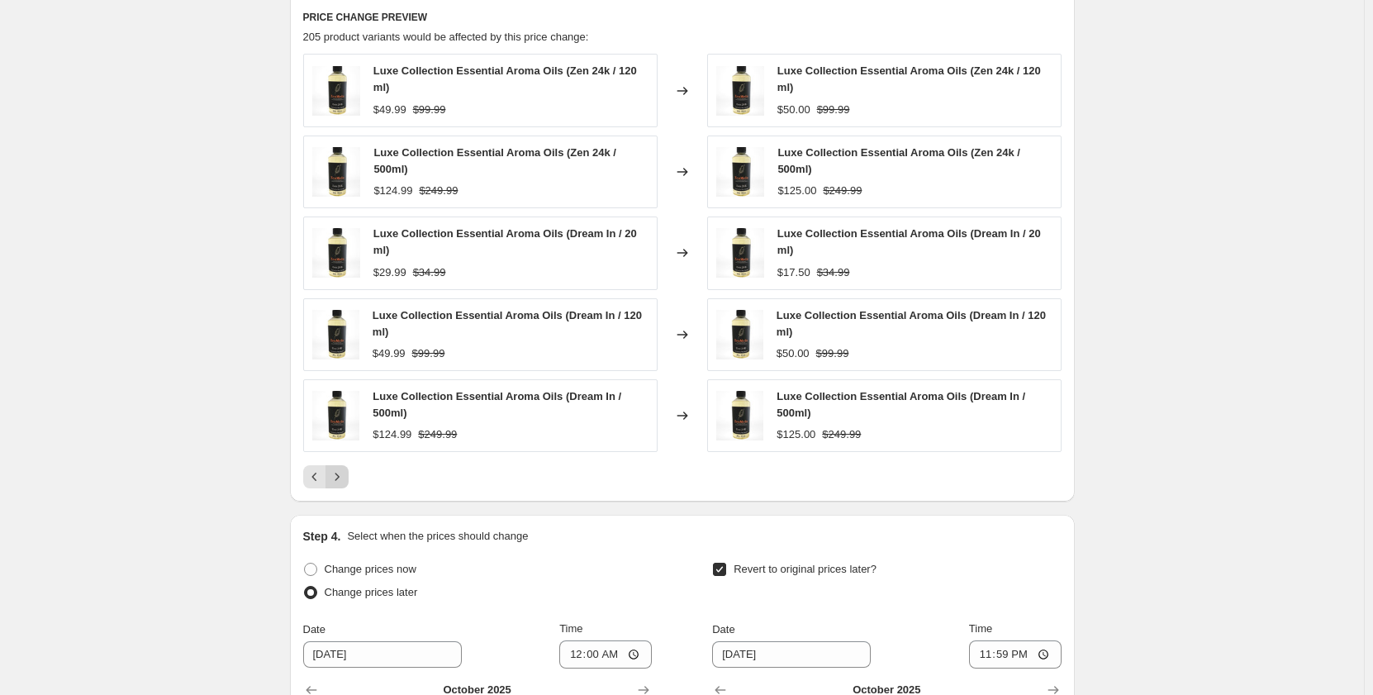
click at [344, 473] on icon "Next" at bounding box center [337, 477] width 17 height 17
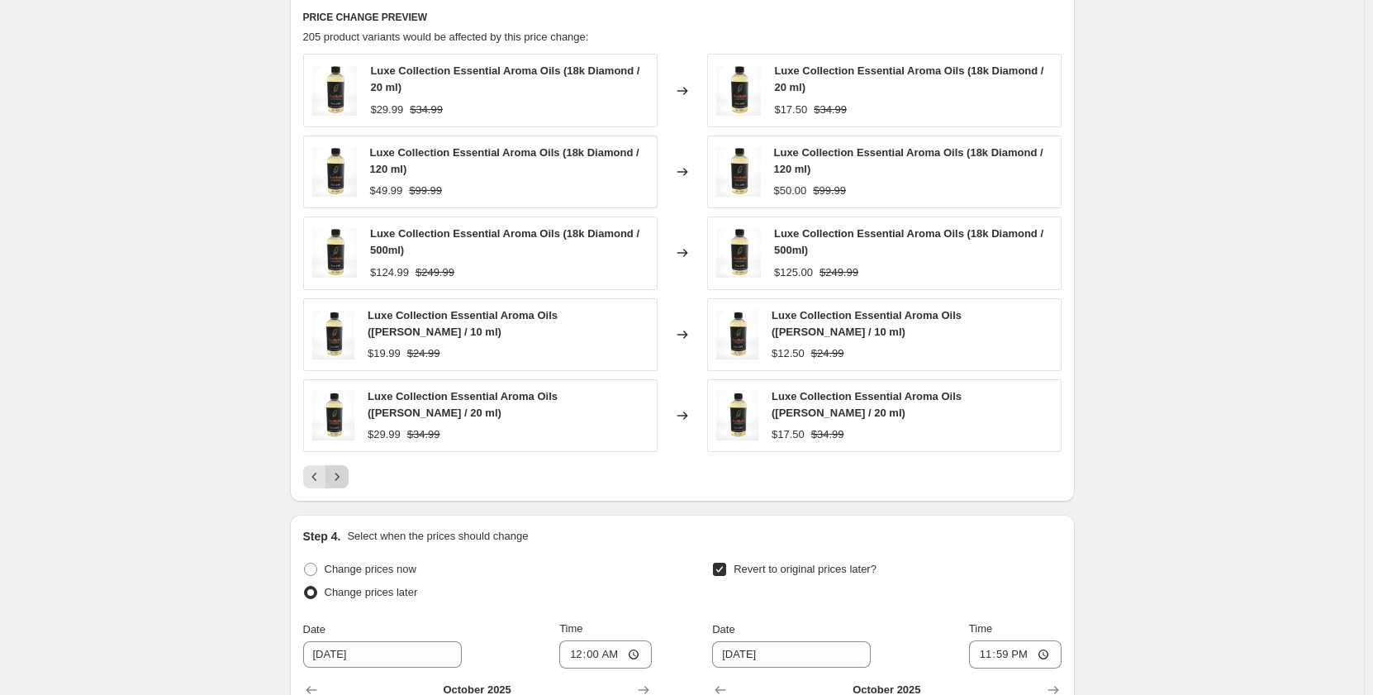
click at [344, 473] on icon "Next" at bounding box center [337, 477] width 17 height 17
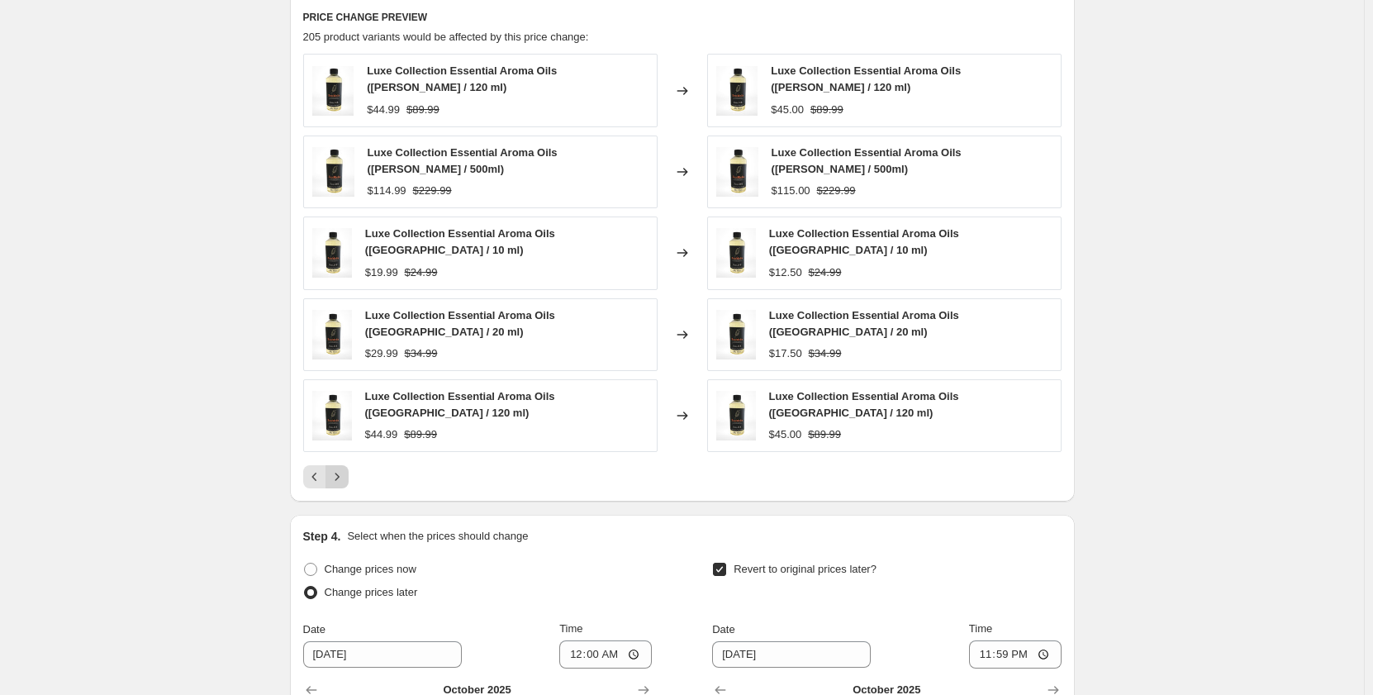
click at [345, 465] on button "Next" at bounding box center [337, 476] width 23 height 23
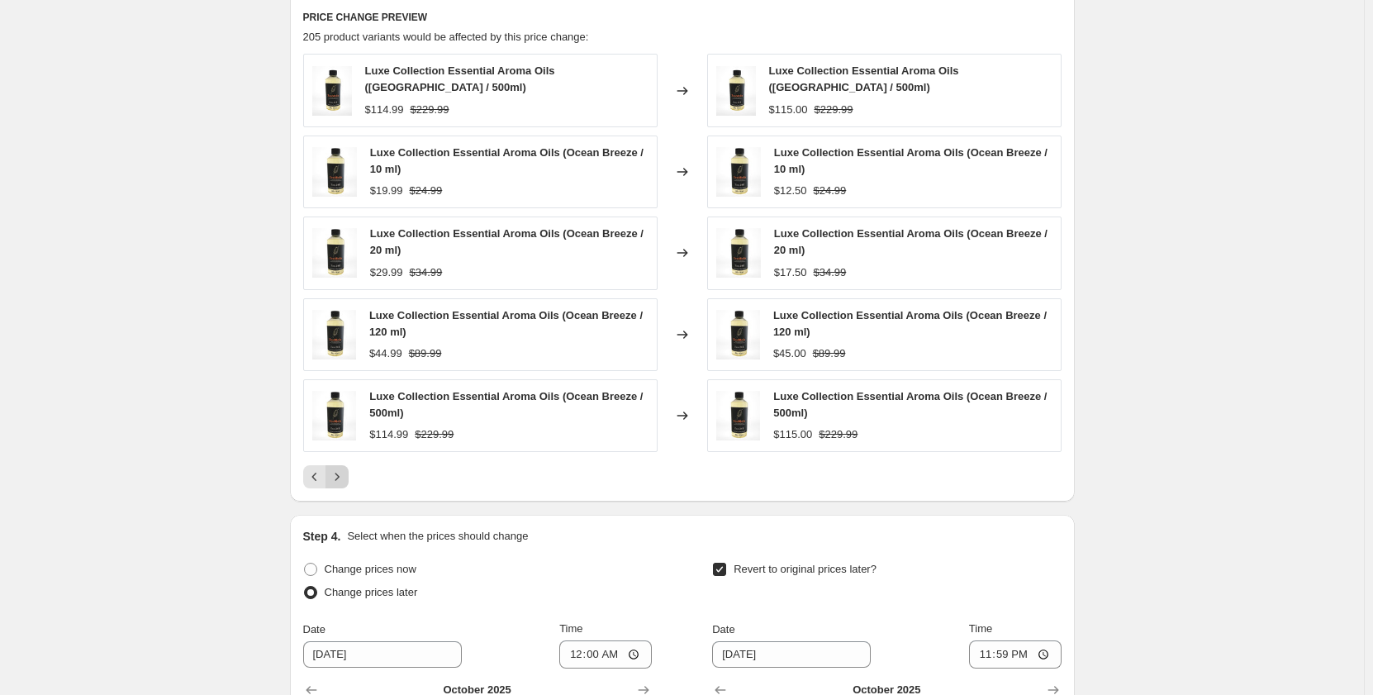
click at [346, 465] on button "Next" at bounding box center [337, 476] width 23 height 23
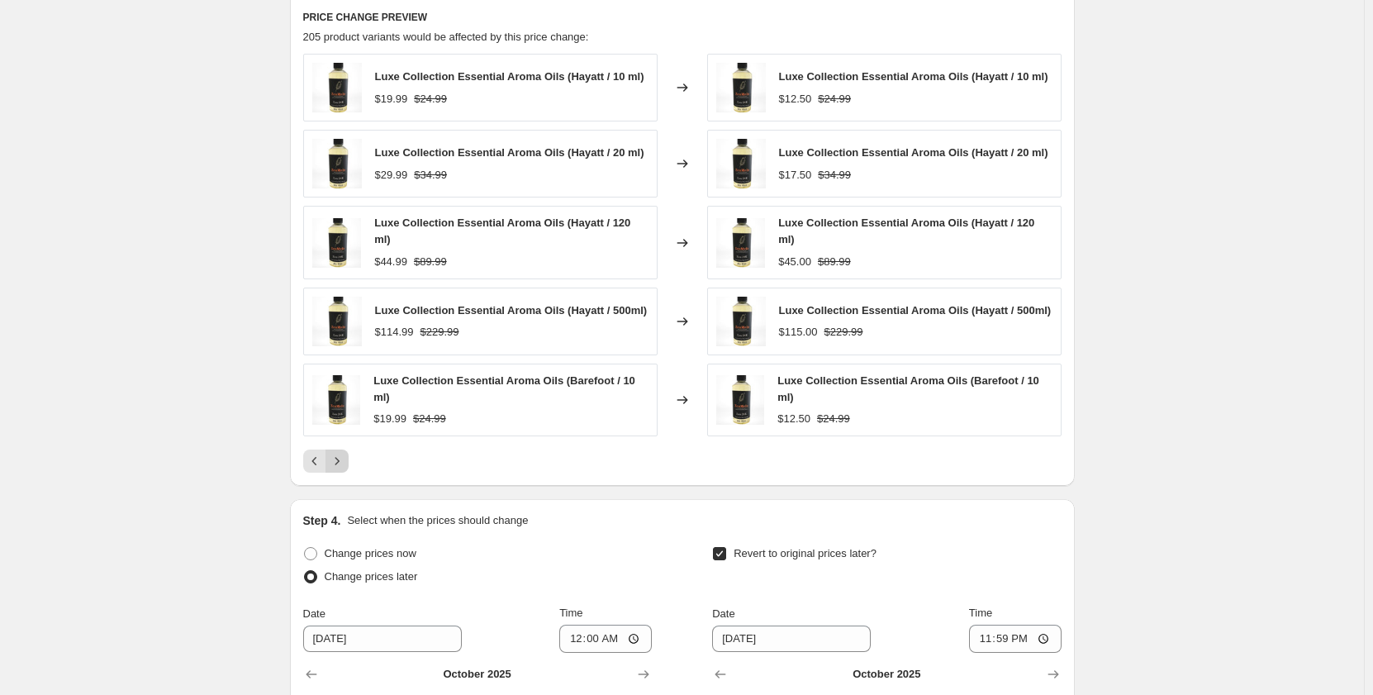
click at [345, 461] on icon "Next" at bounding box center [337, 461] width 17 height 17
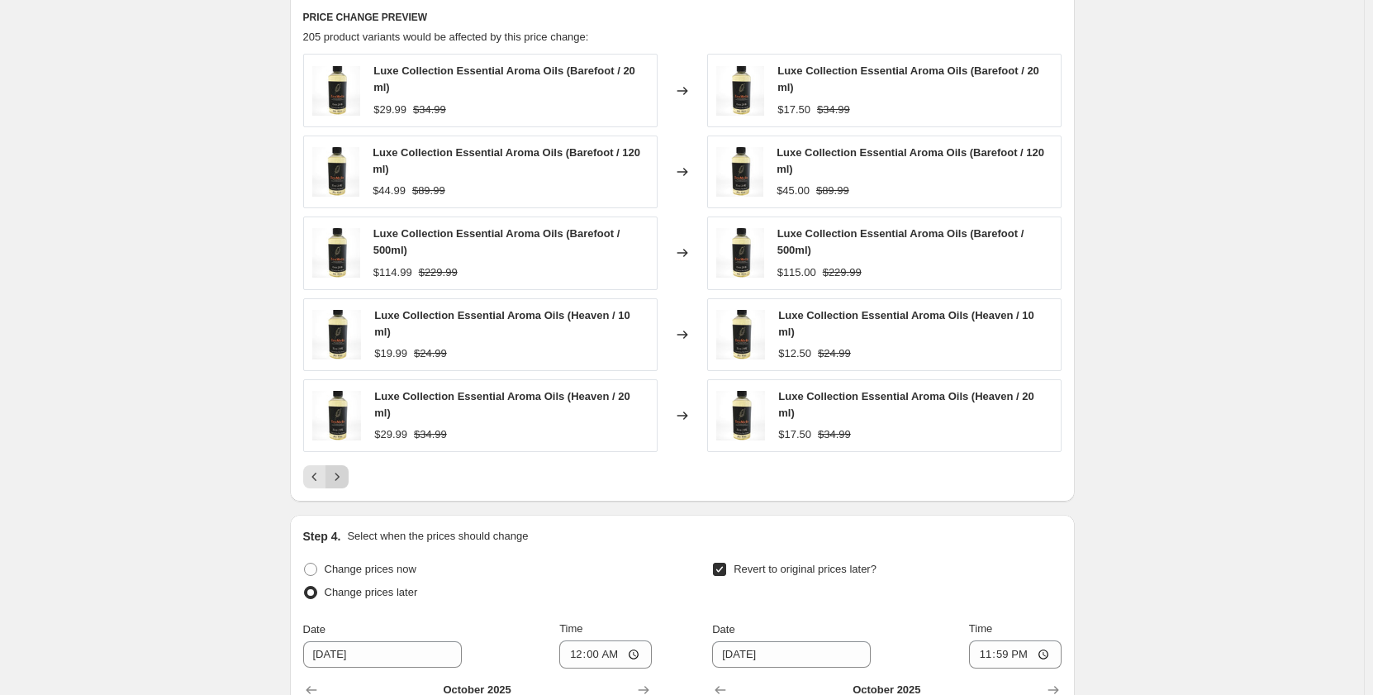
click at [345, 469] on icon "Next" at bounding box center [337, 477] width 17 height 17
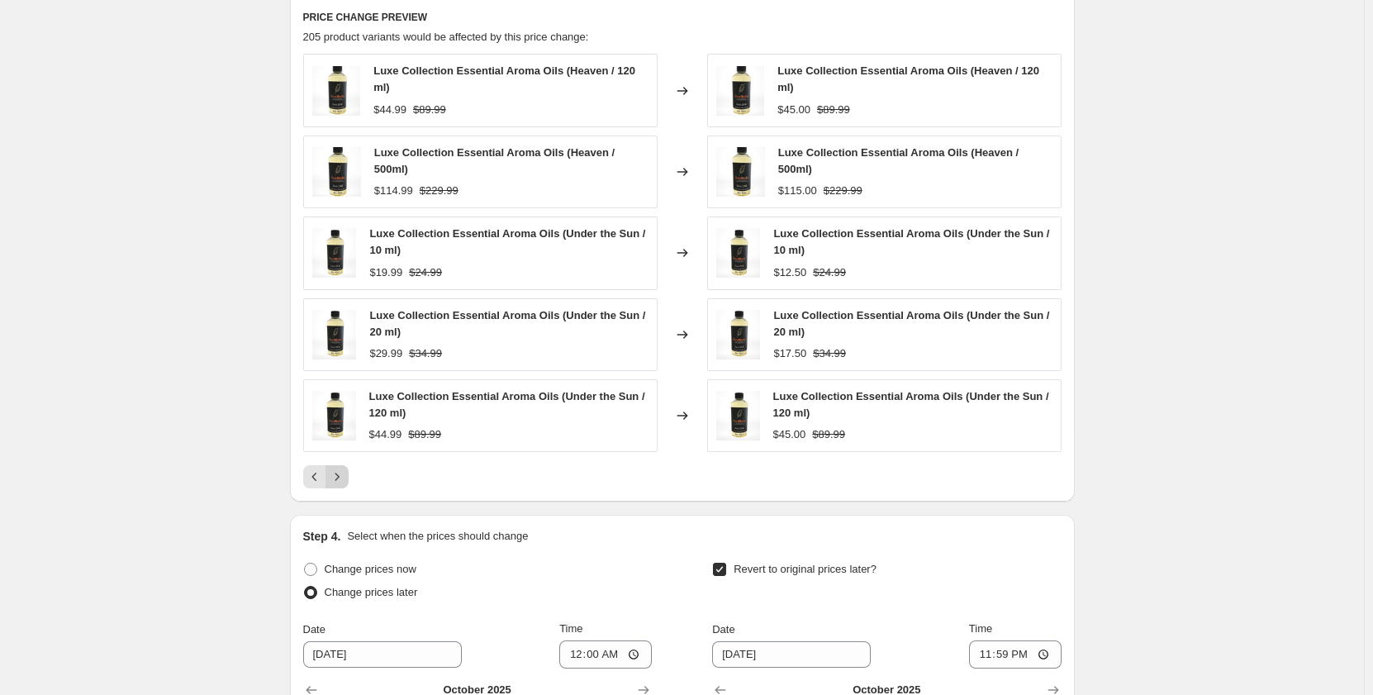
click at [345, 465] on button "Next" at bounding box center [337, 476] width 23 height 23
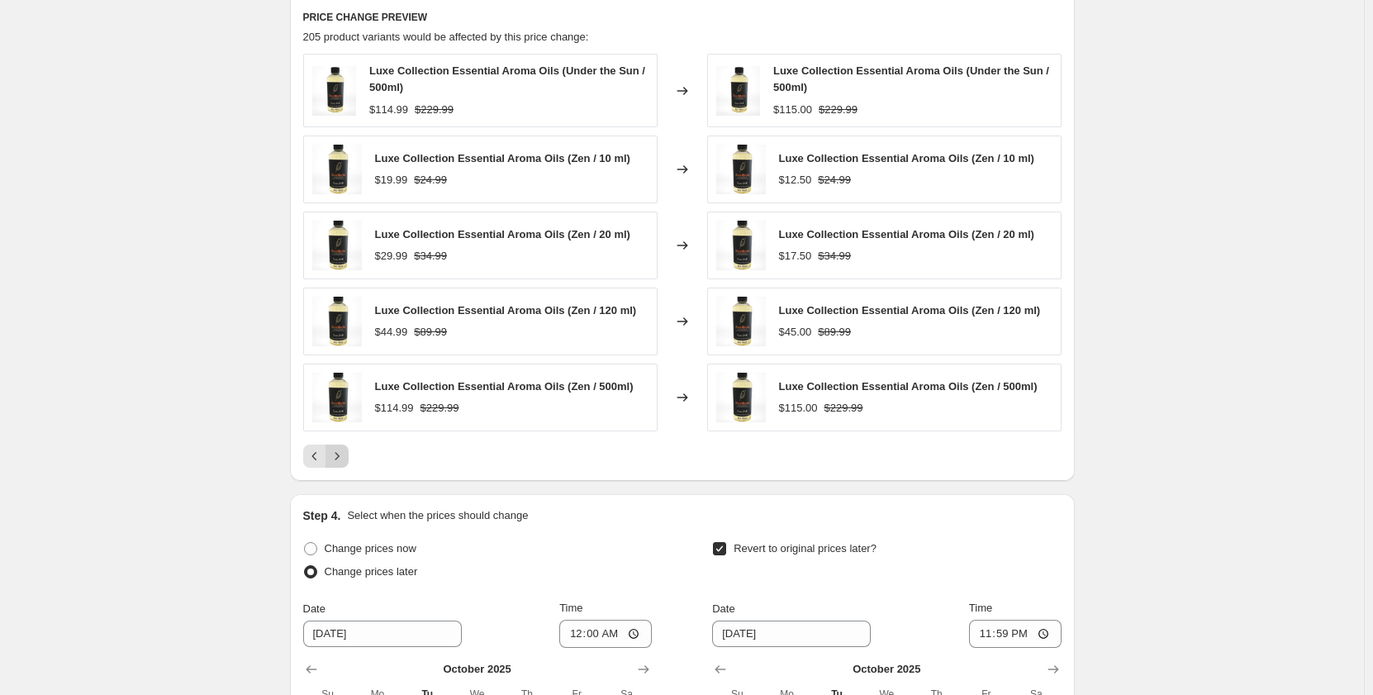
click at [345, 461] on icon "Next" at bounding box center [337, 456] width 17 height 17
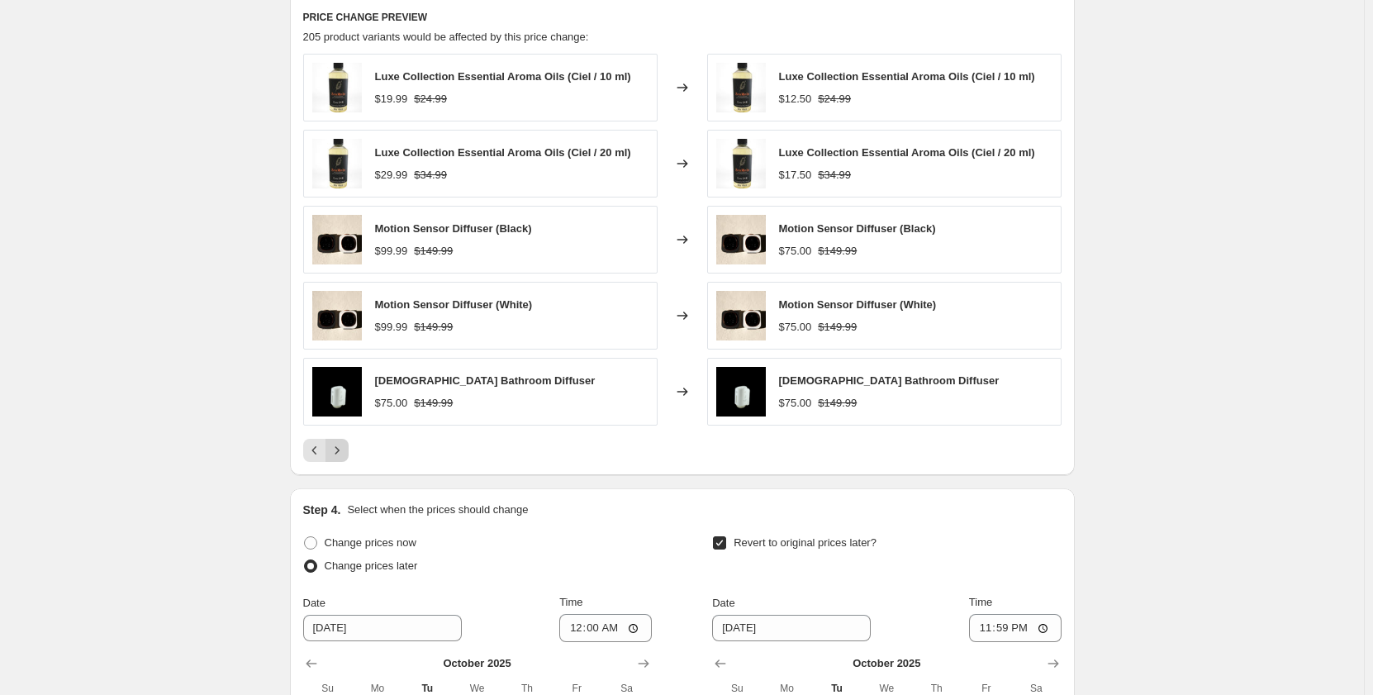
click at [345, 461] on button "Next" at bounding box center [337, 450] width 23 height 23
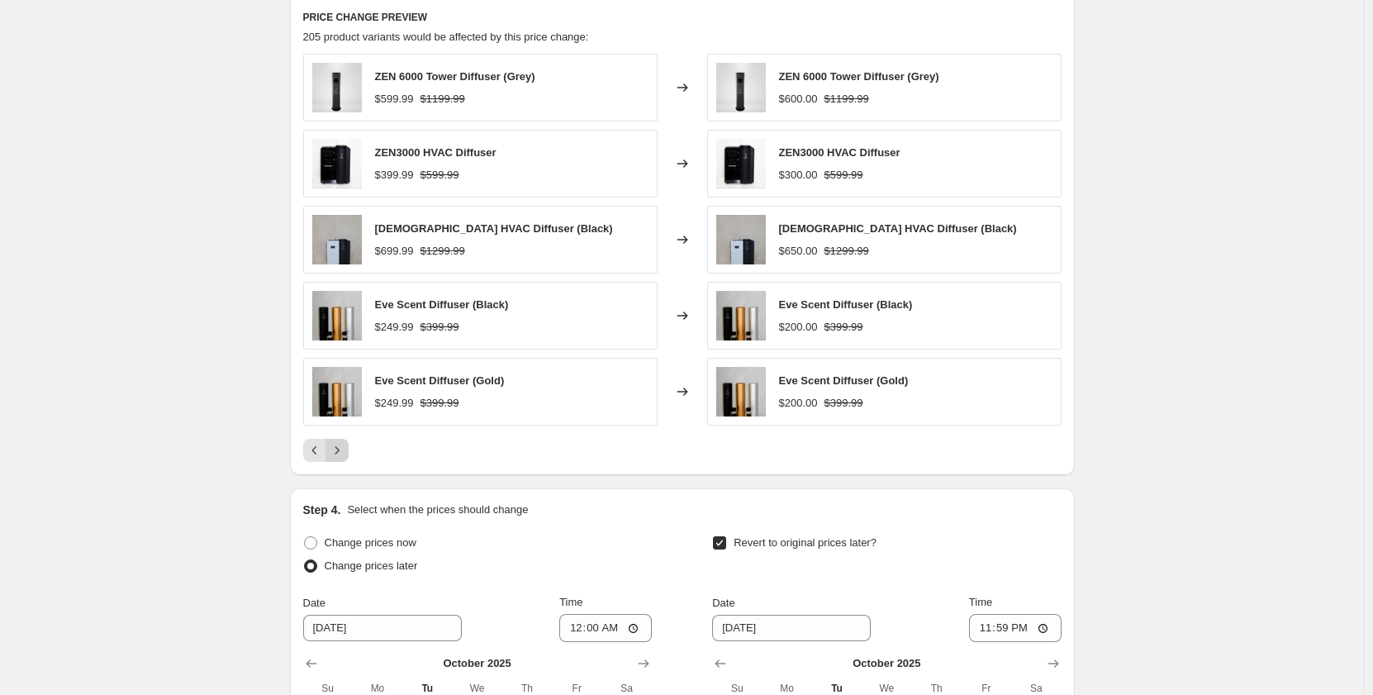
click at [345, 460] on button "Next" at bounding box center [337, 450] width 23 height 23
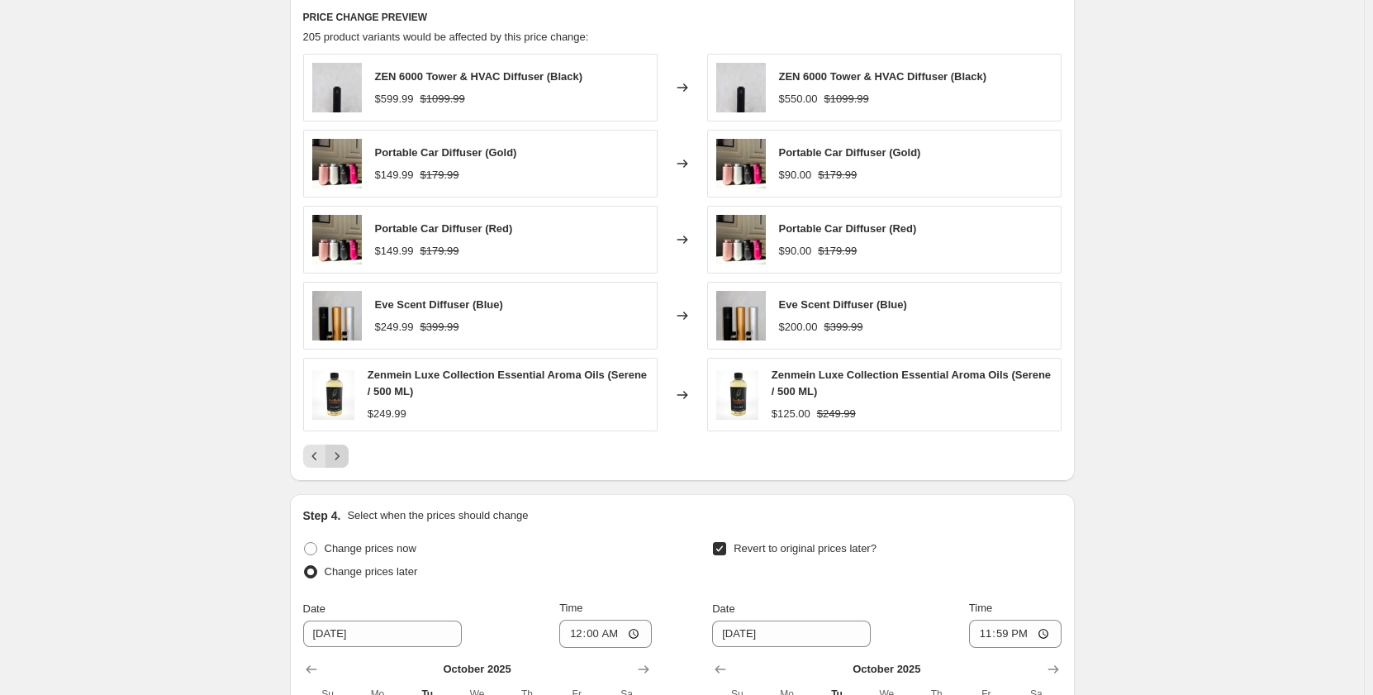
click at [345, 460] on icon "Next" at bounding box center [337, 456] width 17 height 17
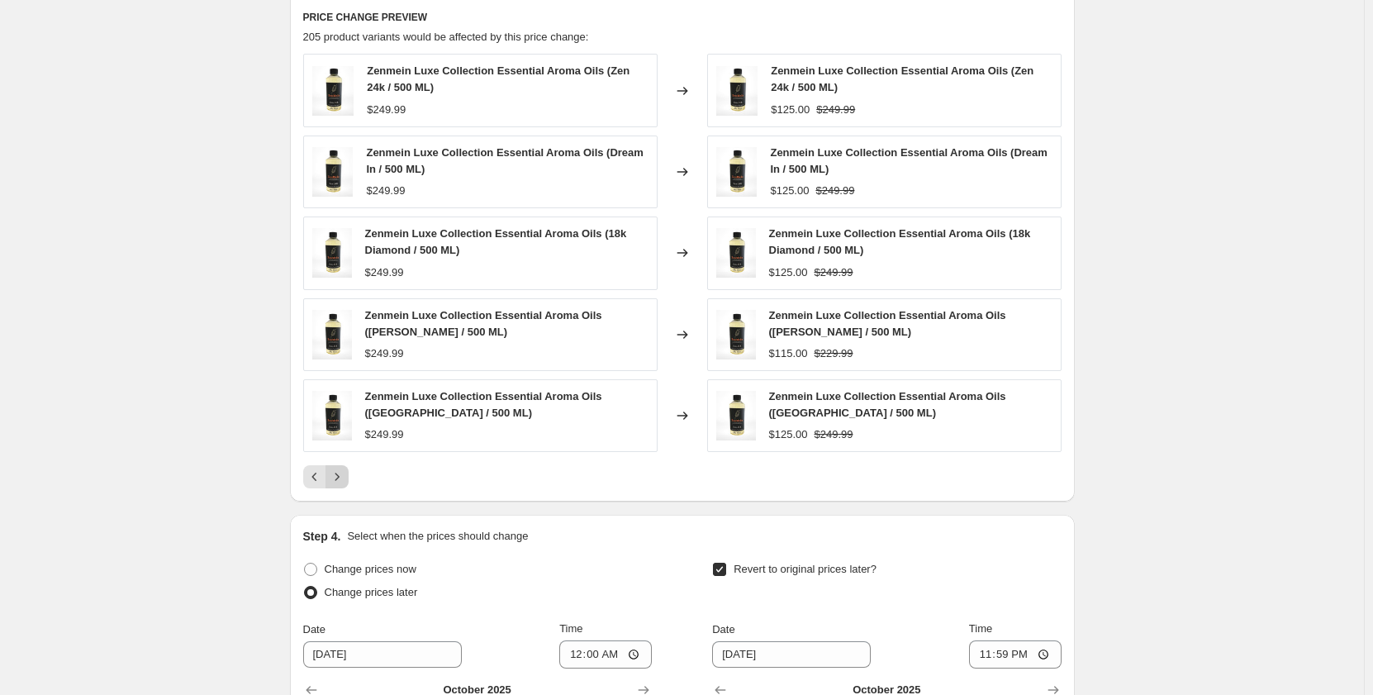
click at [342, 470] on icon "Next" at bounding box center [337, 477] width 17 height 17
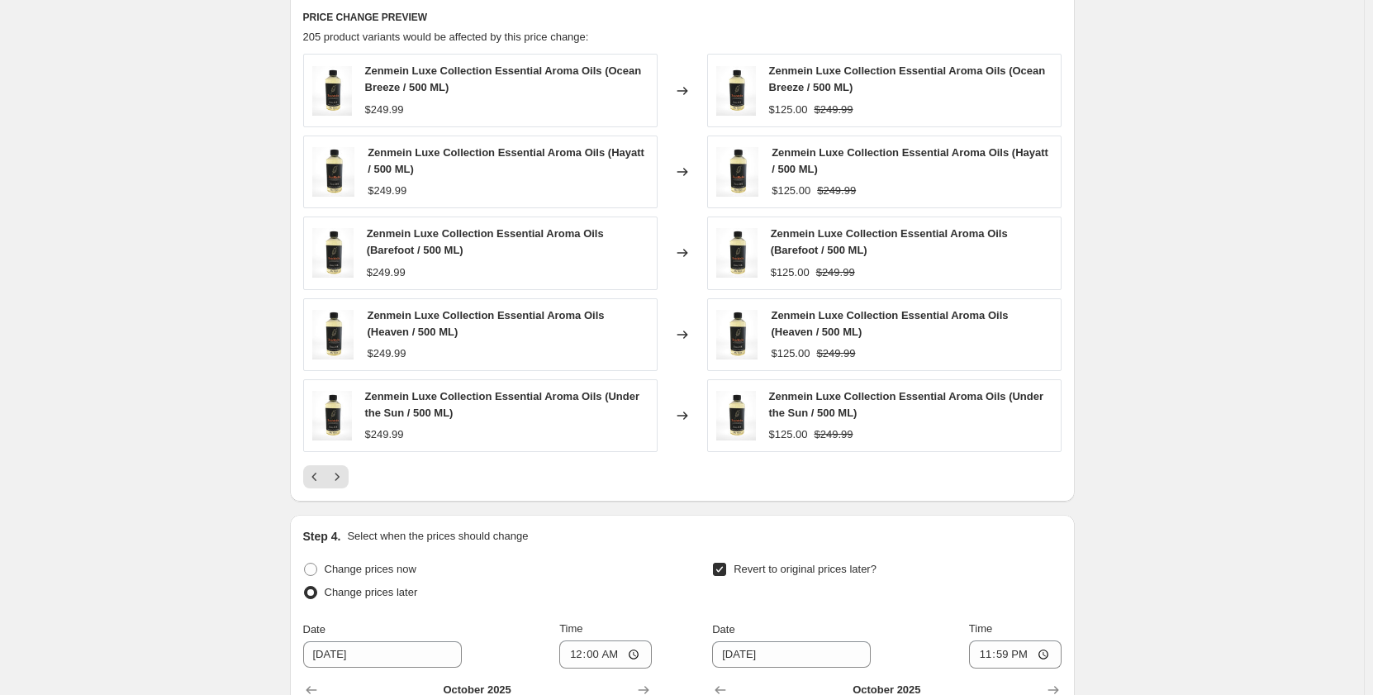
click at [344, 470] on icon "Next" at bounding box center [337, 477] width 17 height 17
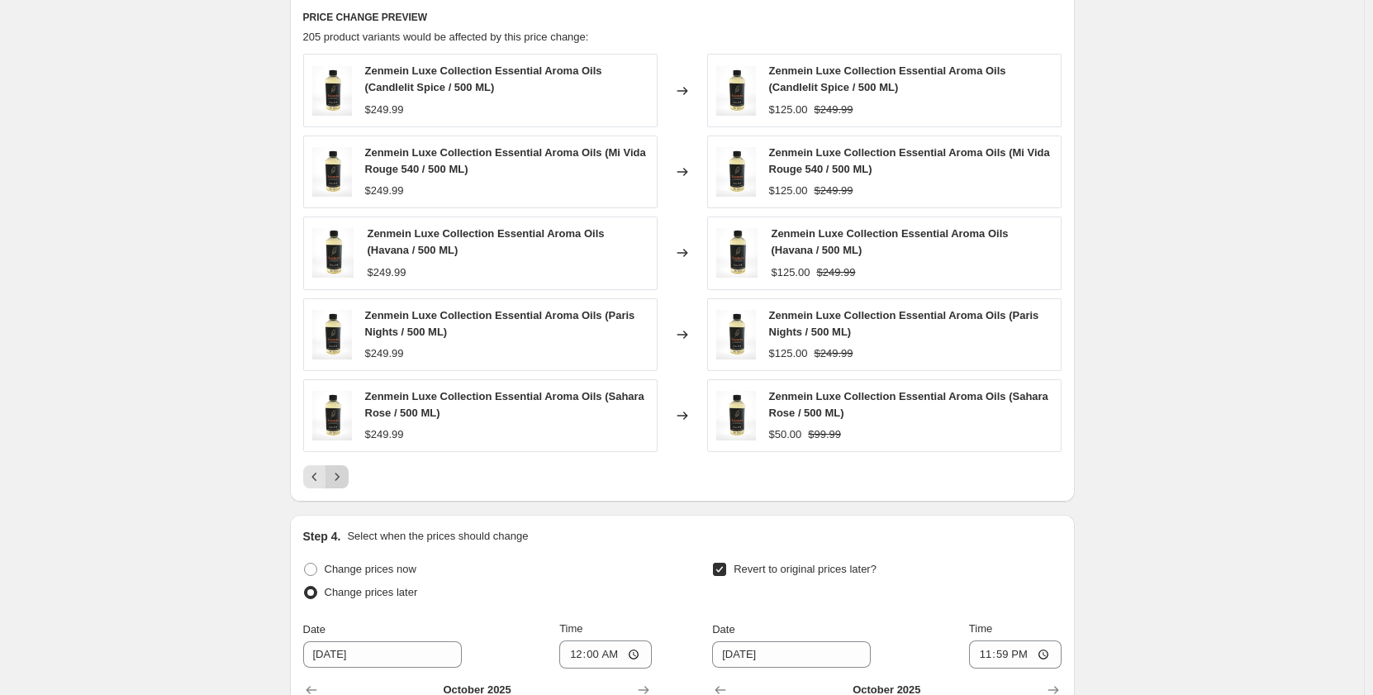
click at [345, 474] on icon "Next" at bounding box center [337, 477] width 17 height 17
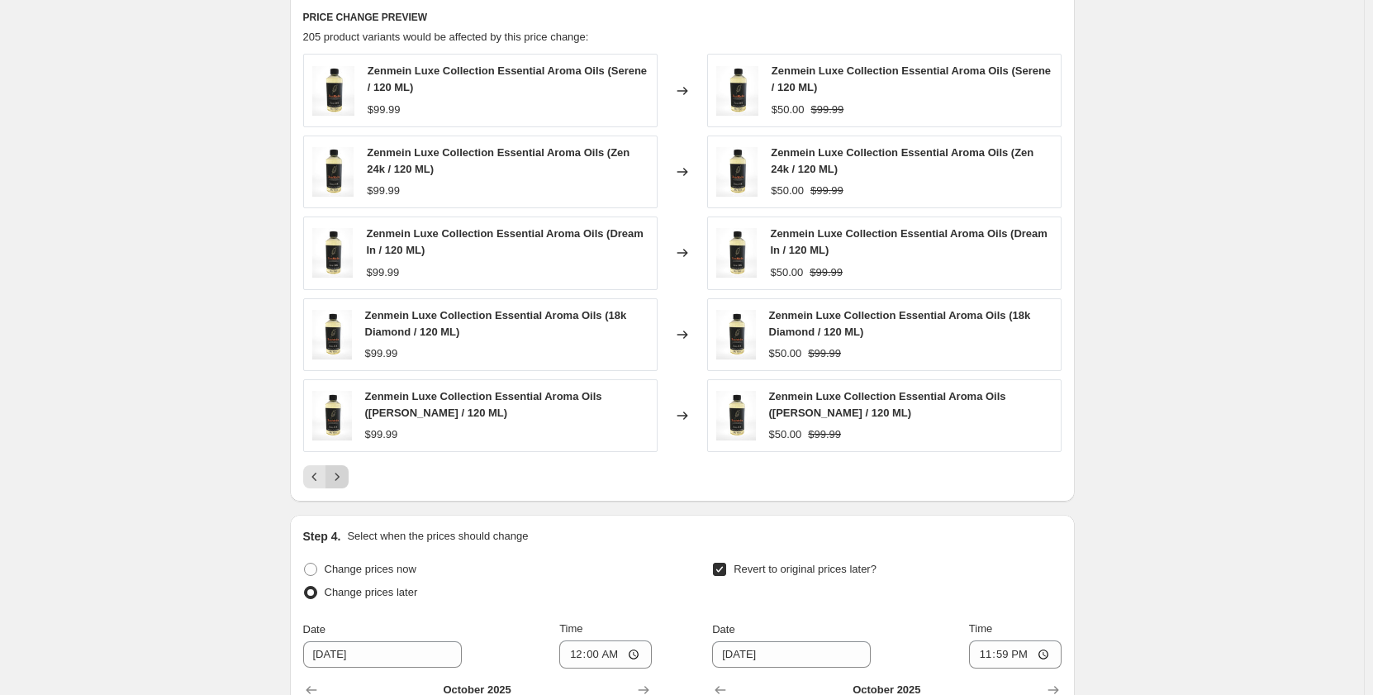
click at [345, 474] on icon "Next" at bounding box center [337, 477] width 17 height 17
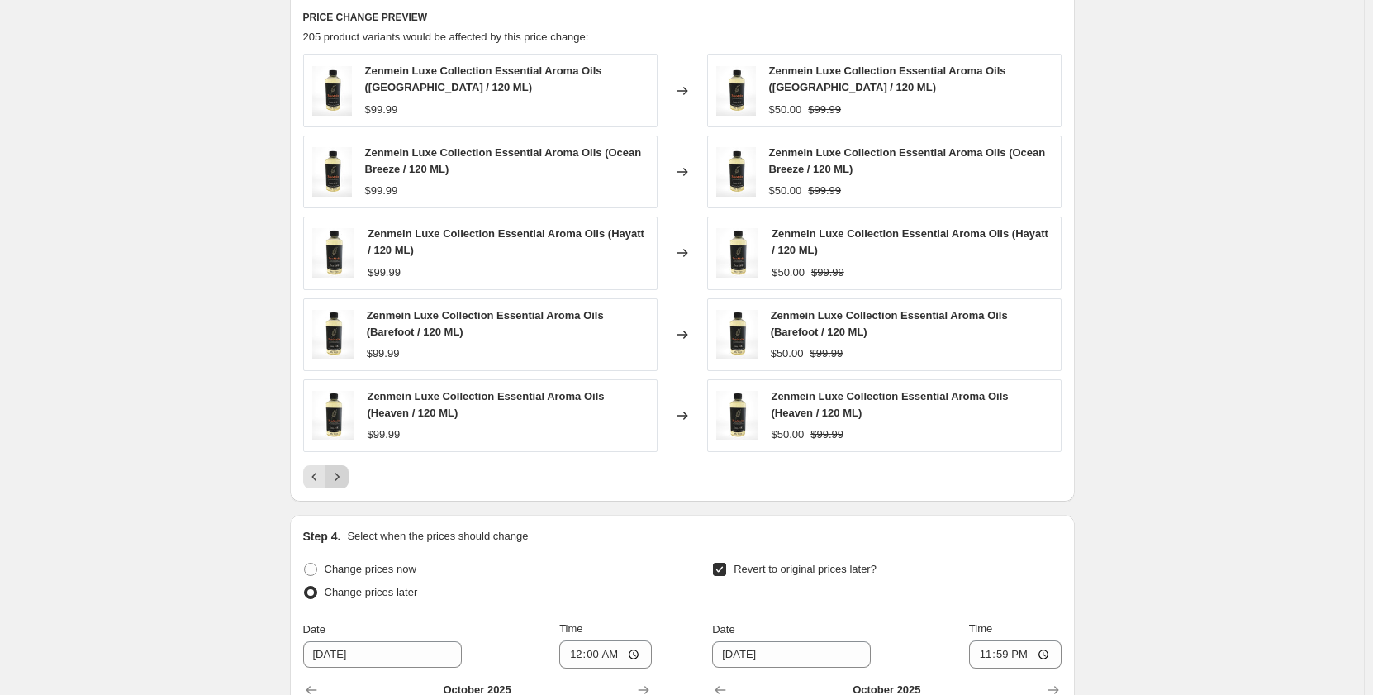
click at [345, 474] on icon "Next" at bounding box center [337, 477] width 17 height 17
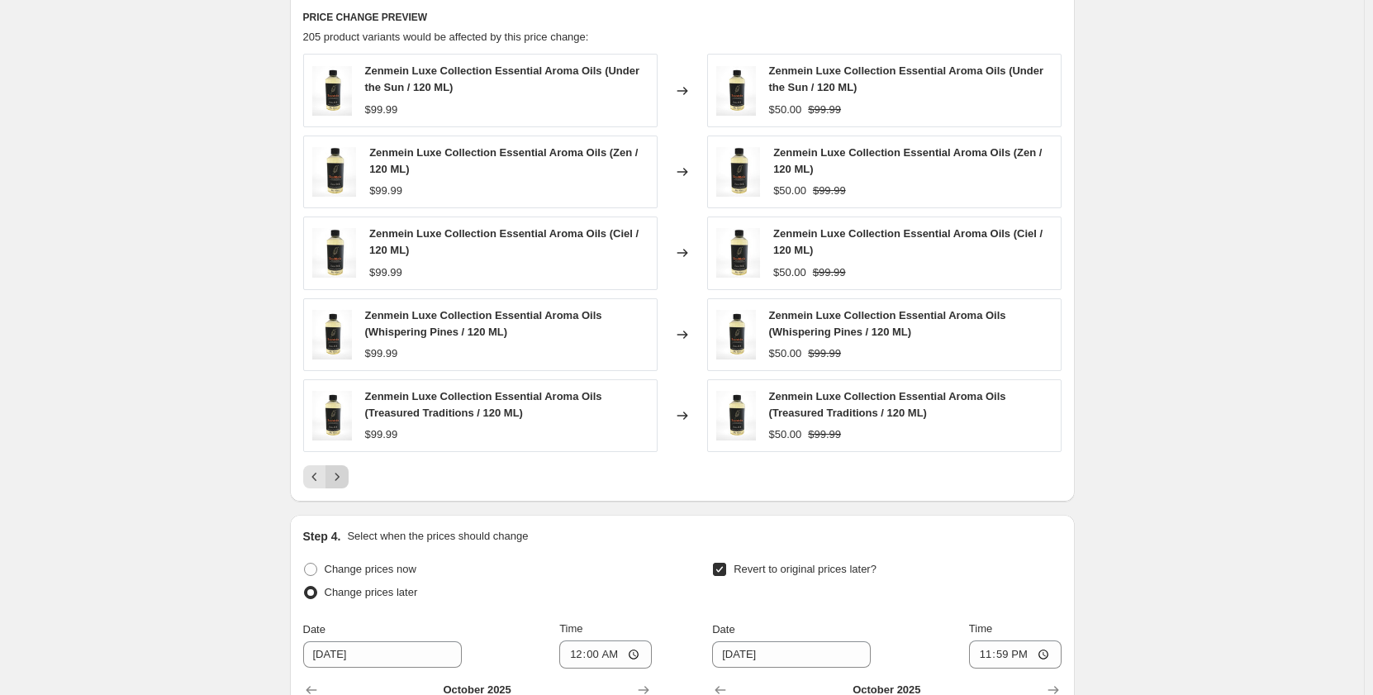
click at [345, 474] on icon "Next" at bounding box center [337, 477] width 17 height 17
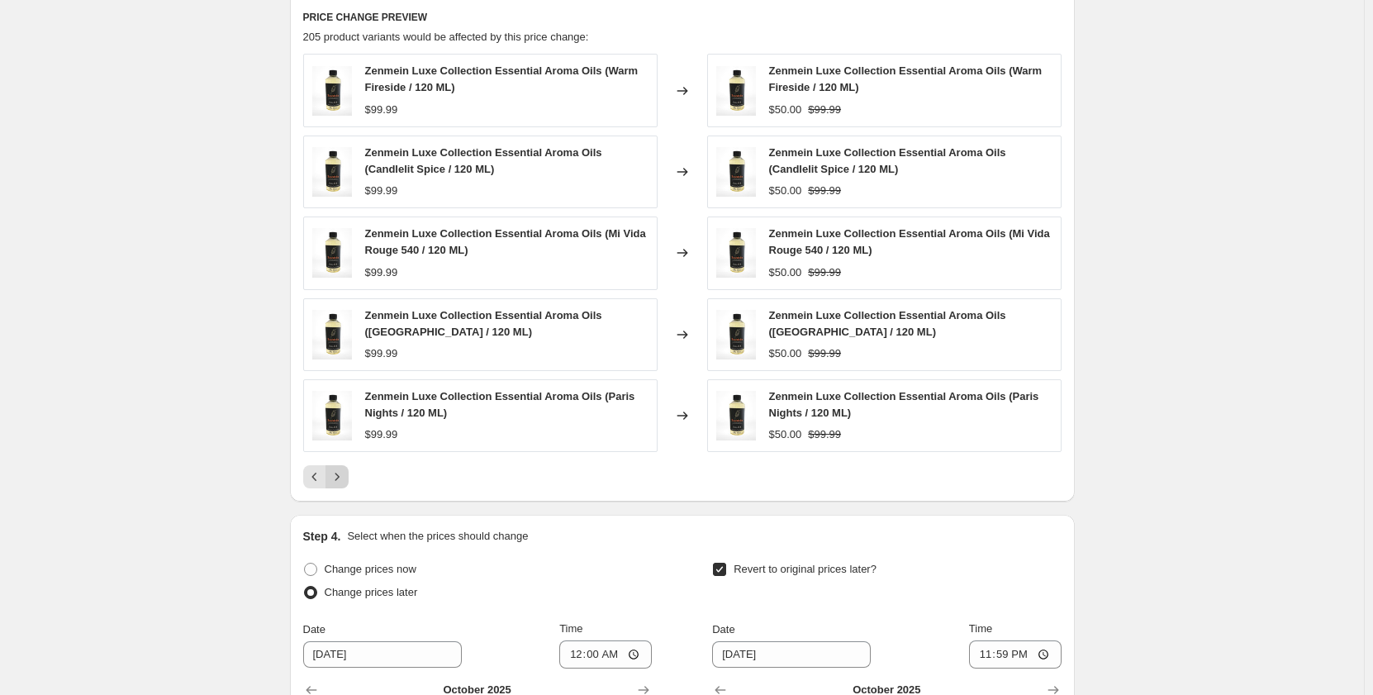
click at [345, 474] on icon "Next" at bounding box center [337, 477] width 17 height 17
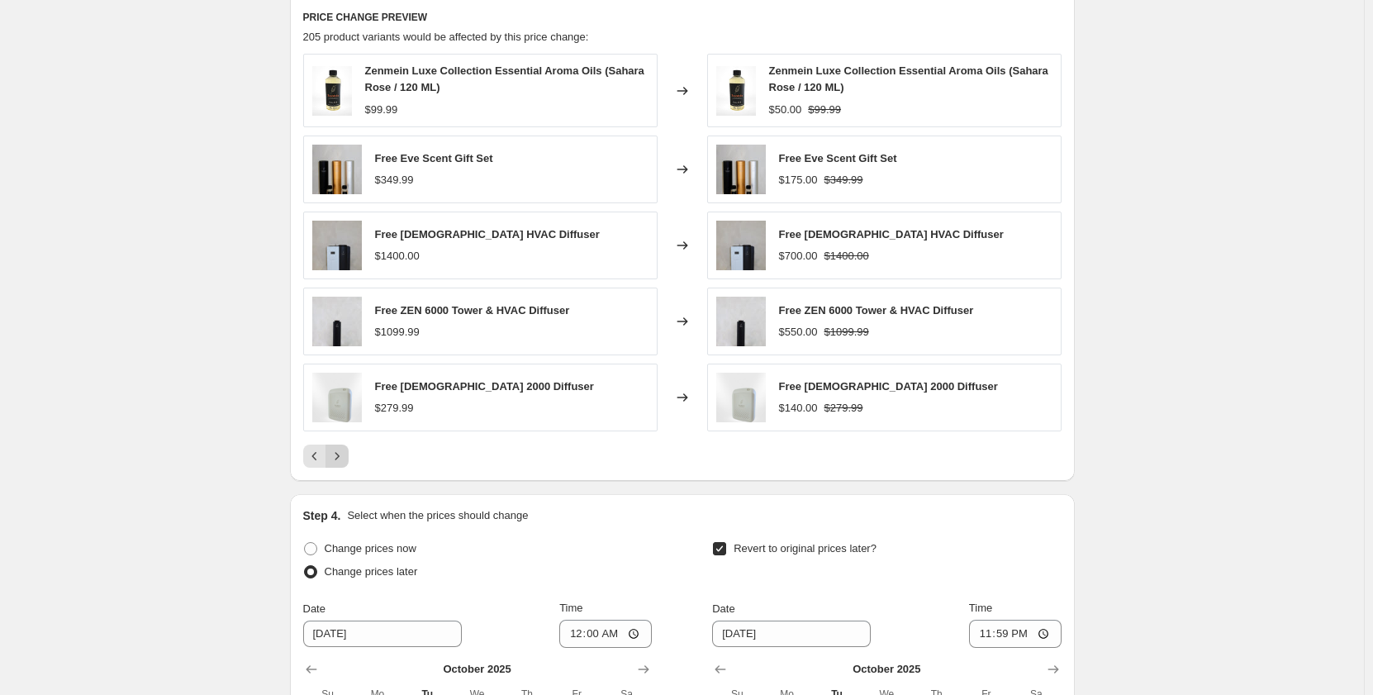
click at [346, 466] on button "Next" at bounding box center [337, 456] width 23 height 23
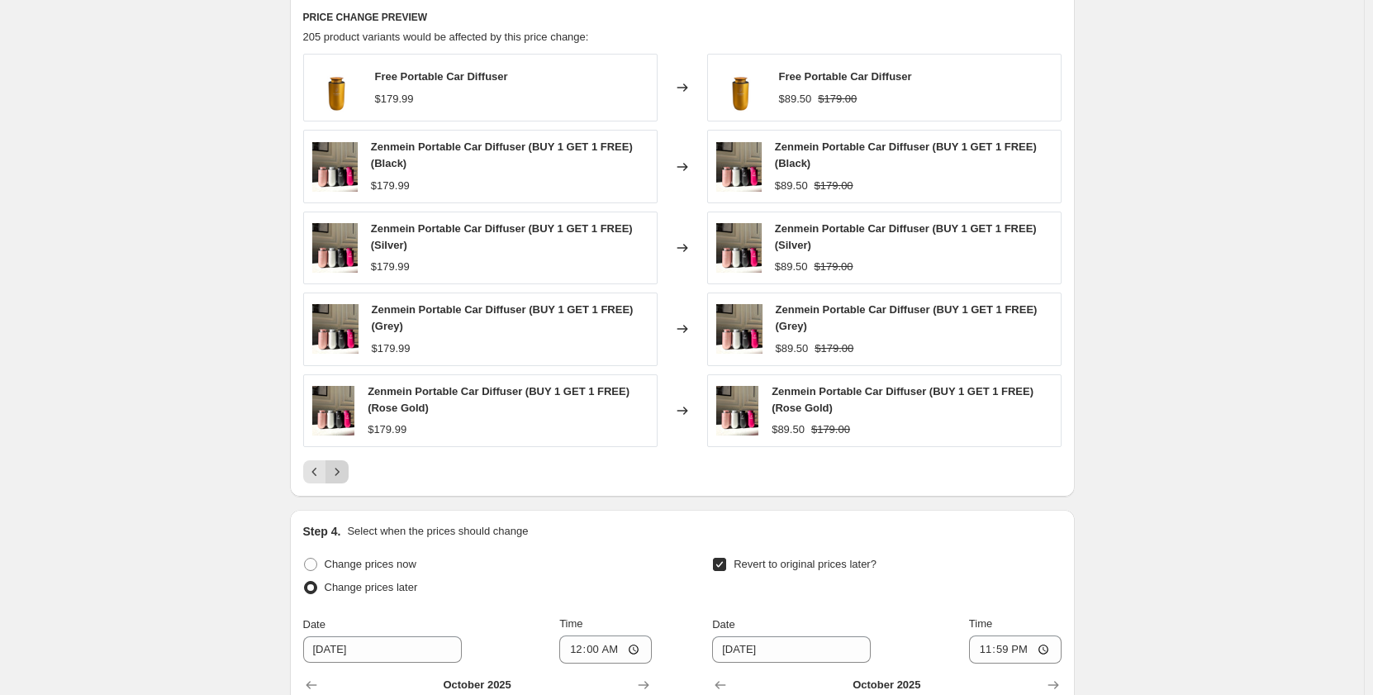
click at [345, 468] on icon "Next" at bounding box center [337, 472] width 17 height 17
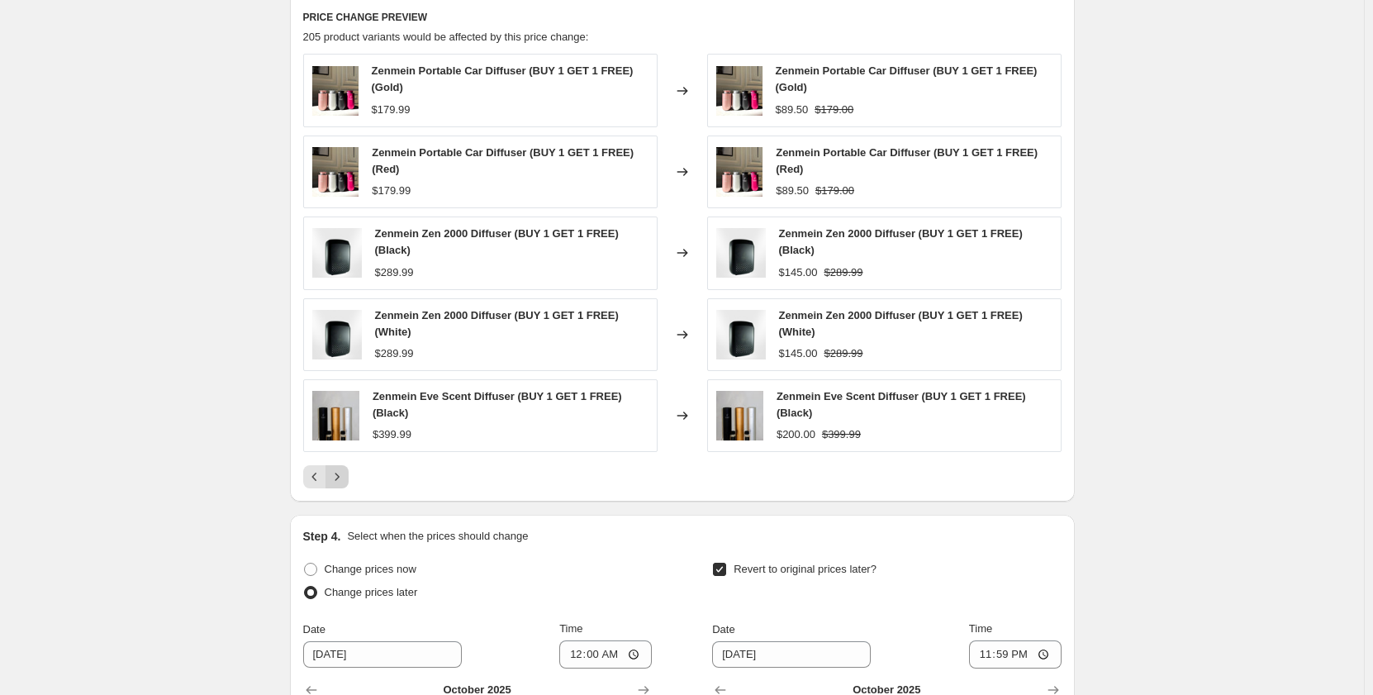
click at [345, 474] on icon "Next" at bounding box center [337, 477] width 17 height 17
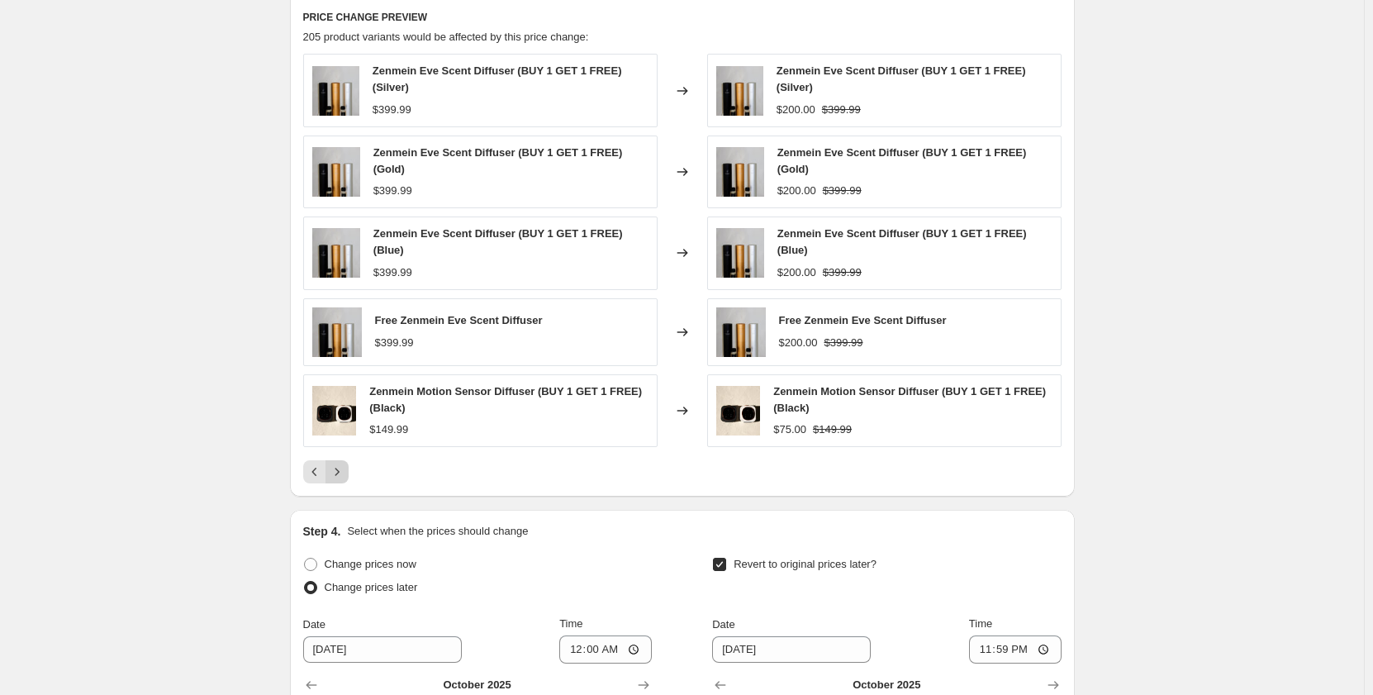
click at [345, 464] on icon "Next" at bounding box center [337, 472] width 17 height 17
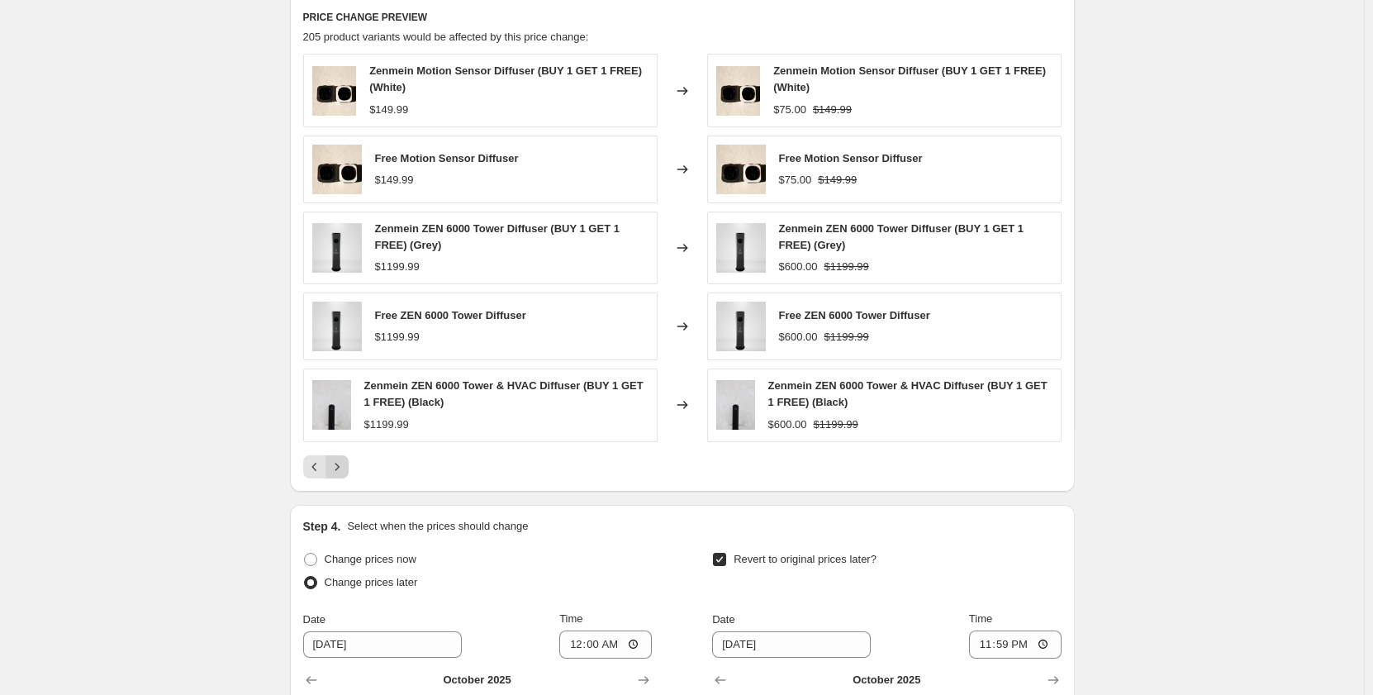
click at [345, 464] on icon "Next" at bounding box center [337, 467] width 17 height 17
